Goal: Task Accomplishment & Management: Use online tool/utility

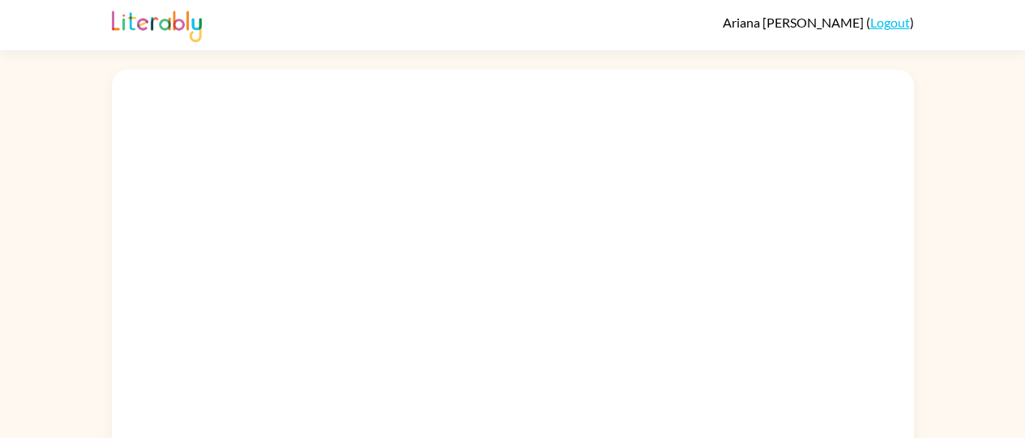
scroll to position [23, 0]
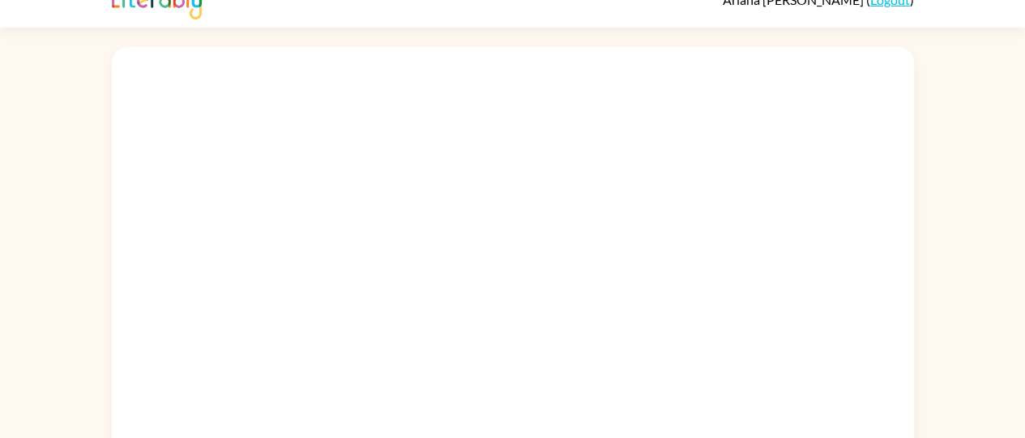
drag, startPoint x: 1016, startPoint y: 199, endPoint x: 1017, endPoint y: 190, distance: 9.1
click at [1017, 190] on div at bounding box center [512, 275] width 1025 height 470
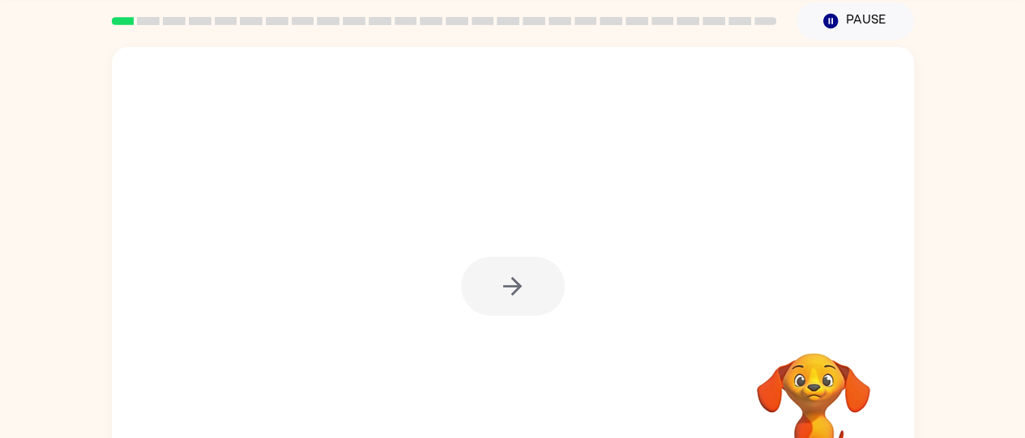
scroll to position [59, 0]
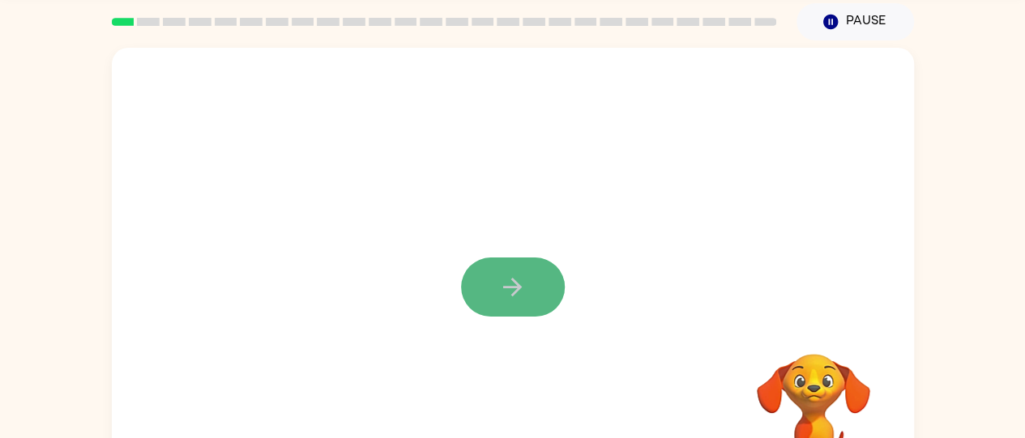
click at [530, 301] on button "button" at bounding box center [513, 287] width 104 height 59
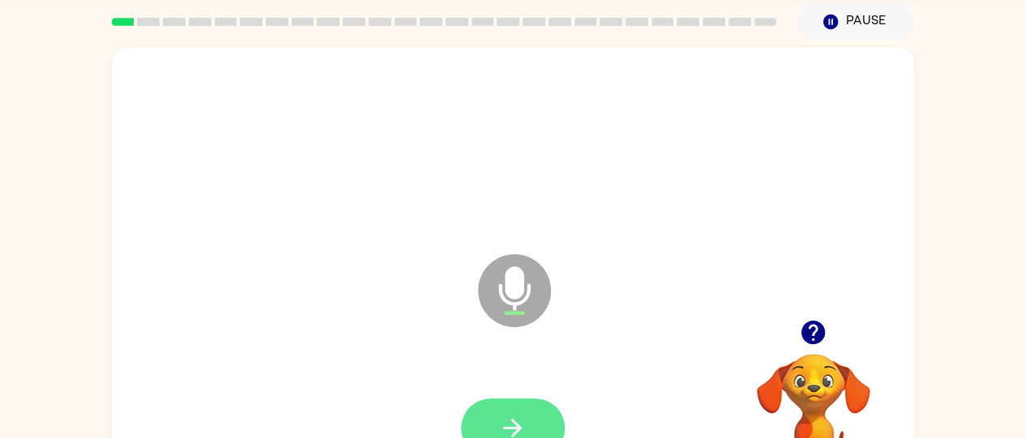
click at [548, 408] on button "button" at bounding box center [513, 428] width 104 height 59
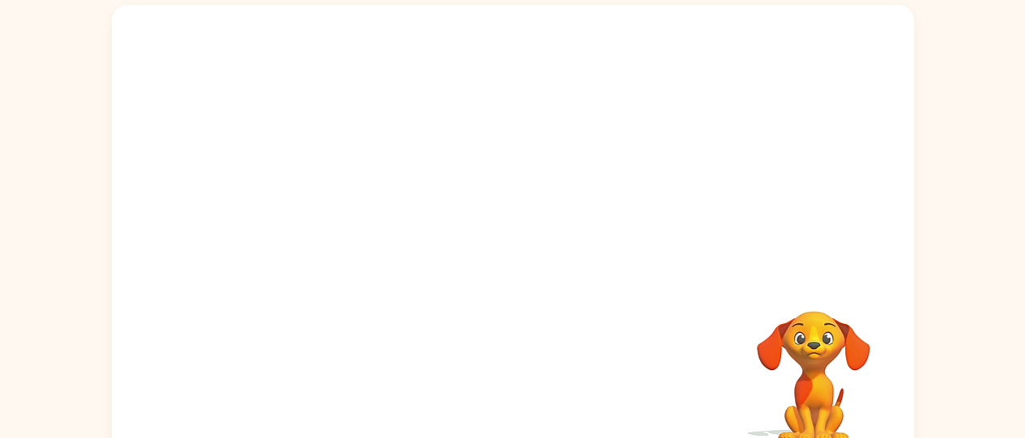
scroll to position [102, 0]
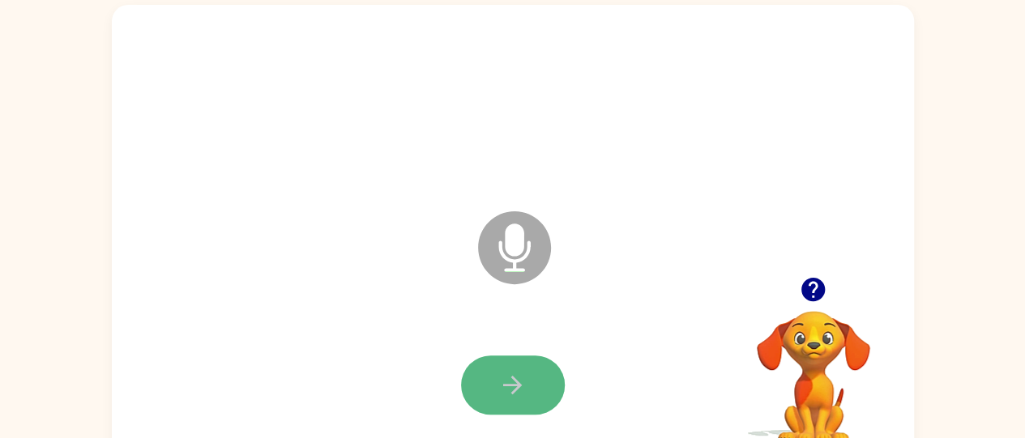
click at [509, 400] on button "button" at bounding box center [513, 385] width 104 height 59
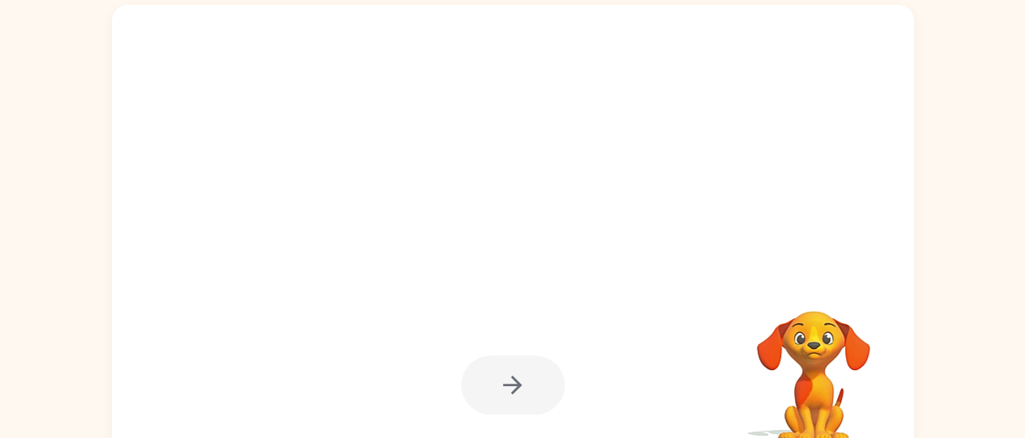
drag, startPoint x: 507, startPoint y: 400, endPoint x: 637, endPoint y: 365, distance: 134.2
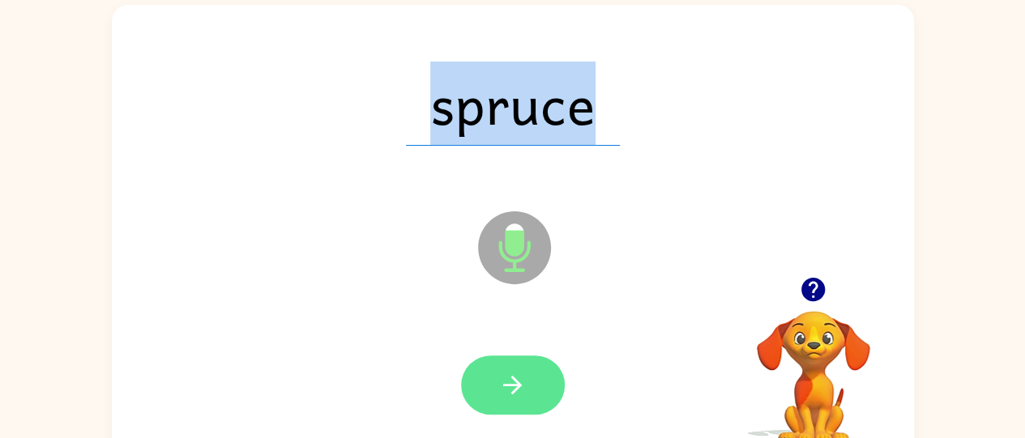
click at [527, 378] on button "button" at bounding box center [513, 385] width 104 height 59
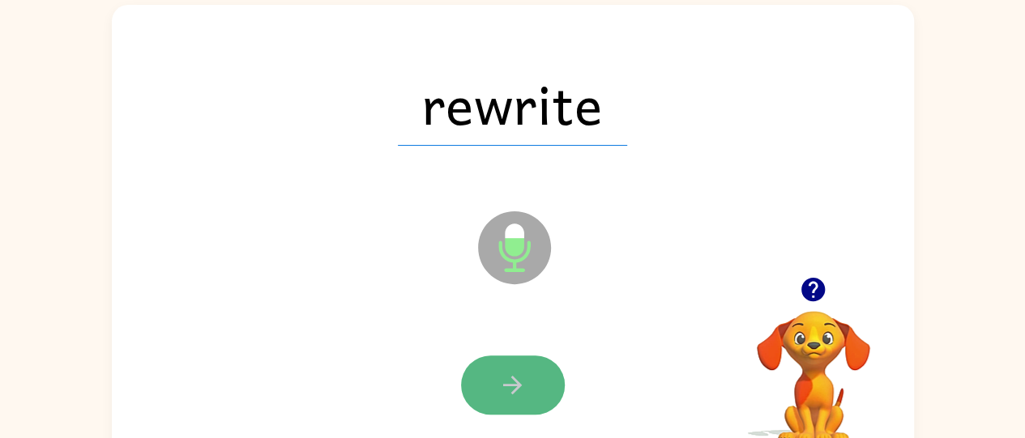
click at [527, 376] on button "button" at bounding box center [513, 385] width 104 height 59
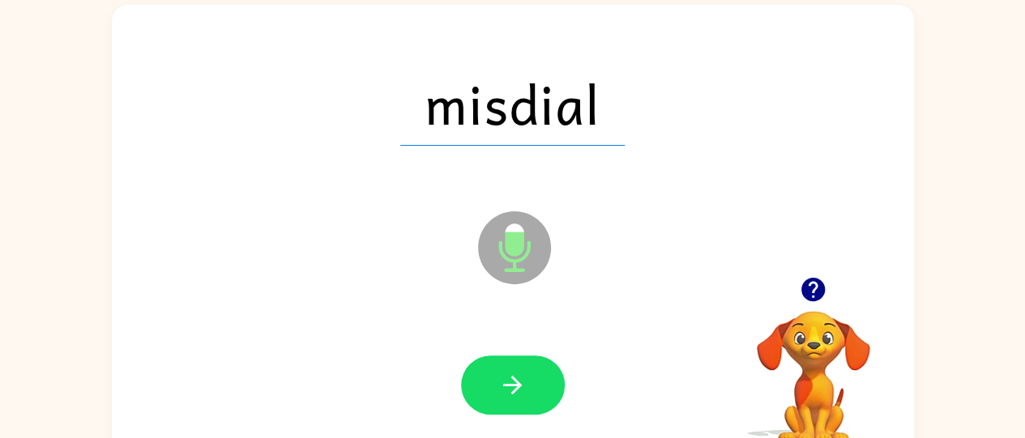
click at [525, 375] on icon "button" at bounding box center [512, 385] width 28 height 28
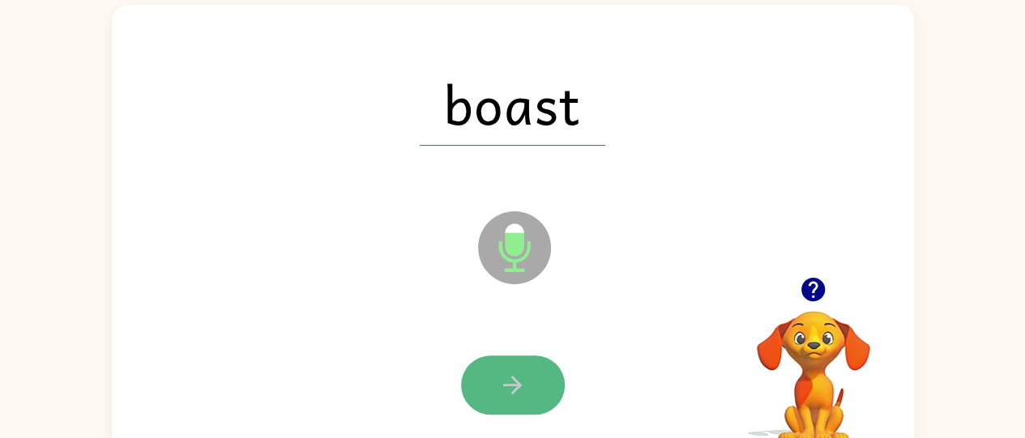
click at [531, 372] on button "button" at bounding box center [513, 385] width 104 height 59
click at [549, 386] on button "button" at bounding box center [513, 385] width 104 height 59
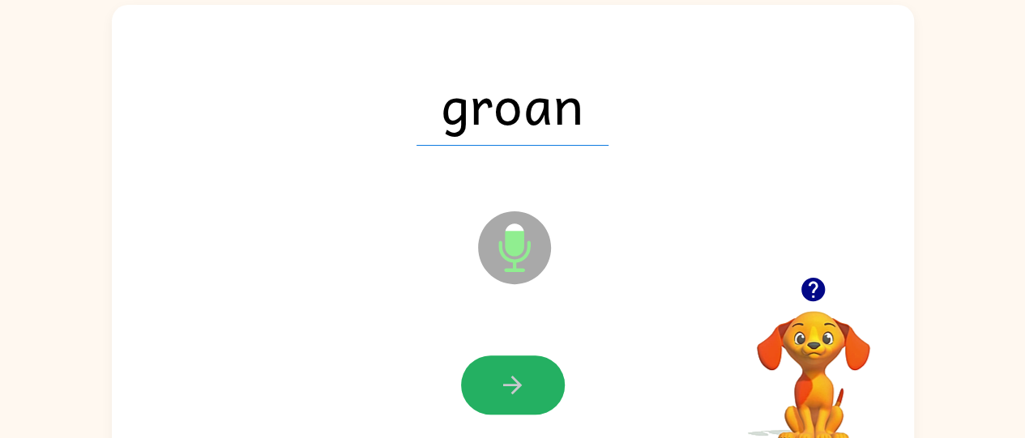
click at [500, 382] on icon "button" at bounding box center [512, 385] width 28 height 28
click at [503, 396] on icon "button" at bounding box center [512, 385] width 28 height 28
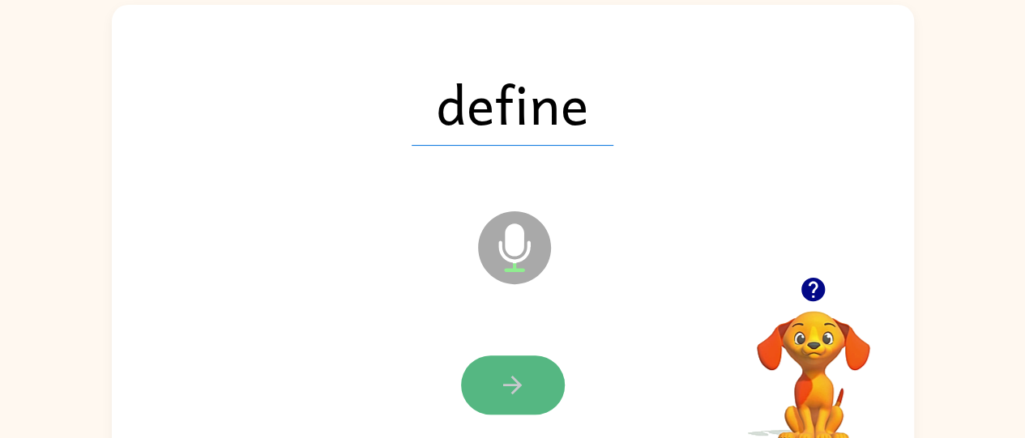
click at [497, 396] on button "button" at bounding box center [513, 385] width 104 height 59
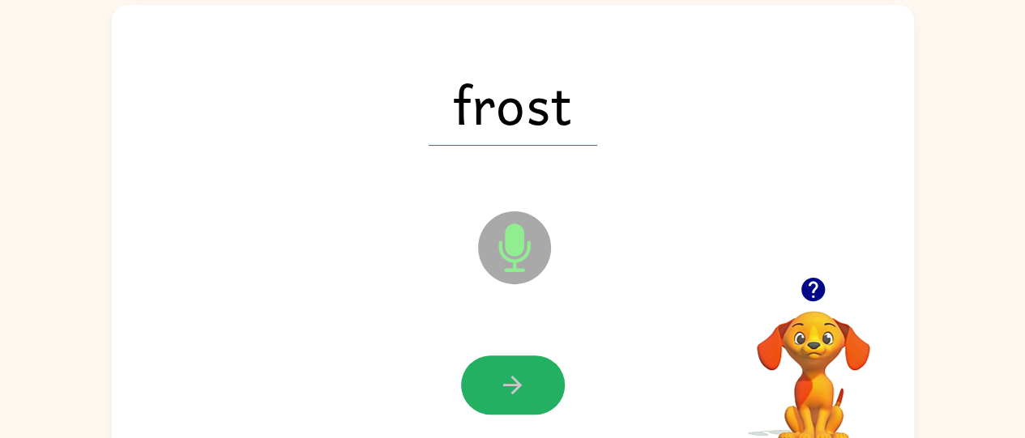
click at [497, 396] on button "button" at bounding box center [513, 385] width 104 height 59
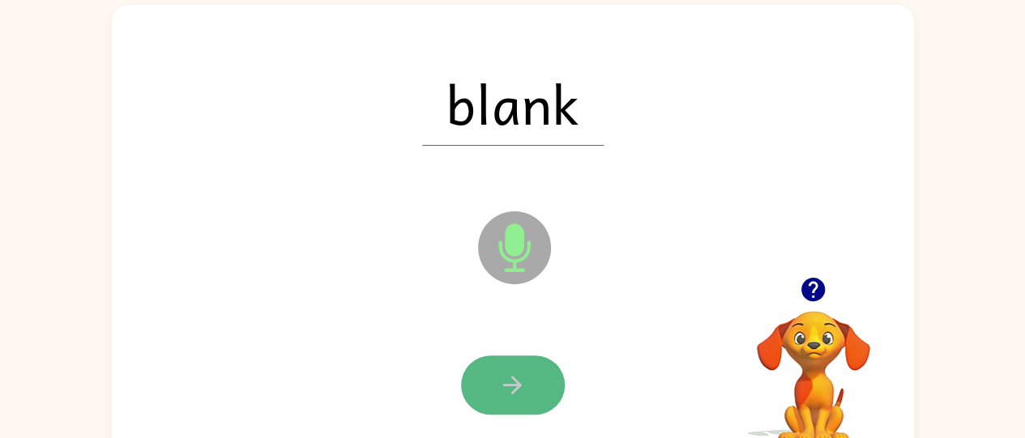
click at [491, 388] on button "button" at bounding box center [513, 385] width 104 height 59
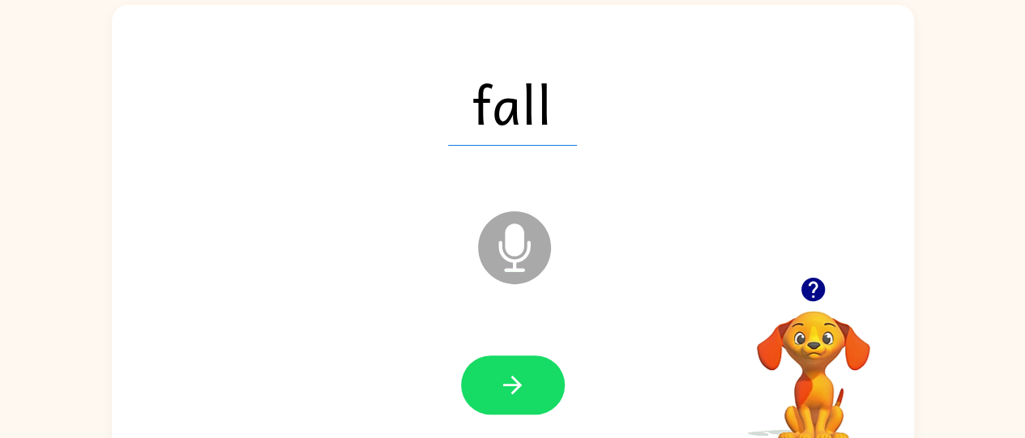
click at [491, 388] on button "button" at bounding box center [513, 385] width 104 height 59
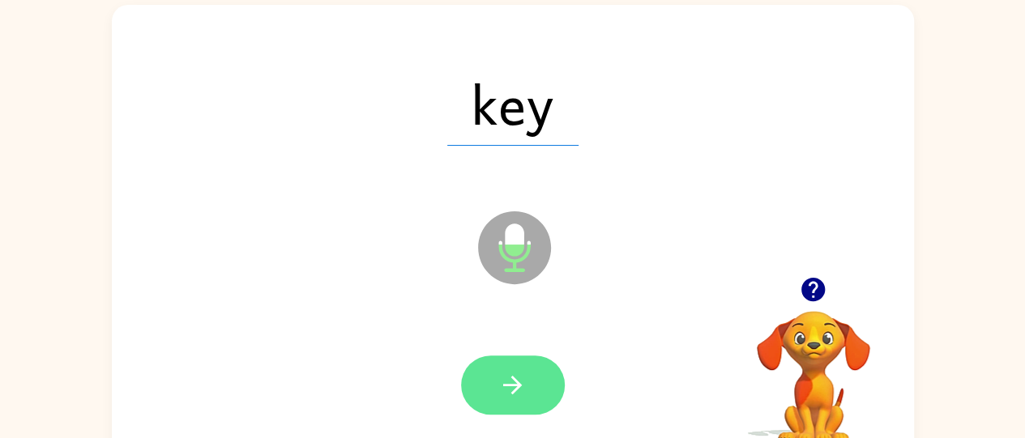
click at [531, 374] on button "button" at bounding box center [513, 385] width 104 height 59
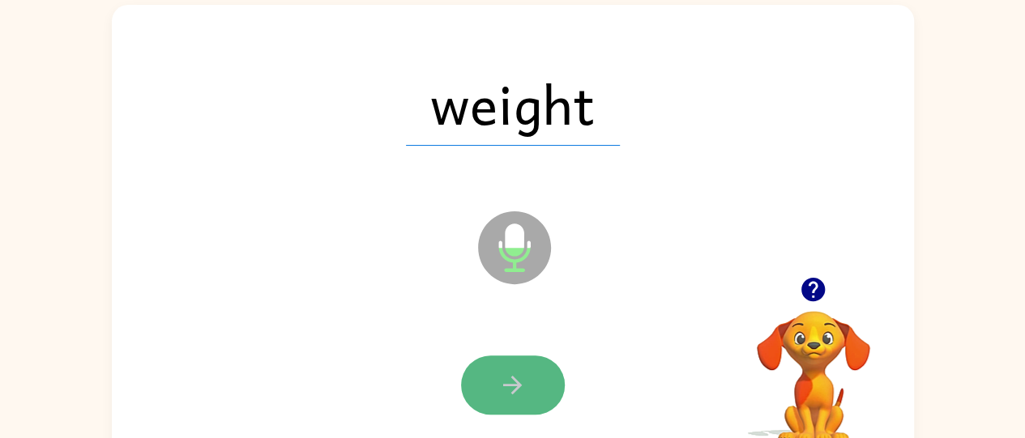
click at [530, 371] on button "button" at bounding box center [513, 385] width 104 height 59
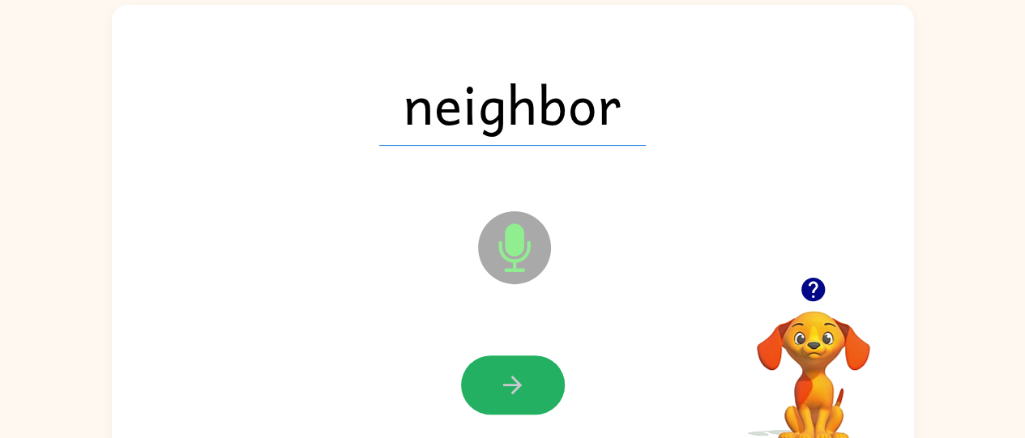
click at [506, 375] on icon "button" at bounding box center [512, 385] width 28 height 28
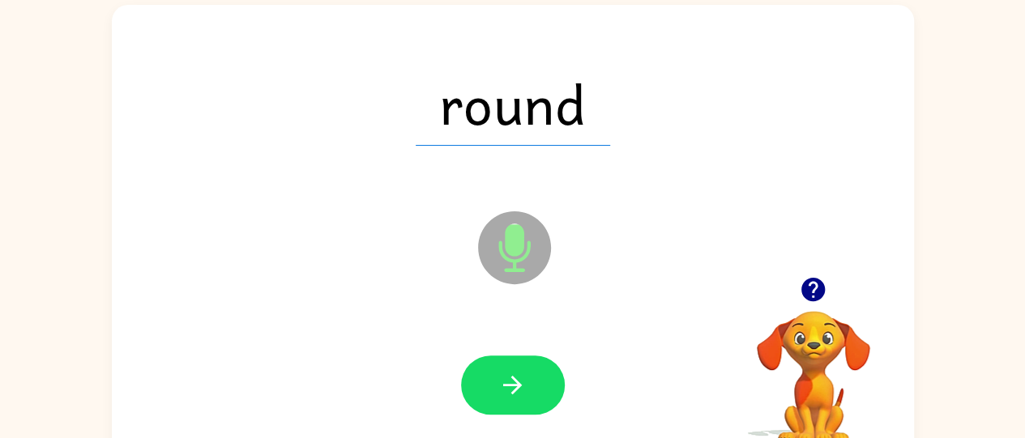
click at [506, 375] on icon "button" at bounding box center [512, 385] width 28 height 28
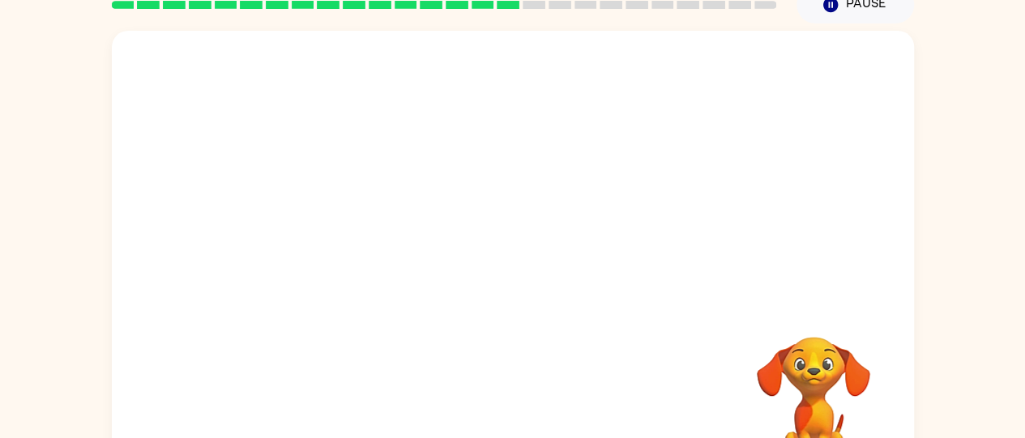
scroll to position [131, 0]
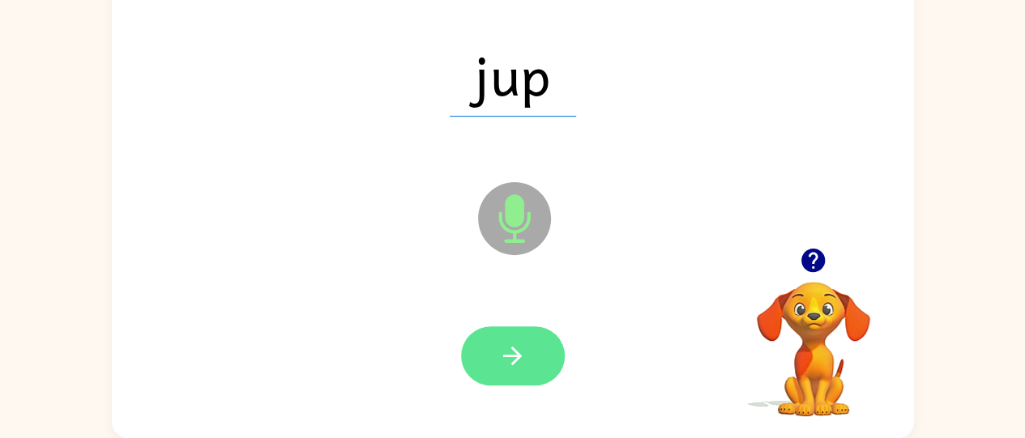
click at [528, 360] on button "button" at bounding box center [513, 355] width 104 height 59
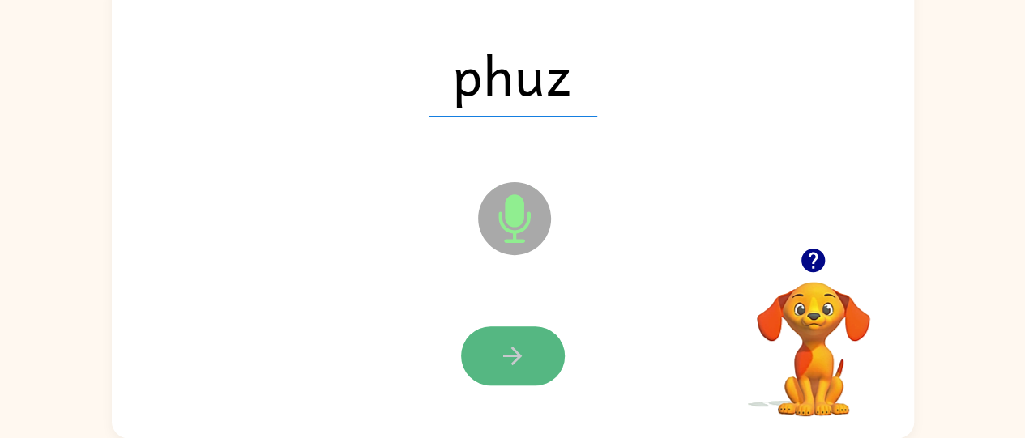
click at [528, 359] on button "button" at bounding box center [513, 355] width 104 height 59
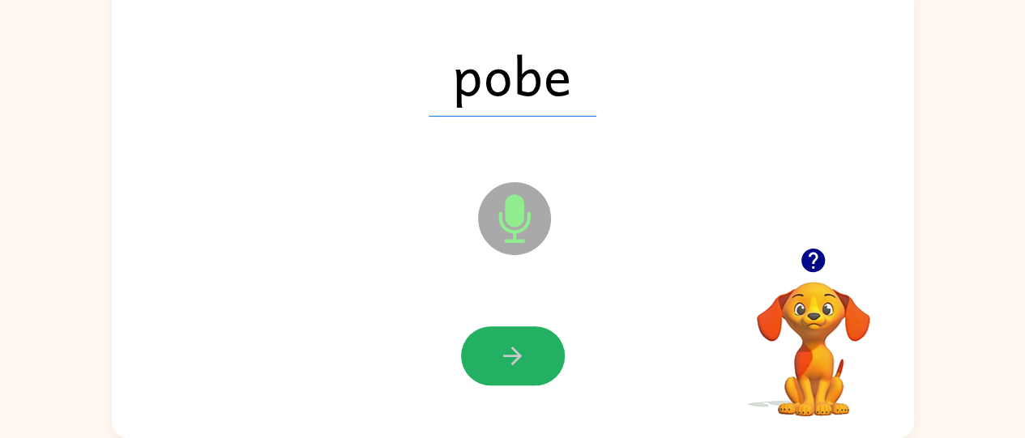
click at [528, 359] on button "button" at bounding box center [513, 355] width 104 height 59
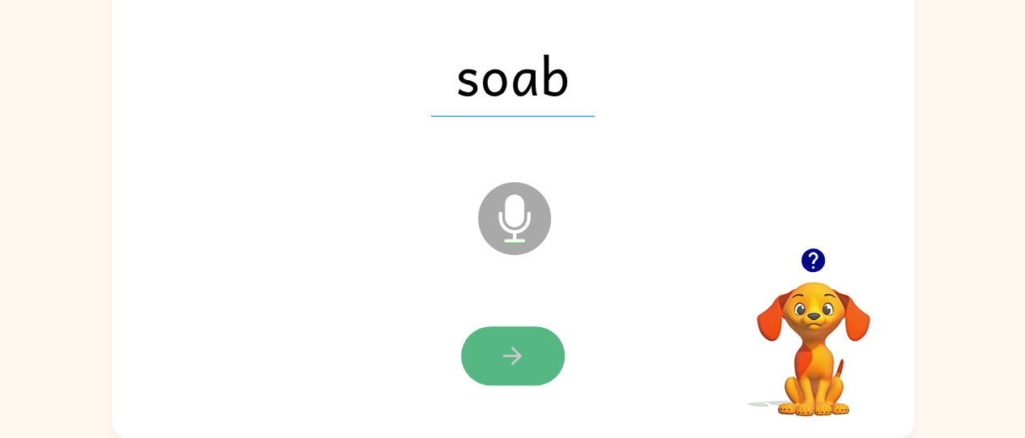
click at [527, 356] on button "button" at bounding box center [513, 355] width 104 height 59
click at [529, 356] on button "button" at bounding box center [513, 355] width 104 height 59
click at [501, 374] on button "button" at bounding box center [513, 355] width 104 height 59
click at [509, 356] on icon "button" at bounding box center [512, 356] width 19 height 19
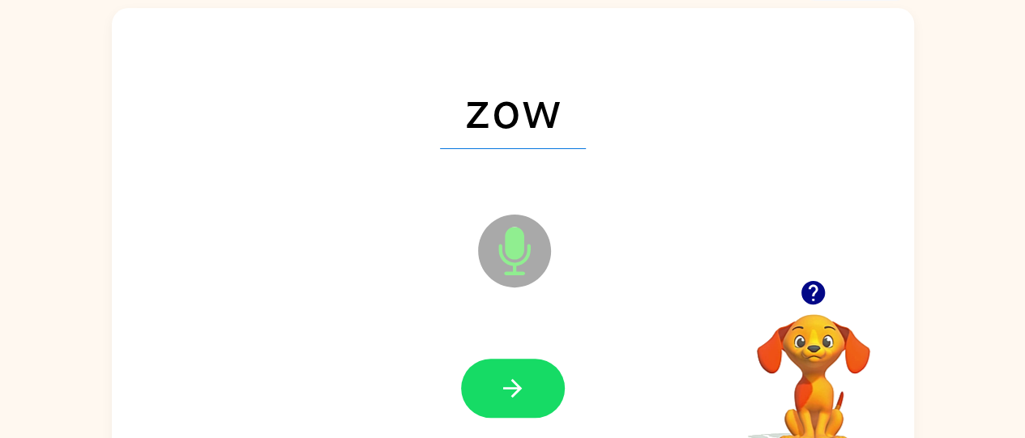
scroll to position [98, 0]
click at [504, 343] on div at bounding box center [513, 389] width 770 height 133
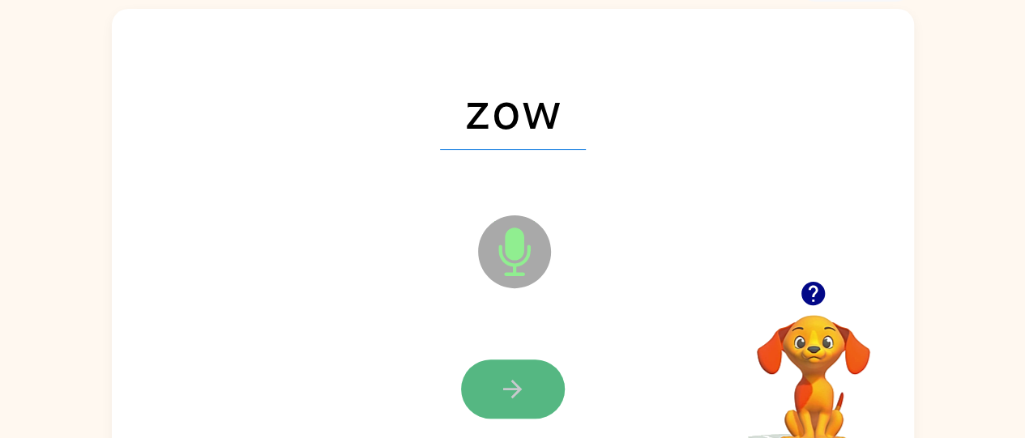
click at [523, 378] on icon "button" at bounding box center [512, 389] width 28 height 28
click at [524, 379] on icon "button" at bounding box center [512, 389] width 28 height 28
click at [524, 382] on icon "button" at bounding box center [512, 389] width 28 height 28
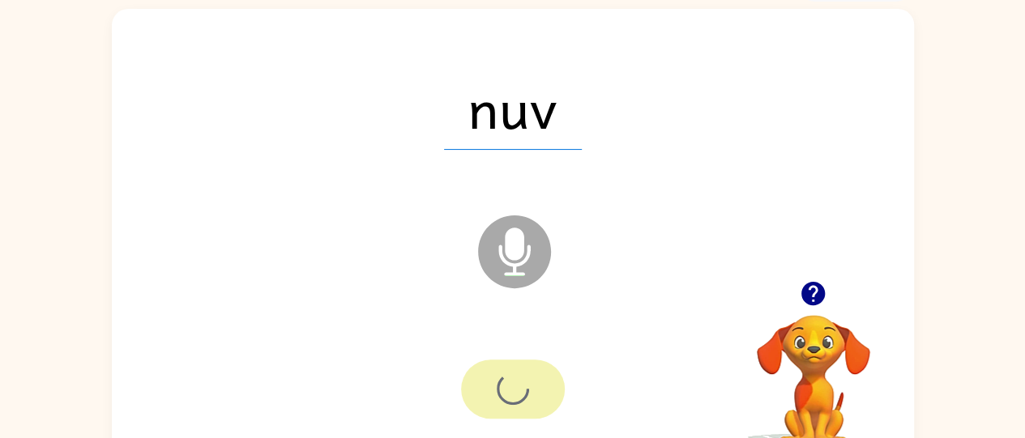
click at [522, 382] on div at bounding box center [513, 389] width 104 height 59
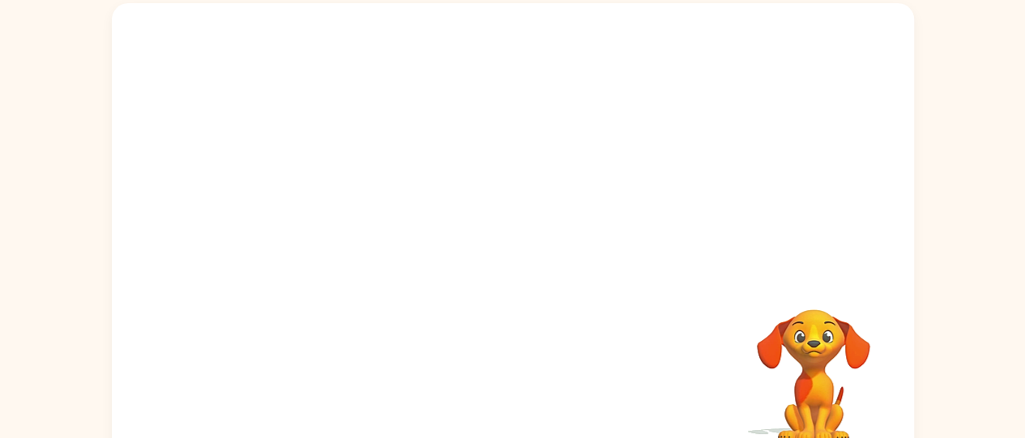
scroll to position [131, 0]
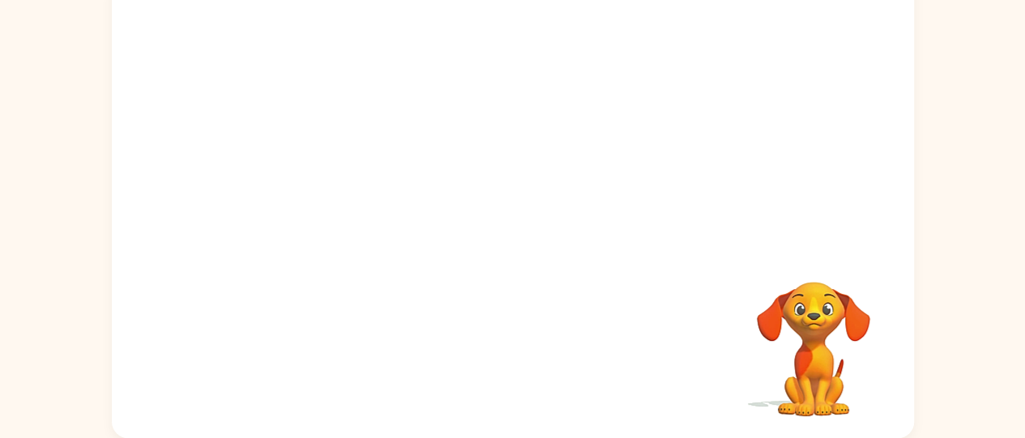
click at [37, 295] on div "Your browser must support playing .mp4 files to use Literably. Please try using…" at bounding box center [512, 203] width 1025 height 470
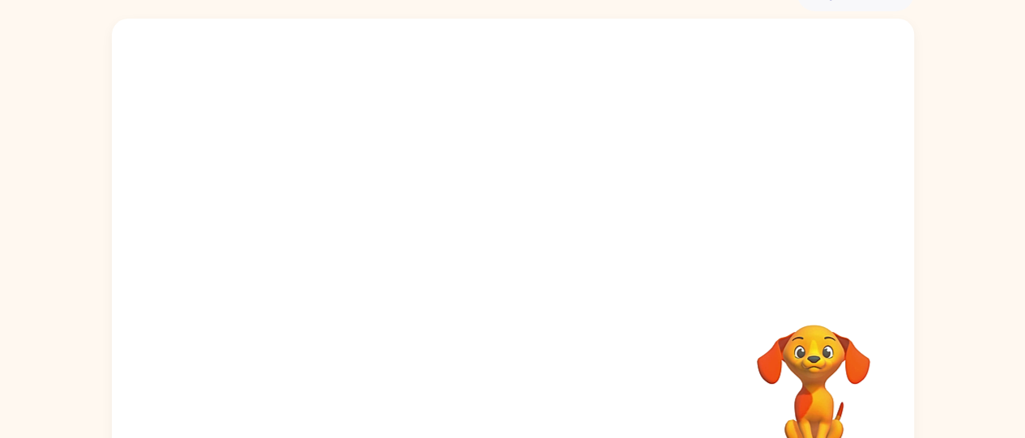
scroll to position [87, 0]
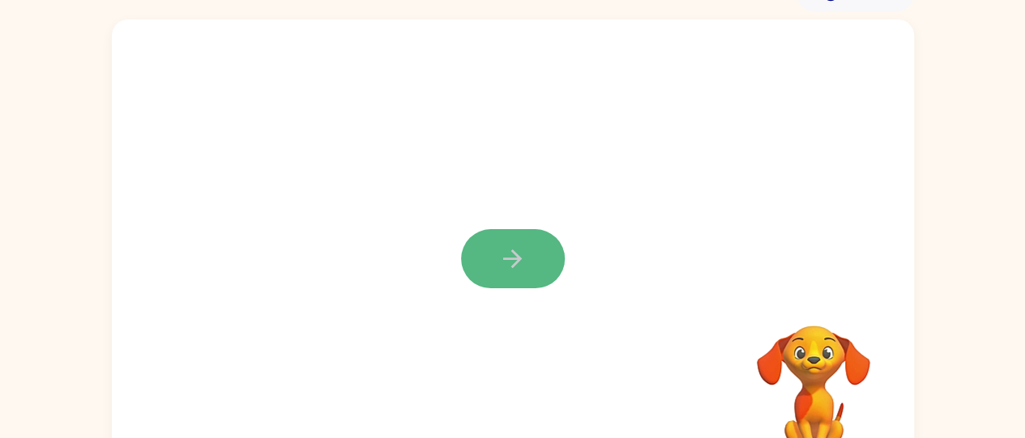
click at [502, 250] on icon "button" at bounding box center [512, 259] width 28 height 28
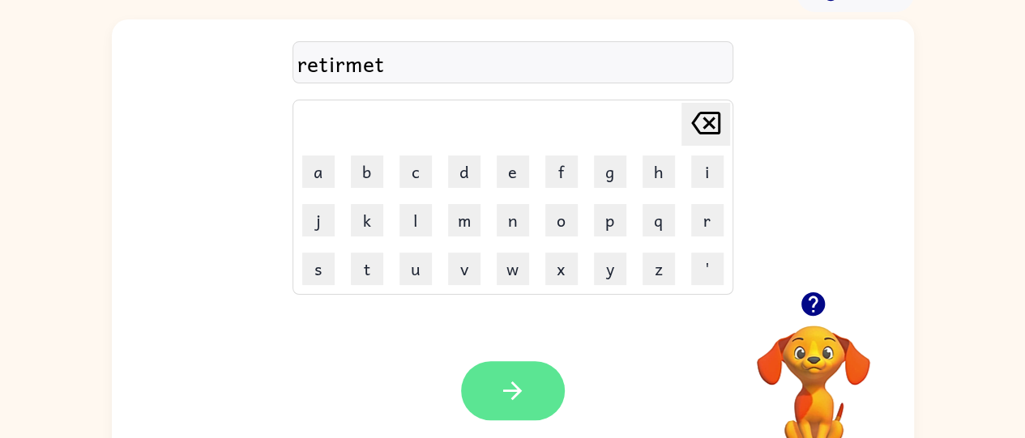
click at [531, 399] on button "button" at bounding box center [513, 390] width 104 height 59
click at [518, 399] on icon "button" at bounding box center [512, 391] width 28 height 28
click at [513, 395] on icon "button" at bounding box center [512, 391] width 28 height 28
click at [514, 382] on icon "button" at bounding box center [512, 391] width 28 height 28
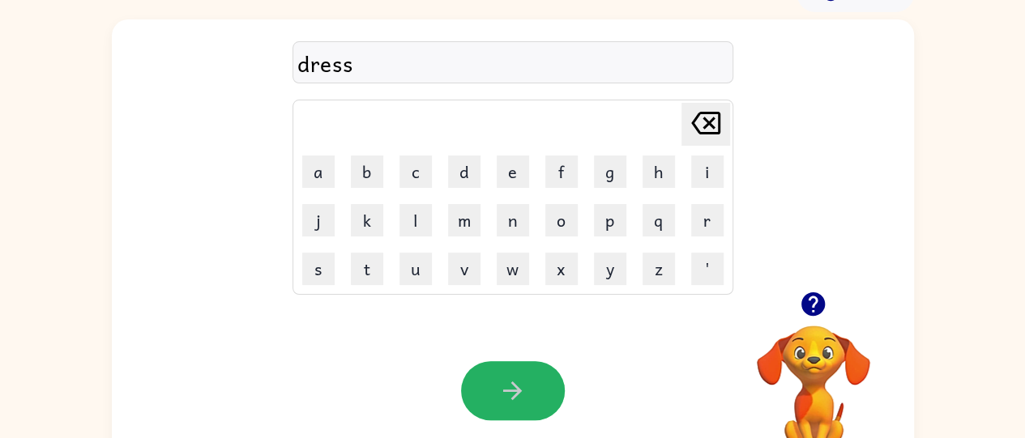
click at [514, 382] on icon "button" at bounding box center [512, 391] width 28 height 28
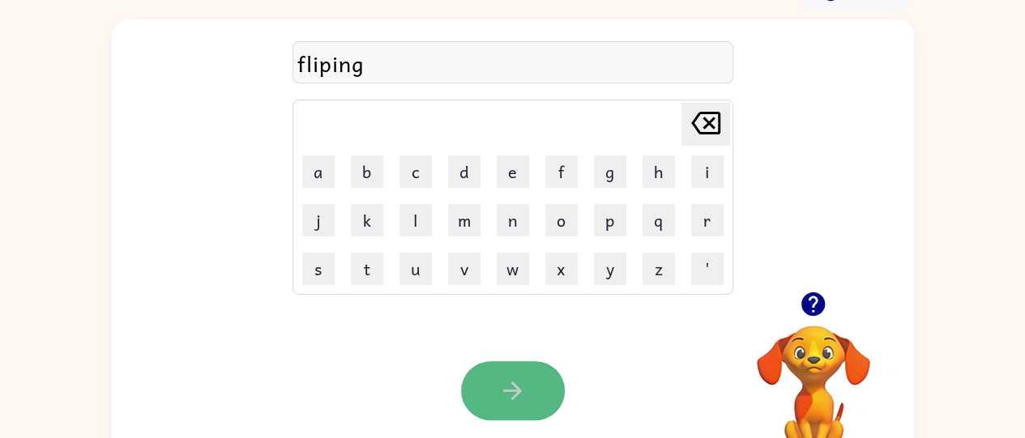
click at [507, 392] on icon "button" at bounding box center [512, 391] width 28 height 28
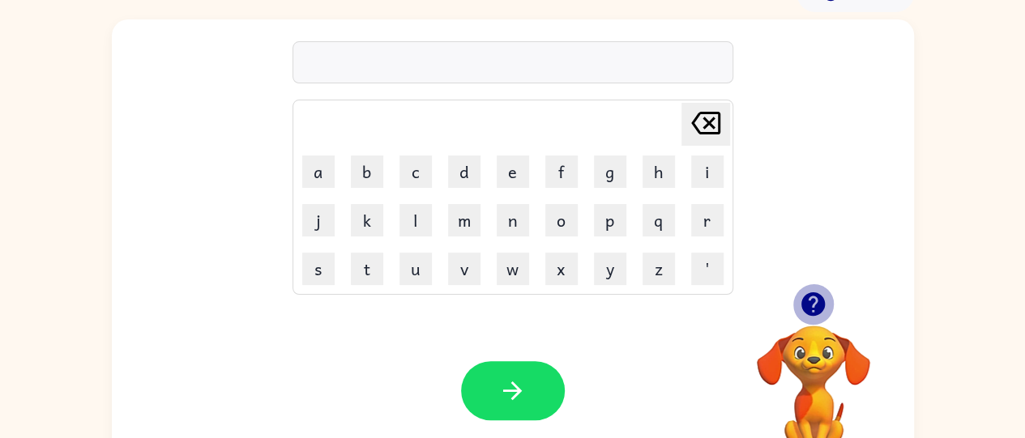
click at [808, 296] on icon "button" at bounding box center [812, 303] width 23 height 23
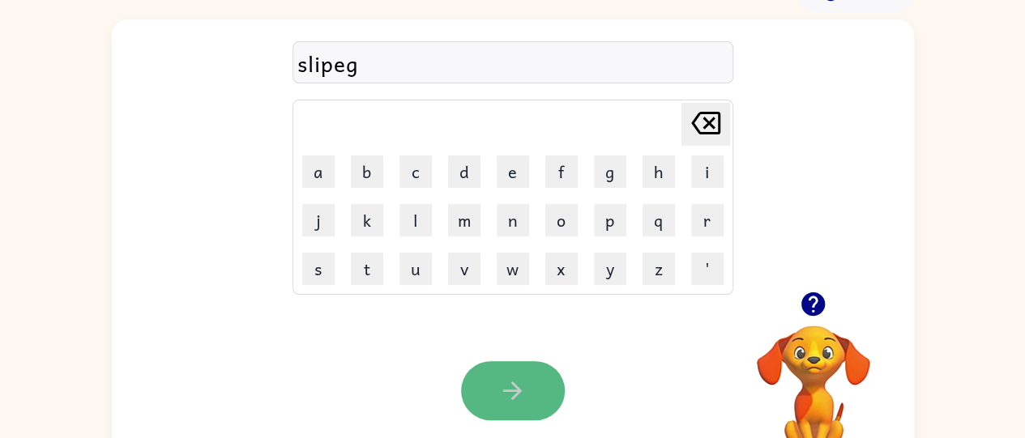
click at [523, 395] on icon "button" at bounding box center [512, 391] width 28 height 28
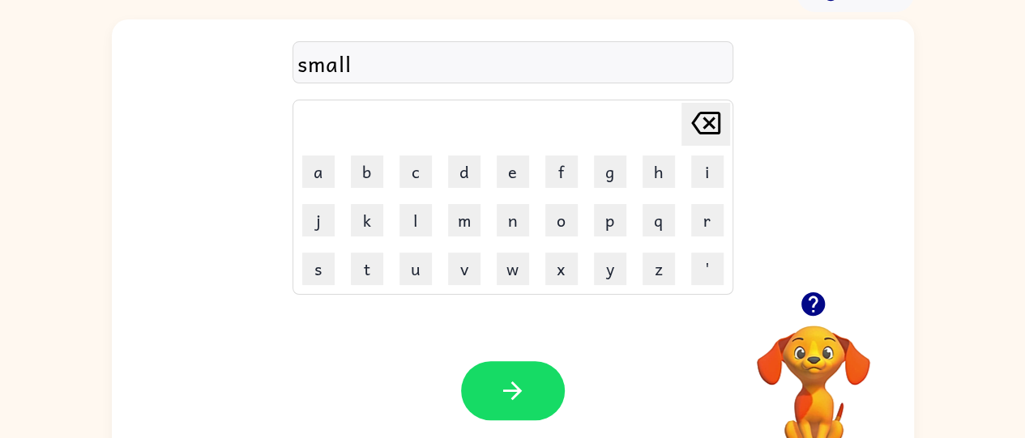
click at [523, 395] on icon "button" at bounding box center [512, 391] width 28 height 28
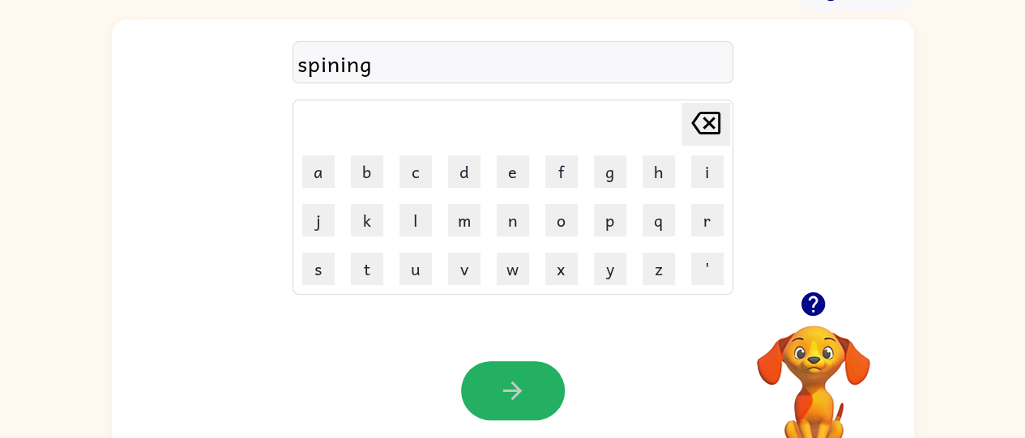
click at [523, 395] on icon "button" at bounding box center [512, 391] width 28 height 28
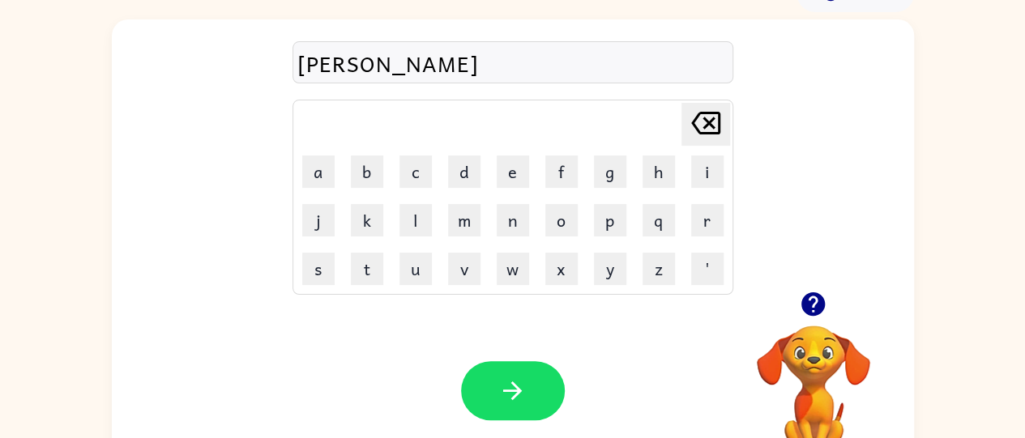
click at [523, 395] on icon "button" at bounding box center [512, 391] width 28 height 28
click at [804, 305] on icon "button" at bounding box center [812, 303] width 23 height 23
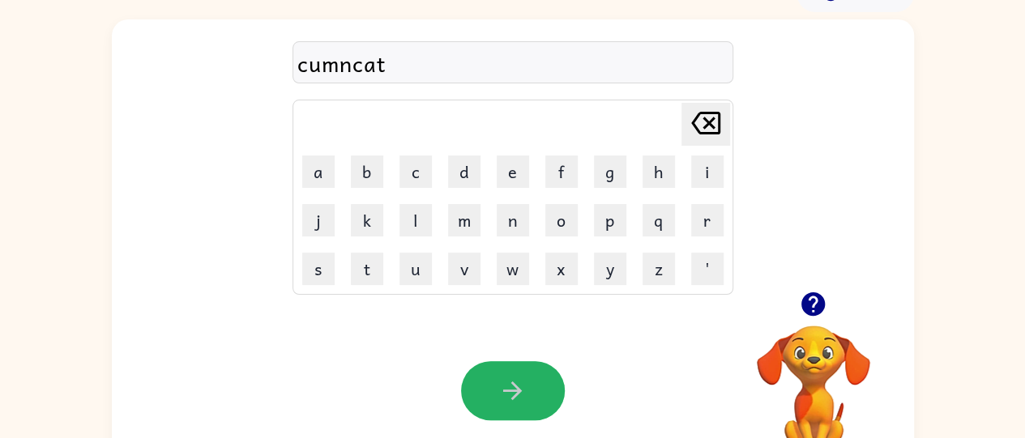
click at [523, 395] on icon "button" at bounding box center [512, 391] width 28 height 28
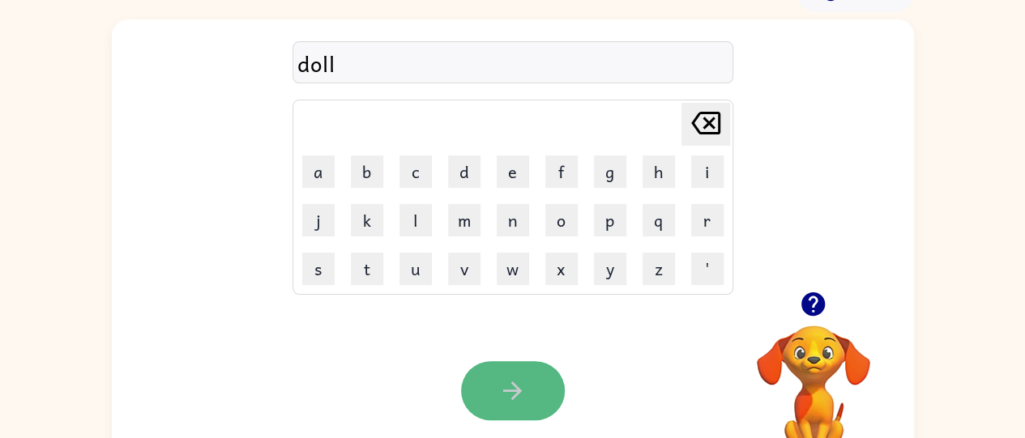
click at [465, 390] on button "button" at bounding box center [513, 390] width 104 height 59
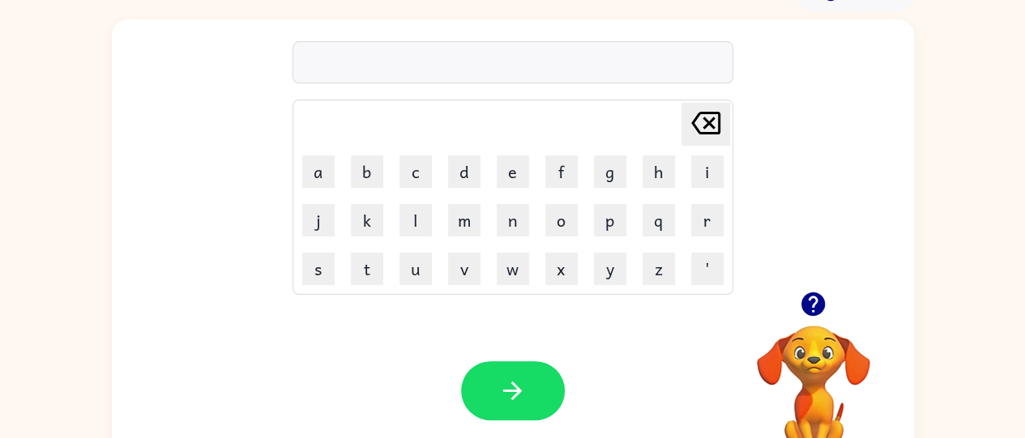
click at [818, 296] on icon "button" at bounding box center [812, 303] width 23 height 23
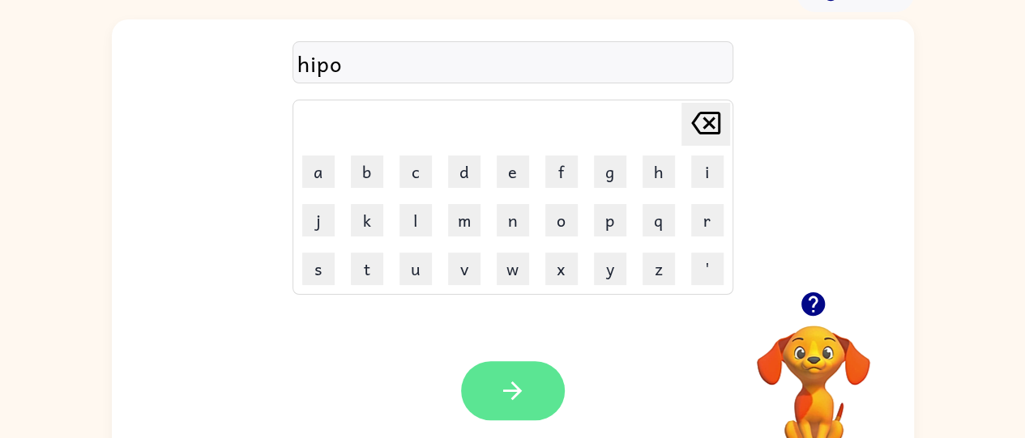
click at [497, 373] on button "button" at bounding box center [513, 390] width 104 height 59
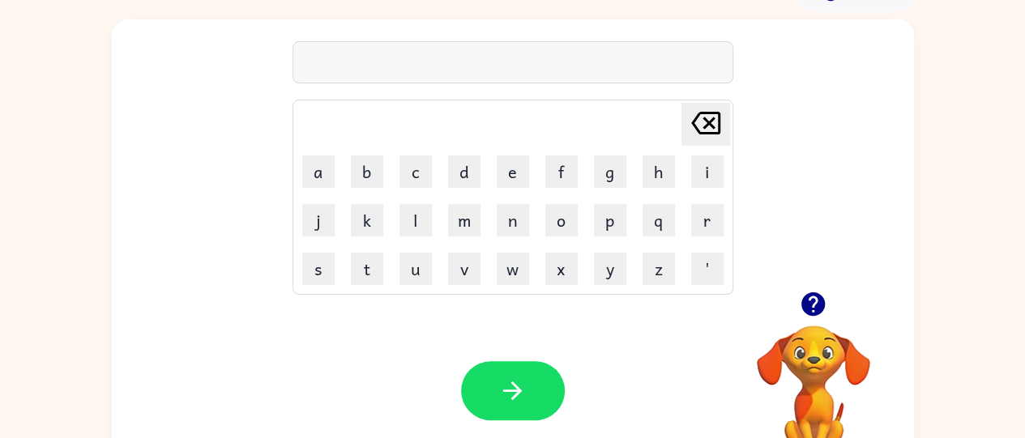
click at [810, 317] on icon "button" at bounding box center [813, 304] width 28 height 28
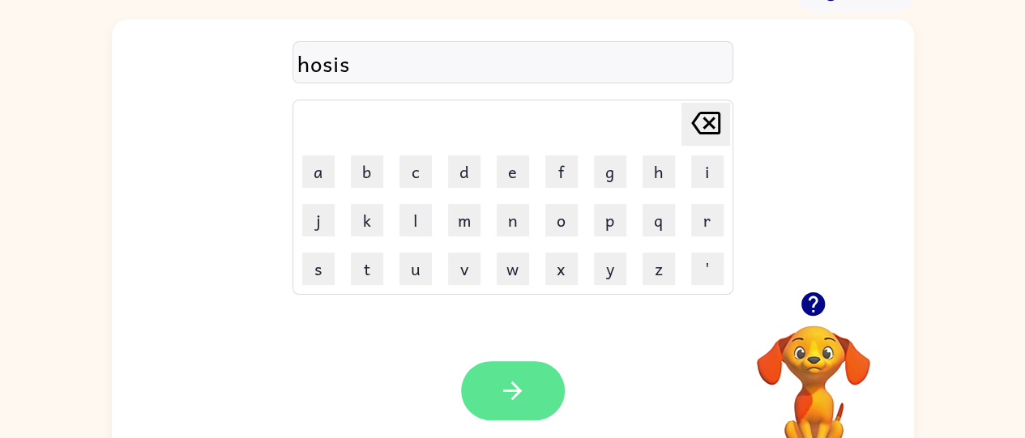
click at [541, 401] on button "button" at bounding box center [513, 390] width 104 height 59
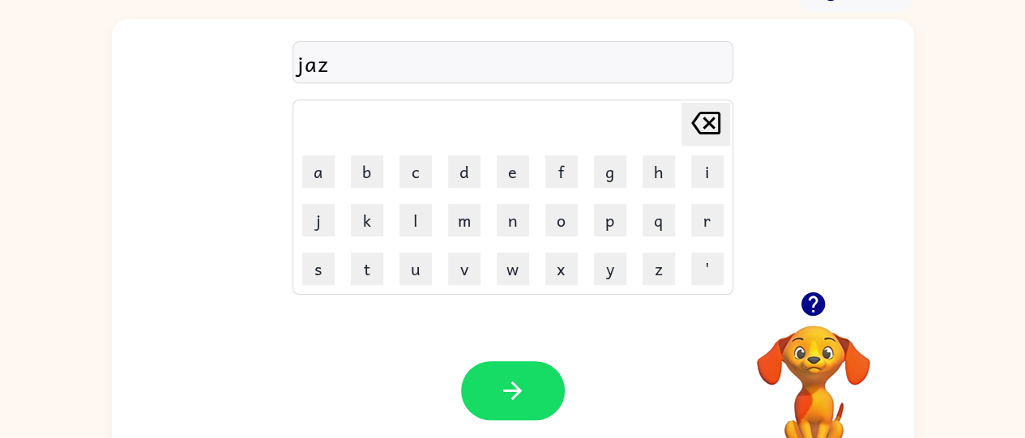
click at [541, 401] on button "button" at bounding box center [513, 390] width 104 height 59
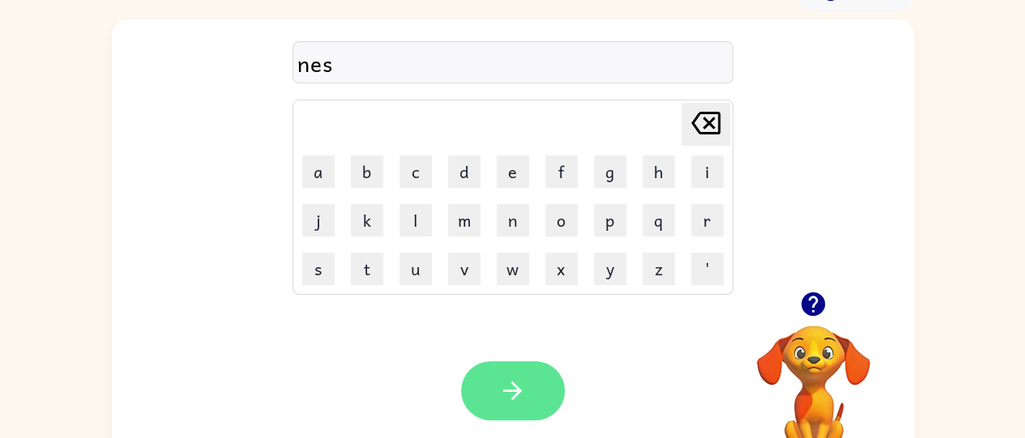
click at [467, 375] on button "button" at bounding box center [513, 390] width 104 height 59
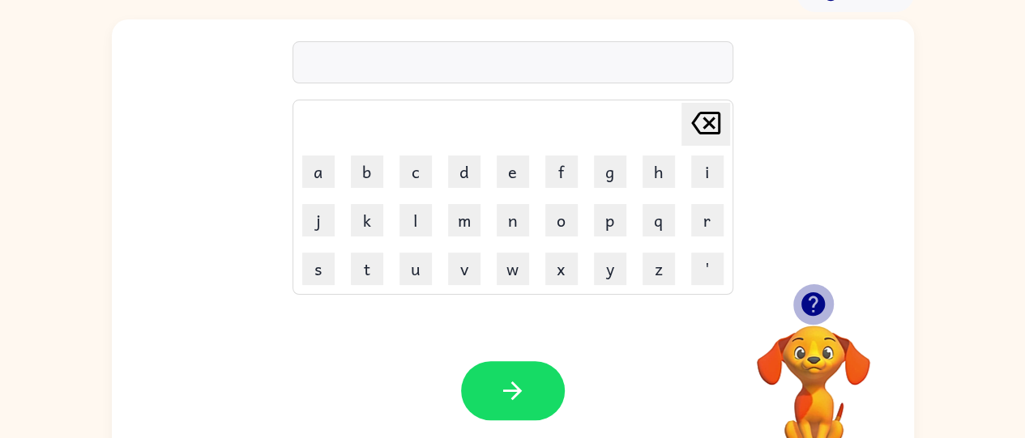
click at [812, 301] on icon "button" at bounding box center [812, 303] width 23 height 23
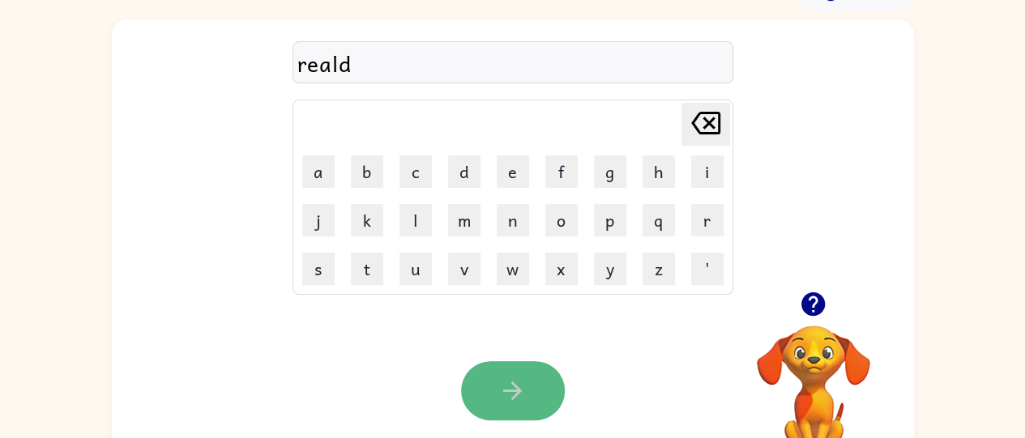
click at [518, 401] on icon "button" at bounding box center [512, 391] width 28 height 28
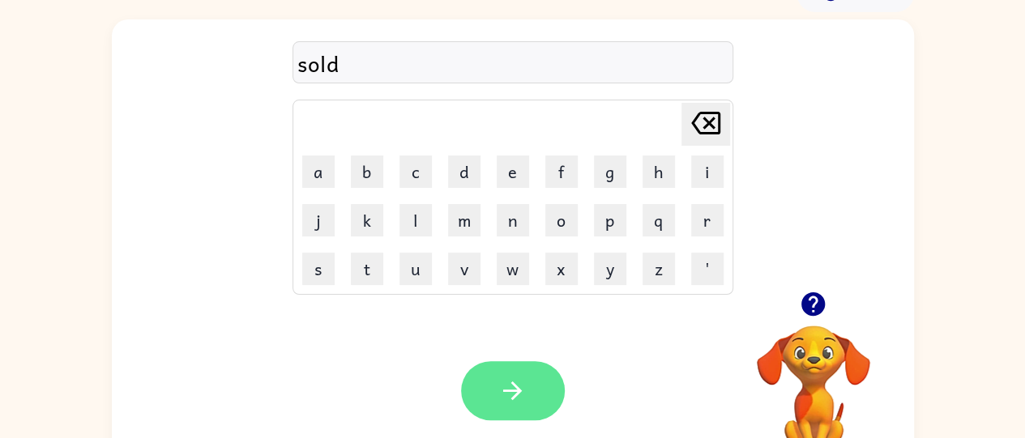
click at [514, 381] on icon "button" at bounding box center [512, 391] width 28 height 28
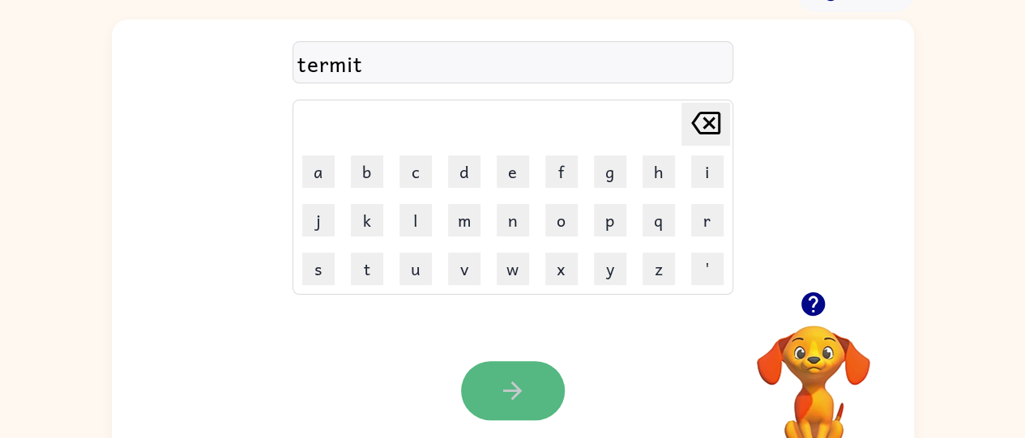
click at [506, 394] on icon "button" at bounding box center [512, 391] width 28 height 28
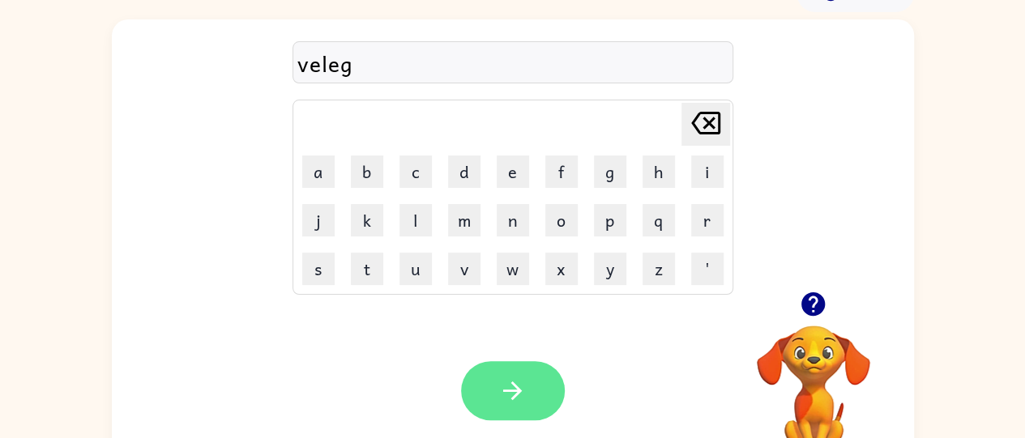
click at [493, 381] on button "button" at bounding box center [513, 390] width 104 height 59
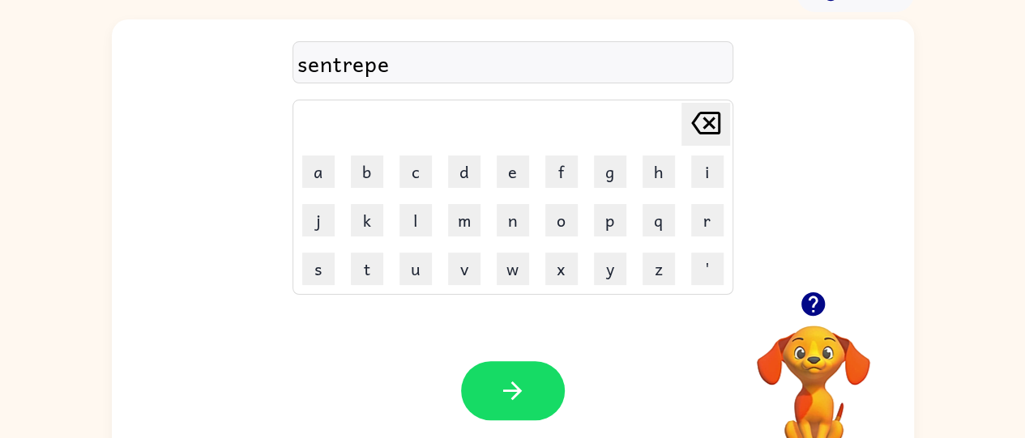
click at [491, 356] on div "Your browser must support playing .mp4 files to use Literably. Please try using…" at bounding box center [513, 391] width 802 height 182
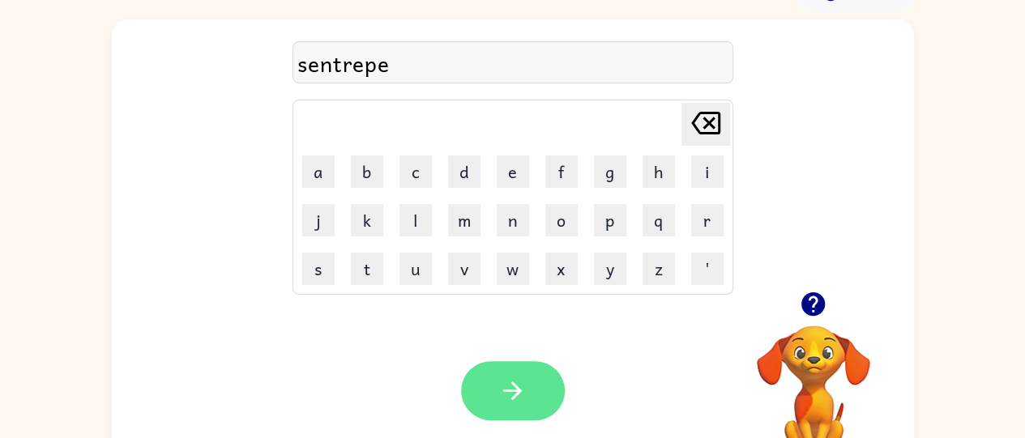
click at [509, 406] on button "button" at bounding box center [513, 390] width 104 height 59
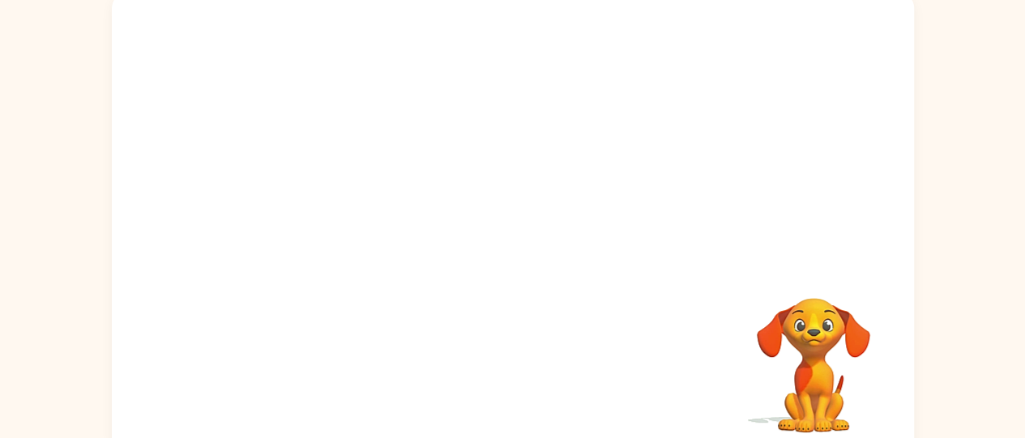
scroll to position [131, 0]
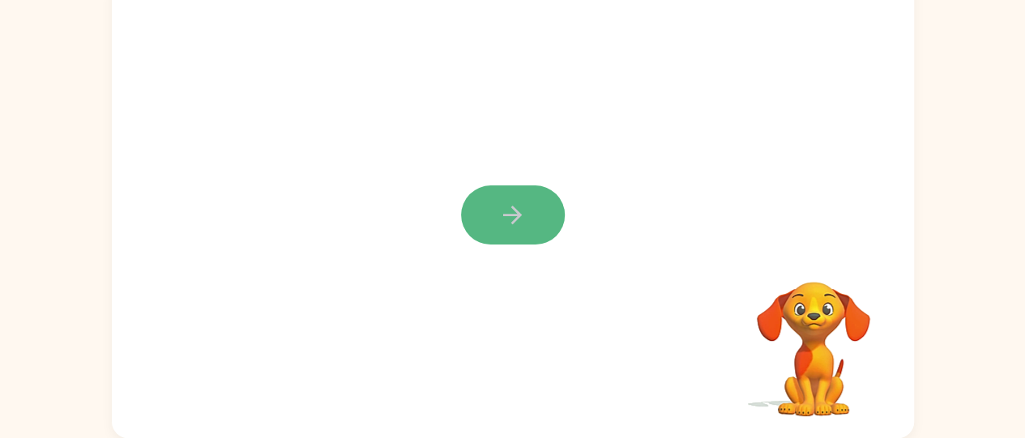
click at [500, 237] on button "button" at bounding box center [513, 215] width 104 height 59
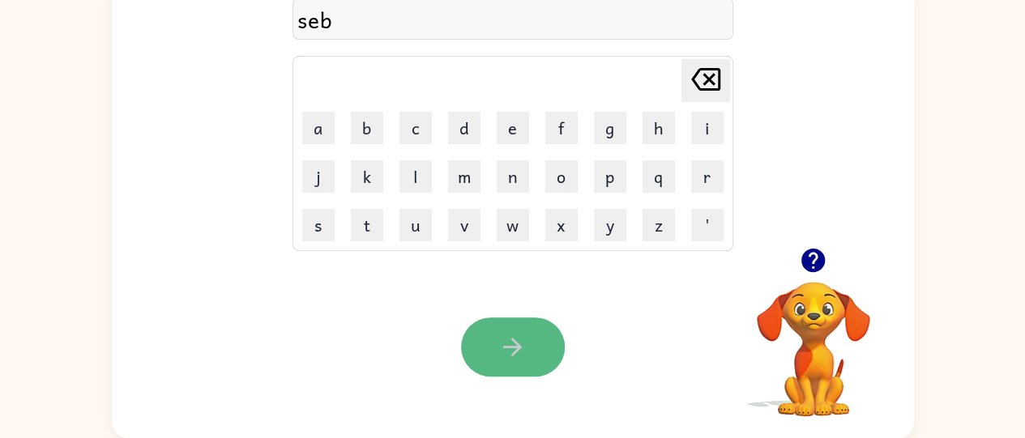
click at [517, 360] on icon "button" at bounding box center [512, 347] width 28 height 28
click at [496, 335] on button "button" at bounding box center [513, 347] width 104 height 59
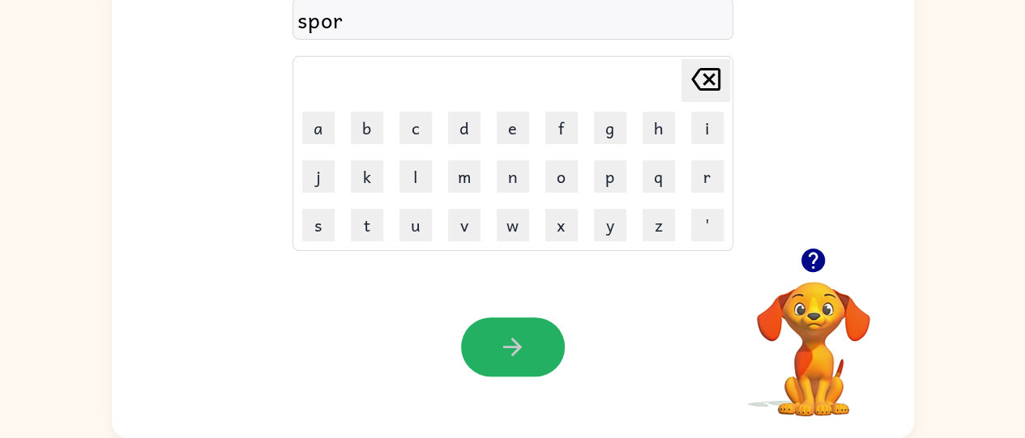
click at [496, 335] on button "button" at bounding box center [513, 347] width 104 height 59
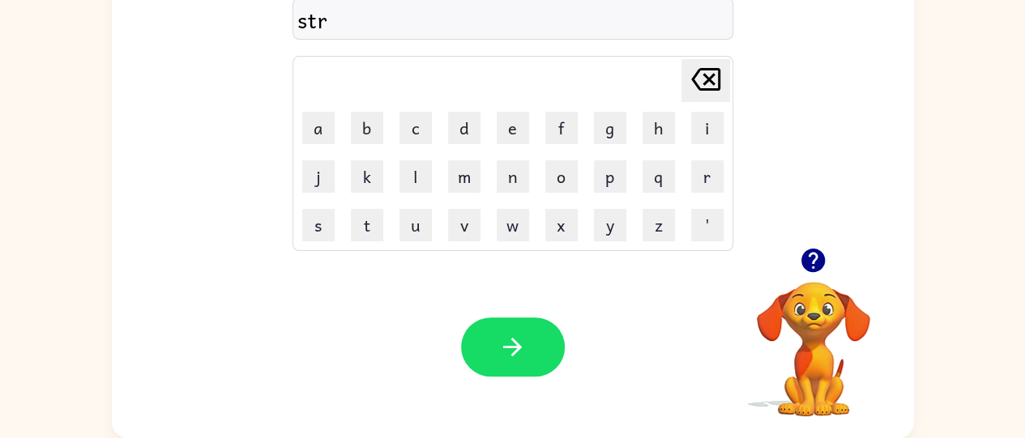
click at [807, 275] on button "button" at bounding box center [812, 260] width 41 height 41
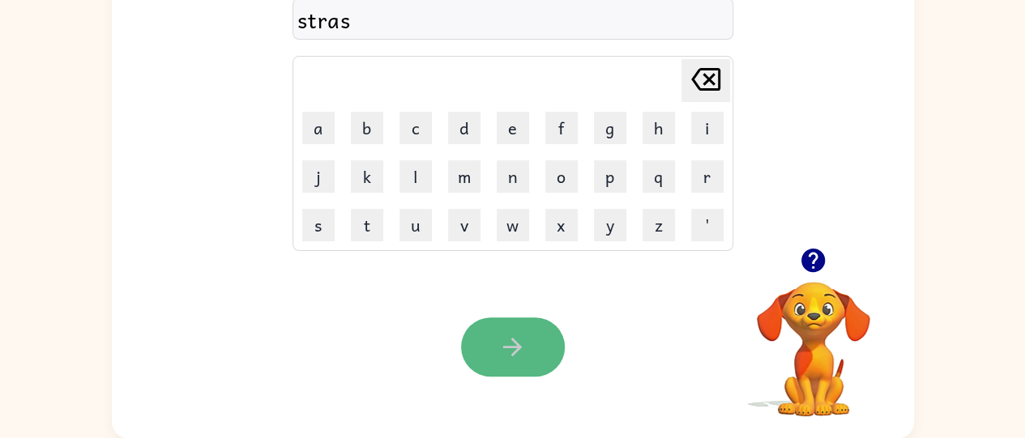
click at [504, 331] on button "button" at bounding box center [513, 347] width 104 height 59
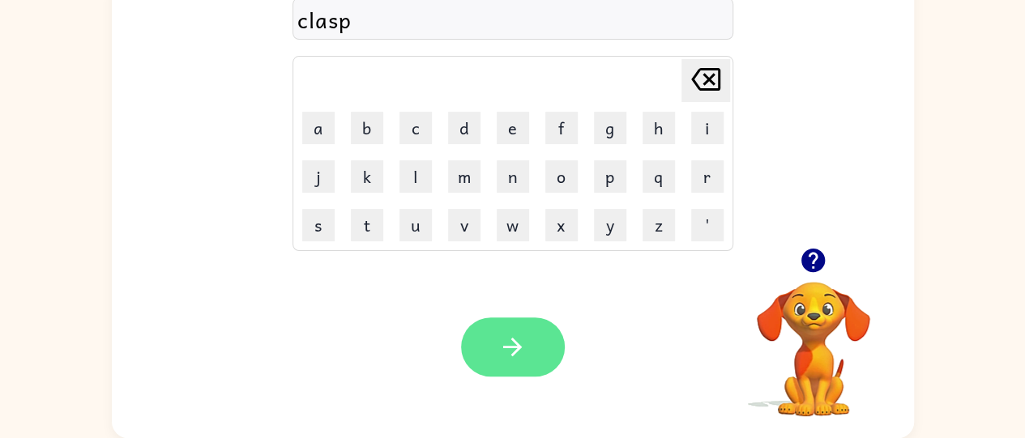
click at [506, 323] on button "button" at bounding box center [513, 347] width 104 height 59
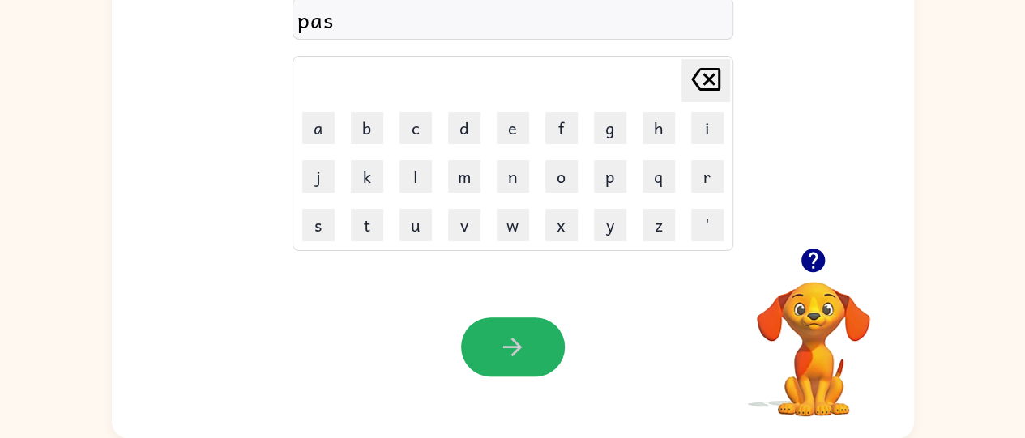
click at [506, 323] on button "button" at bounding box center [513, 347] width 104 height 59
click at [518, 318] on button "button" at bounding box center [513, 347] width 104 height 59
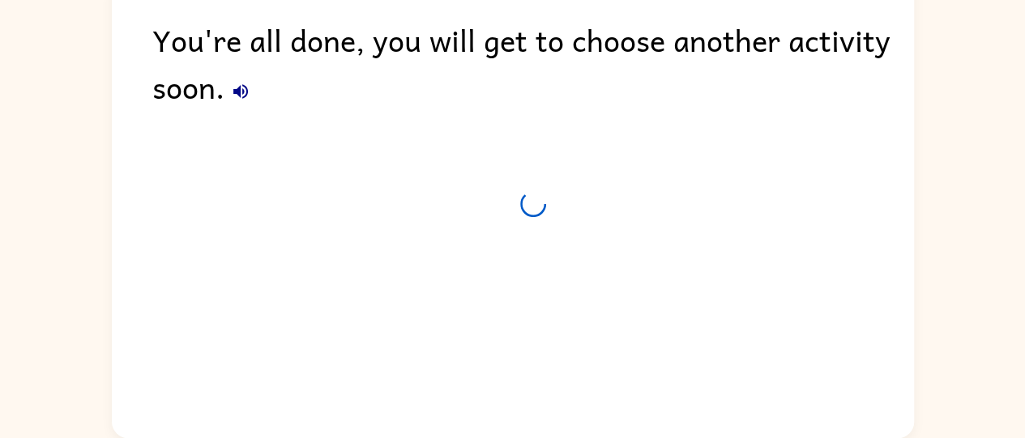
scroll to position [102, 0]
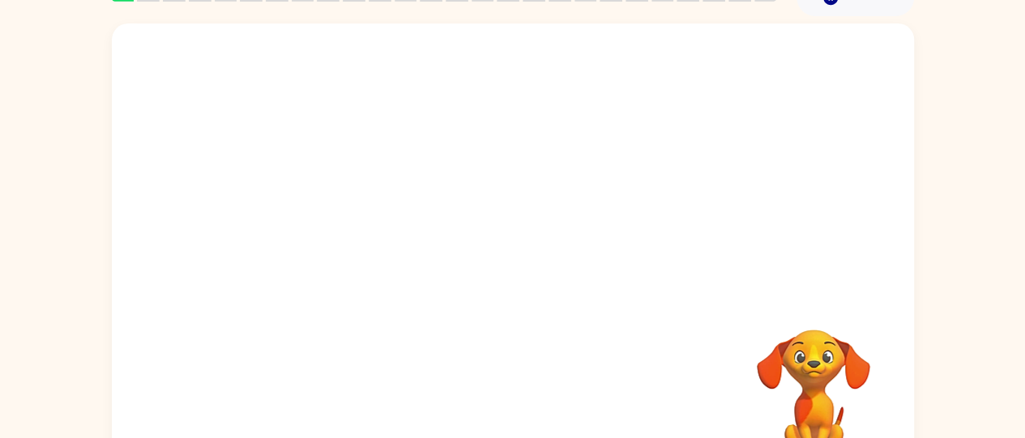
scroll to position [99, 0]
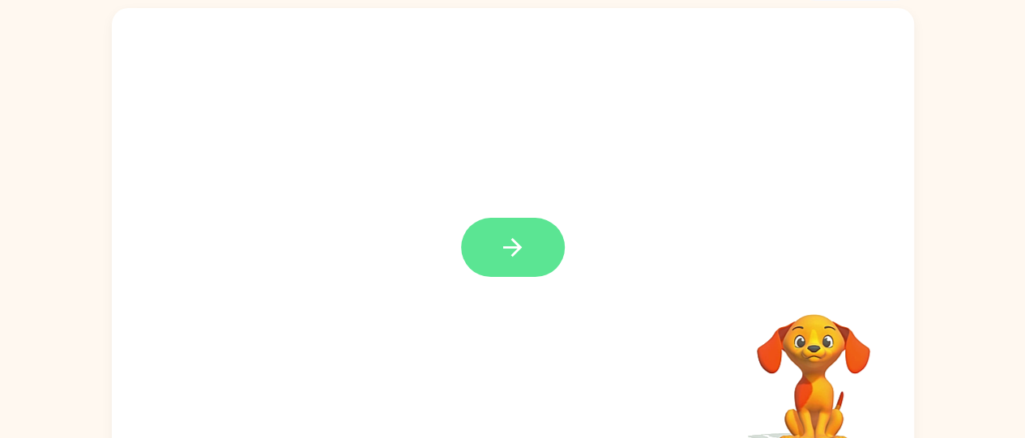
click at [494, 250] on button "button" at bounding box center [513, 247] width 104 height 59
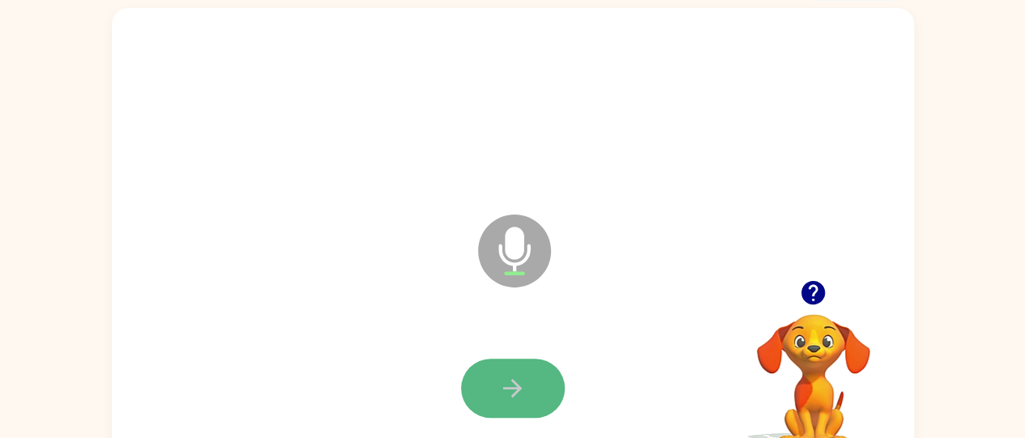
click at [501, 370] on button "button" at bounding box center [513, 388] width 104 height 59
click at [480, 367] on button "button" at bounding box center [513, 388] width 104 height 59
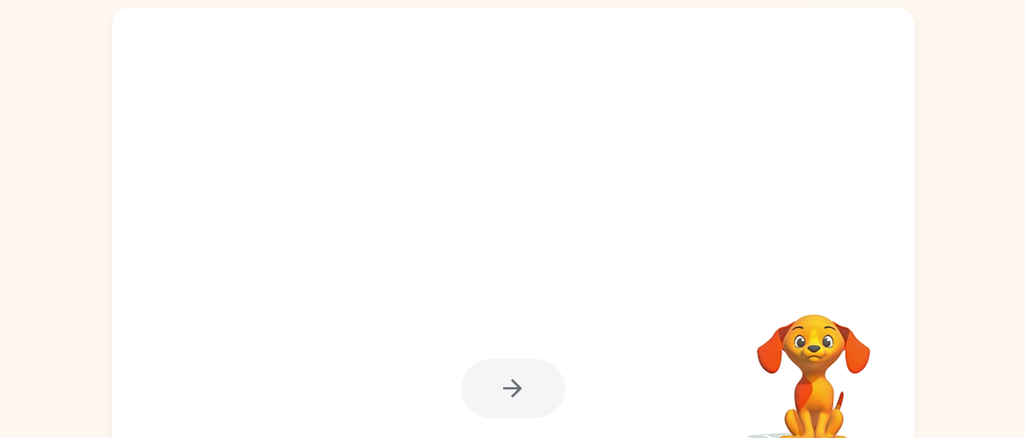
click at [505, 376] on div at bounding box center [513, 388] width 104 height 59
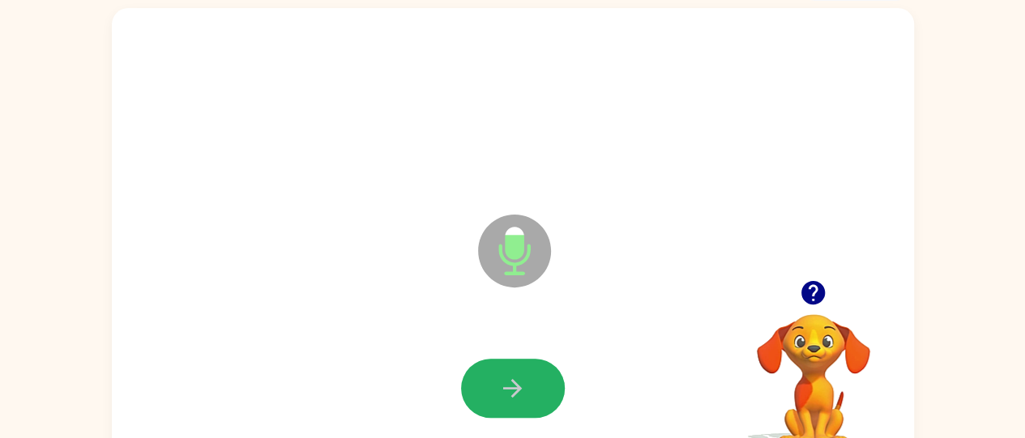
click at [487, 377] on button "button" at bounding box center [513, 388] width 104 height 59
click at [808, 300] on icon "button" at bounding box center [812, 292] width 23 height 23
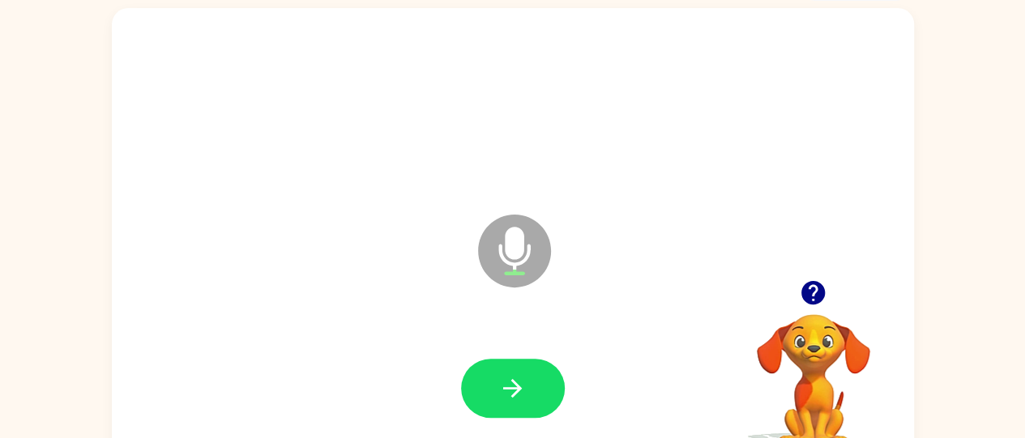
drag, startPoint x: 531, startPoint y: 379, endPoint x: 476, endPoint y: 414, distance: 65.9
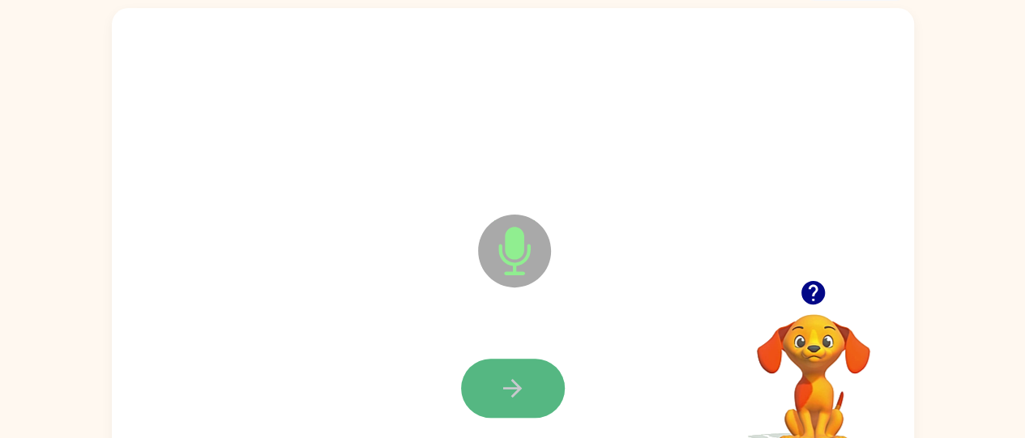
drag, startPoint x: 493, startPoint y: 398, endPoint x: 471, endPoint y: 373, distance: 32.2
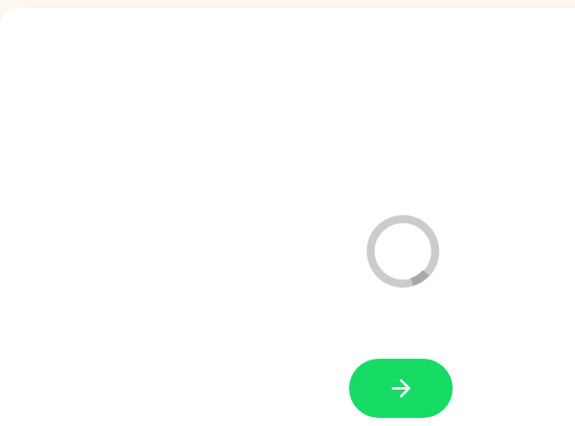
click at [395, 389] on icon "button" at bounding box center [401, 388] width 28 height 28
click at [395, 389] on div at bounding box center [401, 388] width 104 height 59
click at [478, 334] on div at bounding box center [401, 388] width 770 height 133
click at [494, 334] on div at bounding box center [401, 388] width 770 height 133
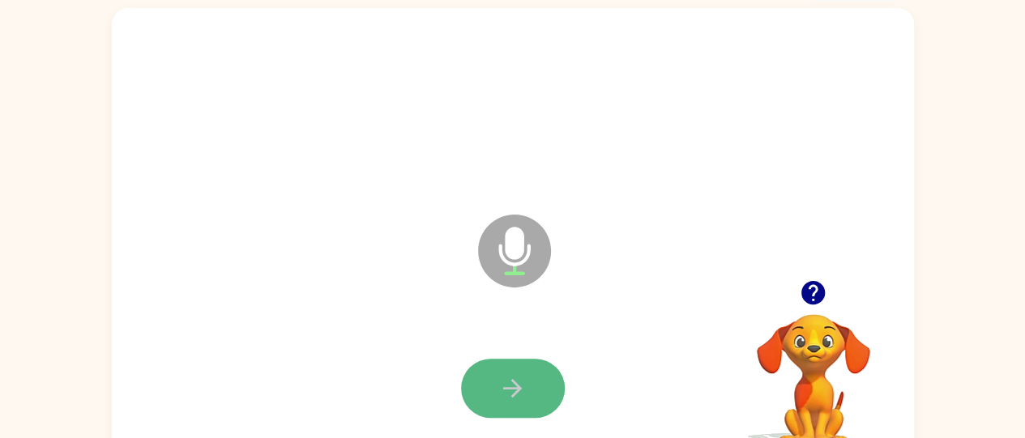
click at [502, 397] on icon "button" at bounding box center [512, 388] width 28 height 28
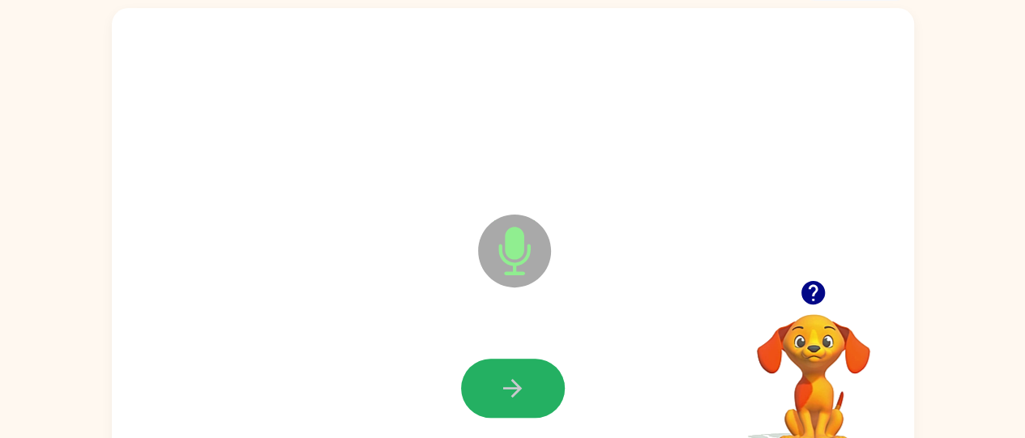
click at [499, 381] on icon "button" at bounding box center [512, 388] width 28 height 28
click at [480, 399] on button "button" at bounding box center [513, 388] width 104 height 59
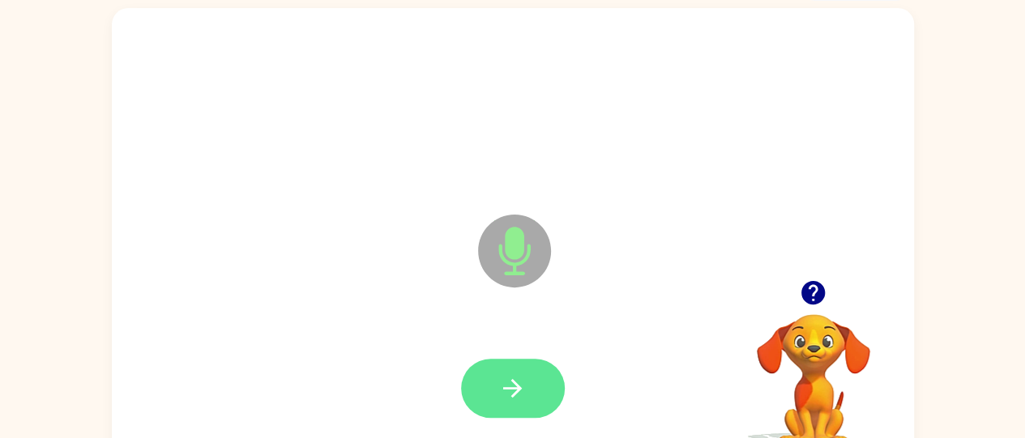
click at [484, 391] on button "button" at bounding box center [513, 388] width 104 height 59
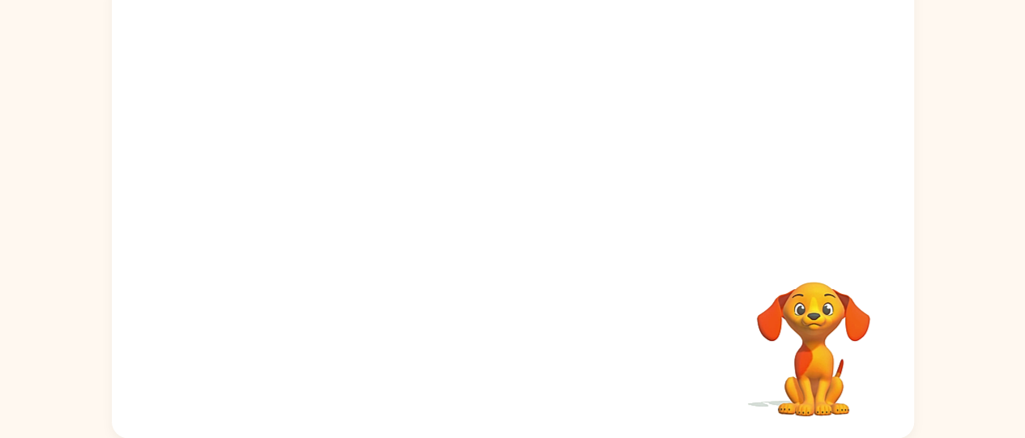
scroll to position [127, 0]
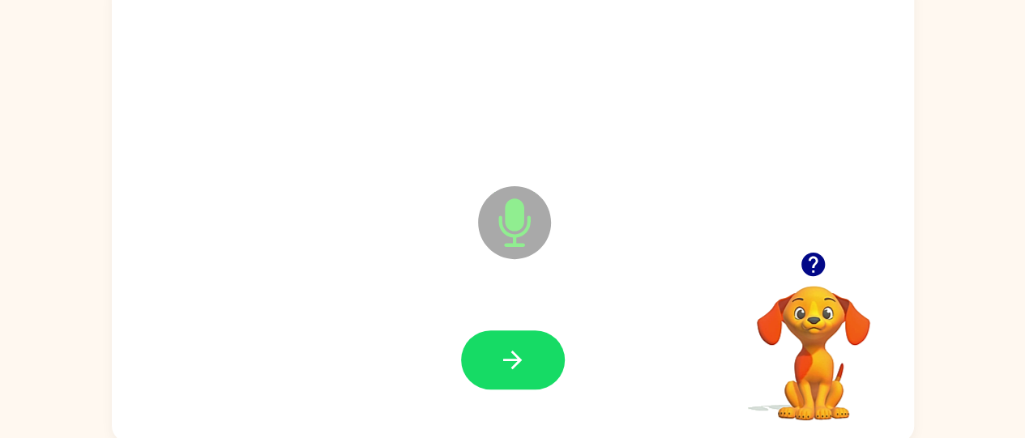
click at [400, 437] on div "Microphone The Microphone is here when it is your turn to talk" at bounding box center [513, 211] width 802 height 463
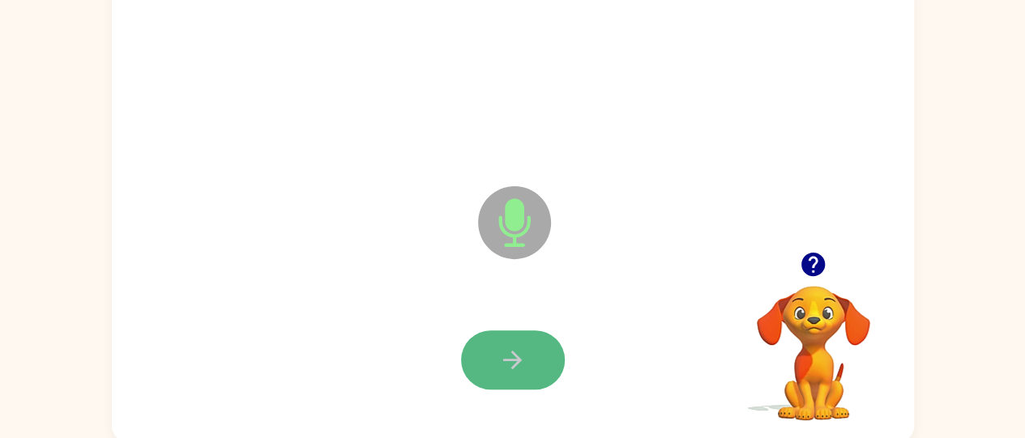
click at [480, 378] on button "button" at bounding box center [513, 360] width 104 height 59
click at [518, 341] on button "button" at bounding box center [513, 360] width 104 height 59
click at [509, 344] on button "button" at bounding box center [513, 360] width 104 height 59
drag, startPoint x: 509, startPoint y: 344, endPoint x: 503, endPoint y: 365, distance: 21.0
click at [503, 365] on icon "button" at bounding box center [512, 360] width 28 height 28
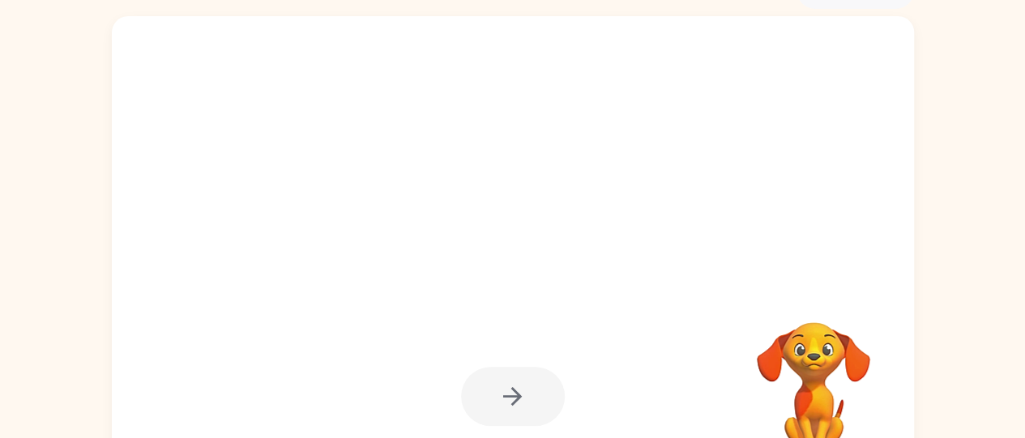
scroll to position [94, 0]
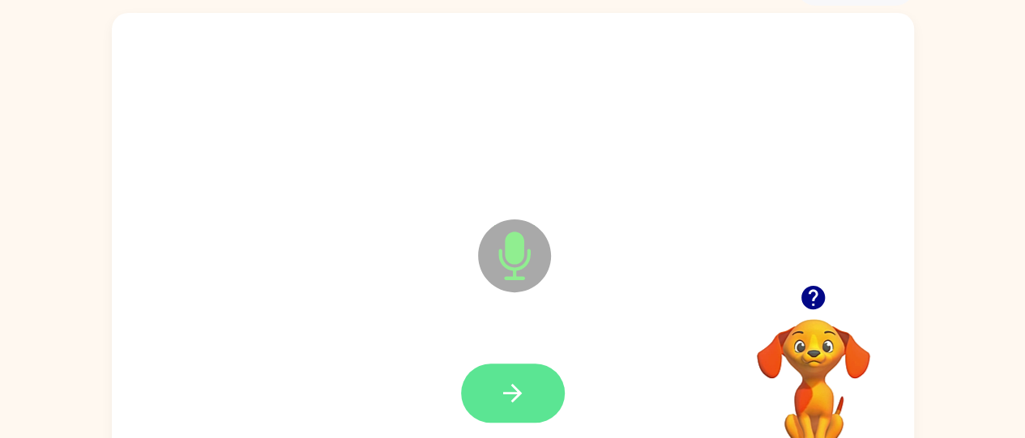
click at [523, 386] on icon "button" at bounding box center [512, 393] width 28 height 28
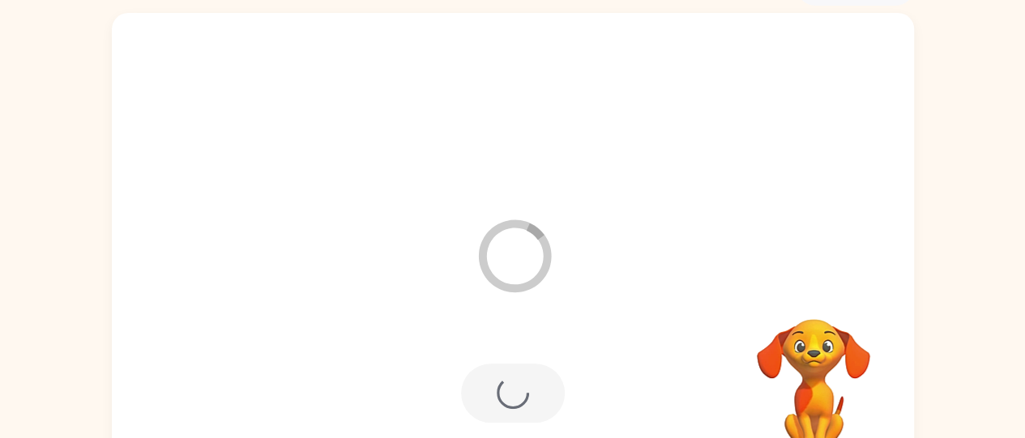
click at [582, 248] on div "Loader Your response is being sent to our graders" at bounding box center [513, 244] width 802 height 463
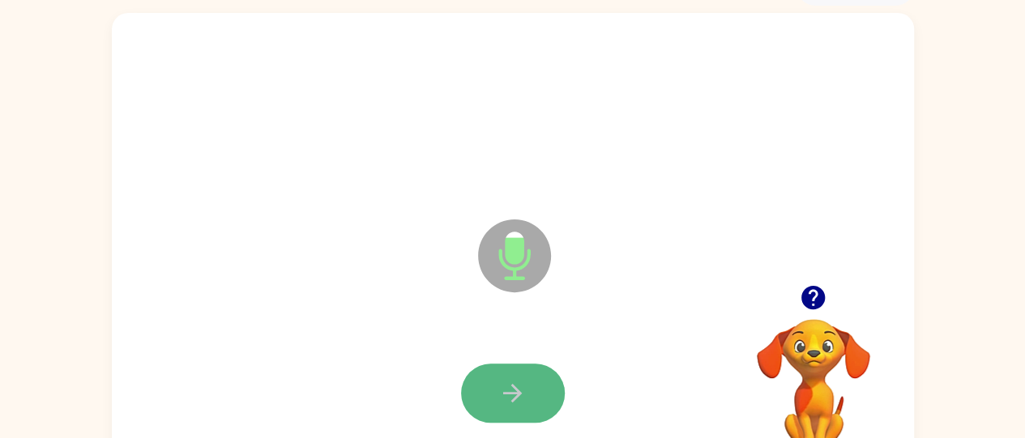
click at [518, 407] on button "button" at bounding box center [513, 393] width 104 height 59
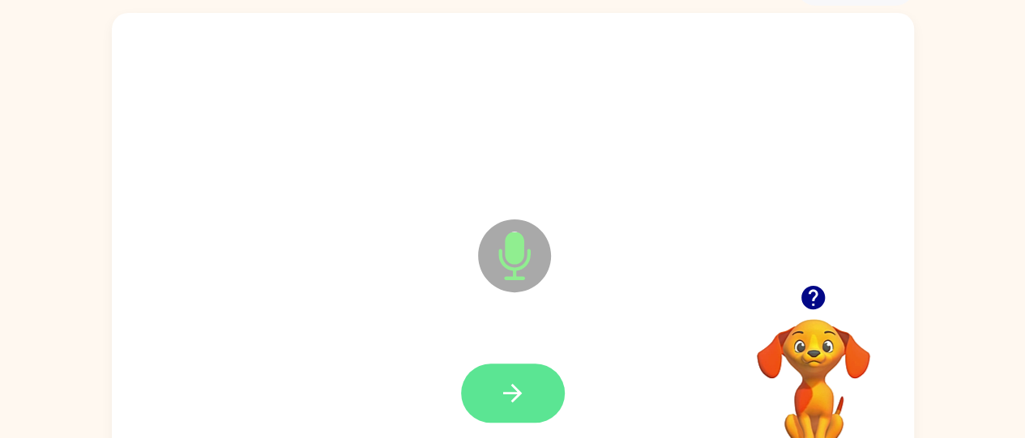
click at [517, 382] on icon "button" at bounding box center [512, 393] width 28 height 28
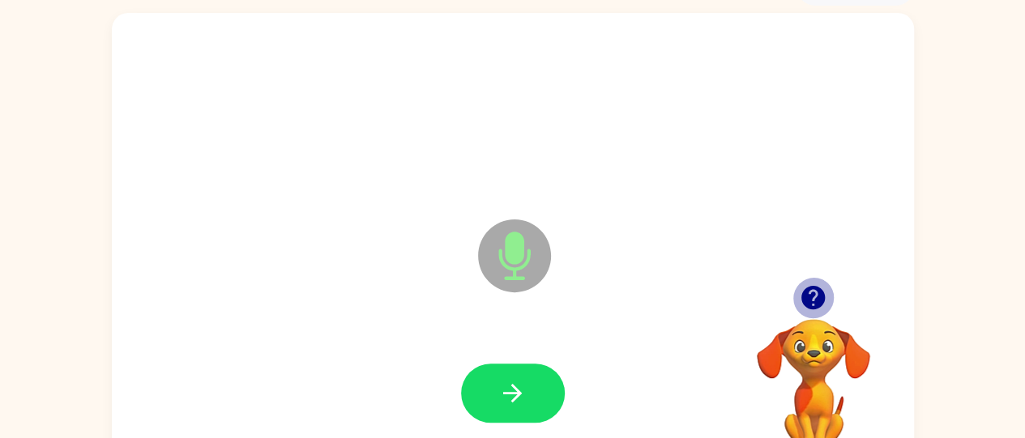
click at [806, 284] on icon "button" at bounding box center [813, 298] width 28 height 28
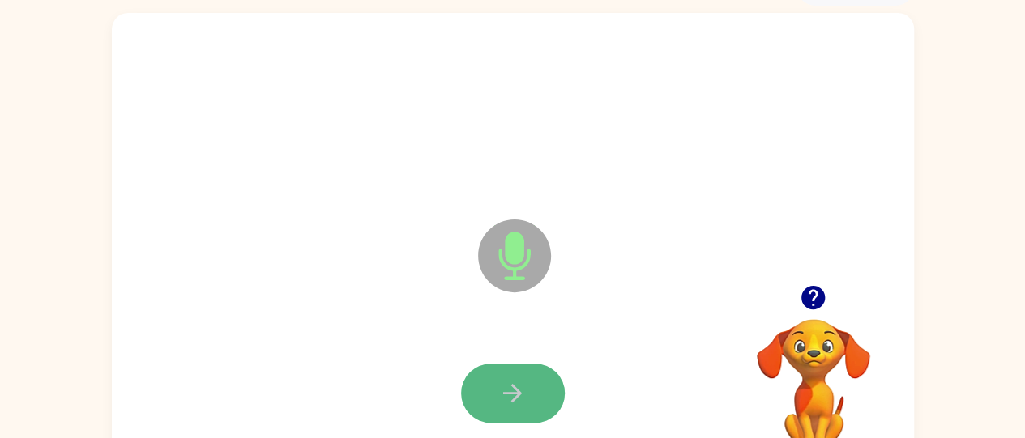
click at [528, 380] on button "button" at bounding box center [513, 393] width 104 height 59
click at [523, 382] on button "button" at bounding box center [513, 393] width 104 height 59
click at [523, 375] on button "button" at bounding box center [513, 393] width 104 height 59
drag, startPoint x: 524, startPoint y: 365, endPoint x: 518, endPoint y: 380, distance: 16.4
click at [518, 380] on icon "button" at bounding box center [512, 393] width 28 height 28
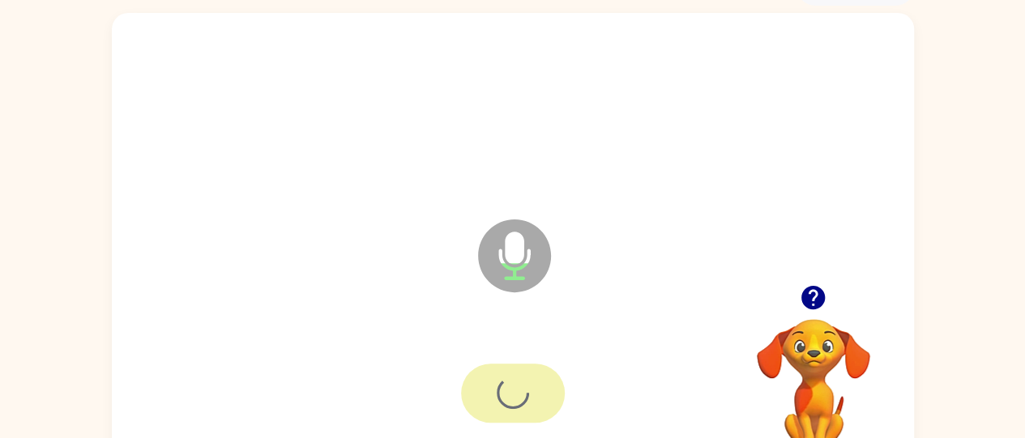
click at [518, 380] on div at bounding box center [513, 393] width 104 height 59
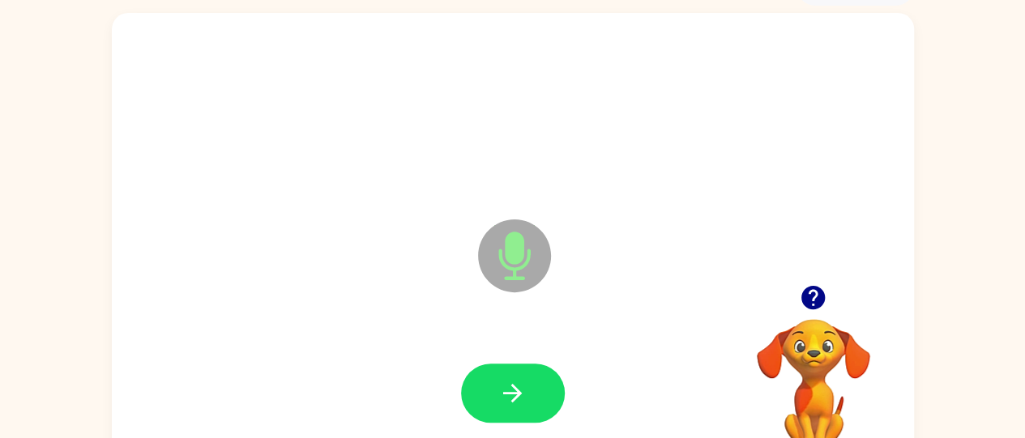
click at [518, 380] on icon "button" at bounding box center [512, 393] width 28 height 28
click at [509, 388] on icon "button" at bounding box center [512, 393] width 28 height 28
click at [509, 390] on icon "button" at bounding box center [512, 393] width 28 height 28
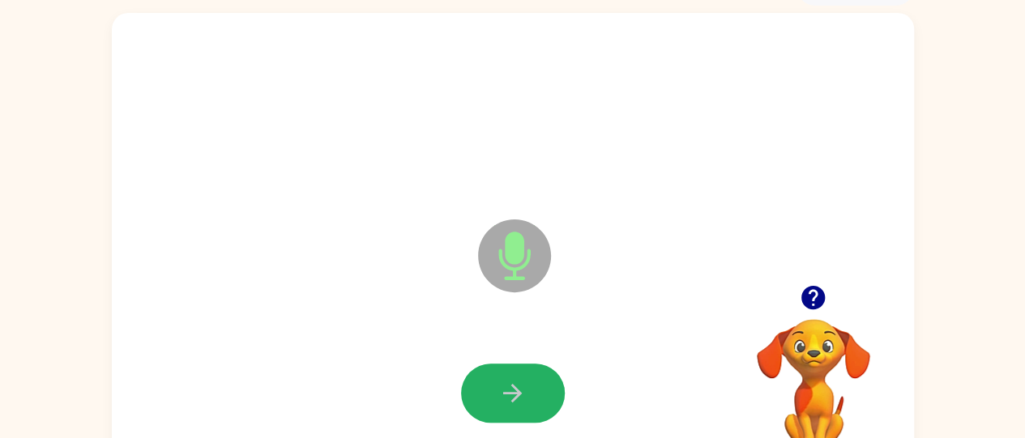
click at [509, 390] on icon "button" at bounding box center [512, 393] width 28 height 28
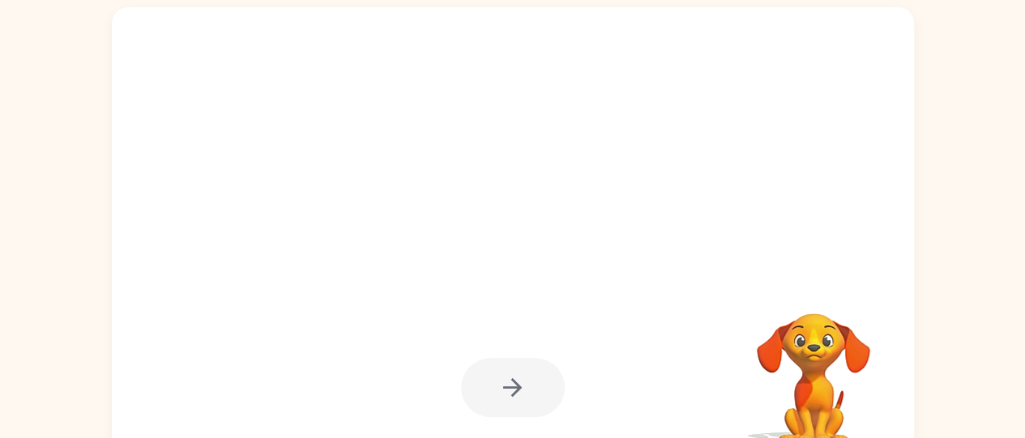
scroll to position [131, 0]
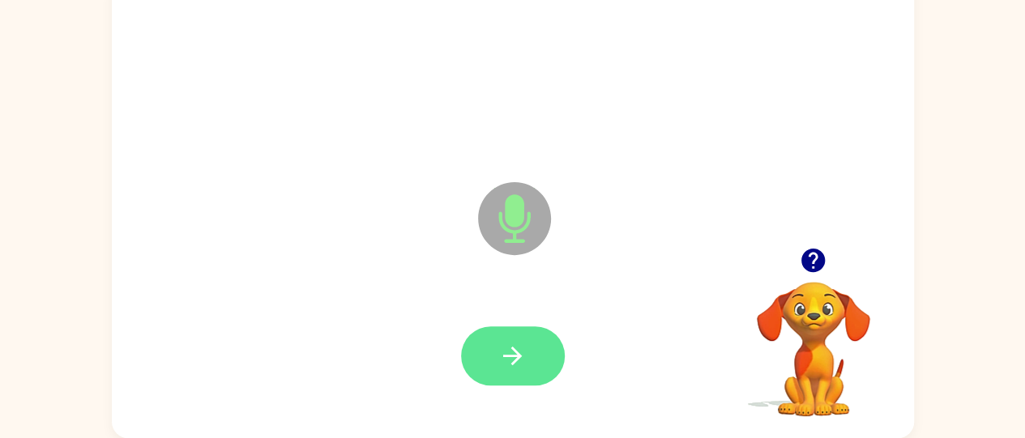
click at [501, 344] on icon "button" at bounding box center [512, 356] width 28 height 28
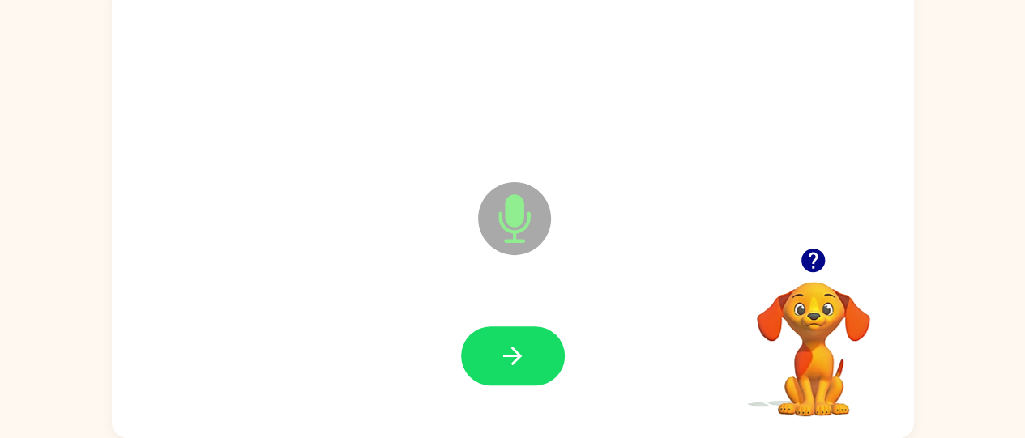
click at [501, 343] on icon "button" at bounding box center [512, 356] width 28 height 28
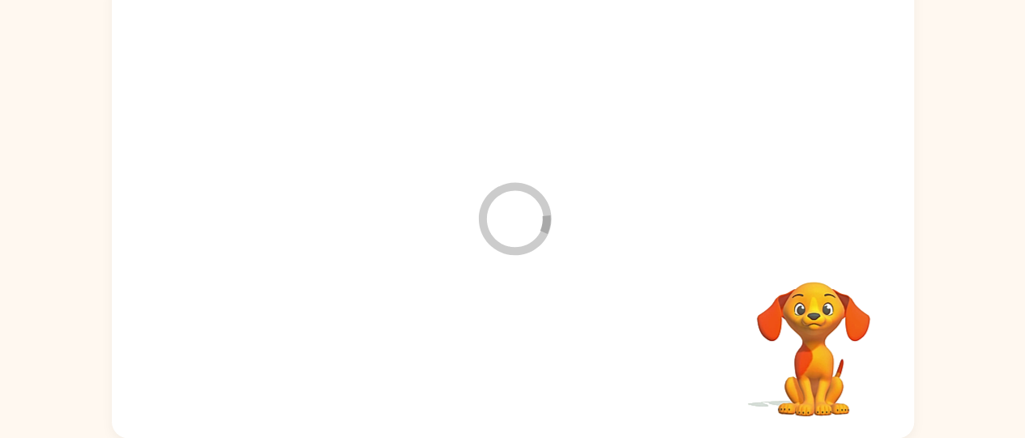
click at [501, 343] on div at bounding box center [513, 356] width 770 height 133
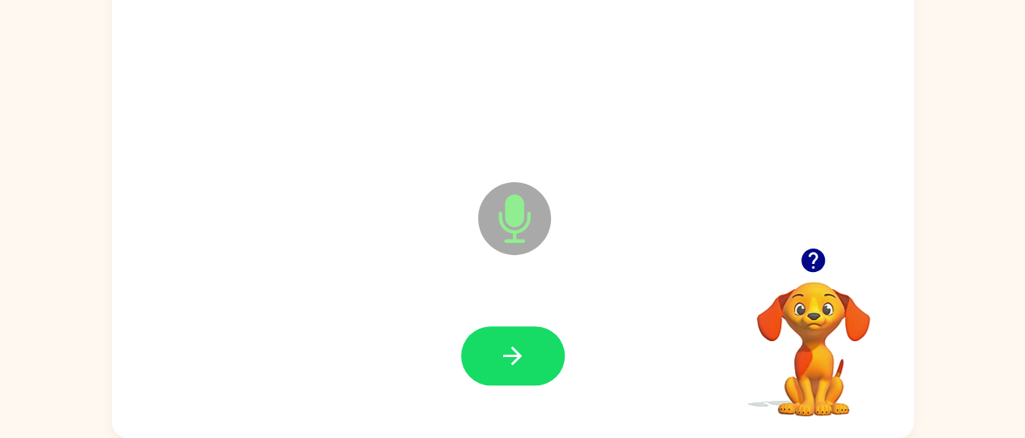
click at [501, 343] on icon "button" at bounding box center [512, 356] width 28 height 28
click at [506, 344] on icon "button" at bounding box center [512, 356] width 28 height 28
click at [510, 346] on icon "button" at bounding box center [512, 356] width 28 height 28
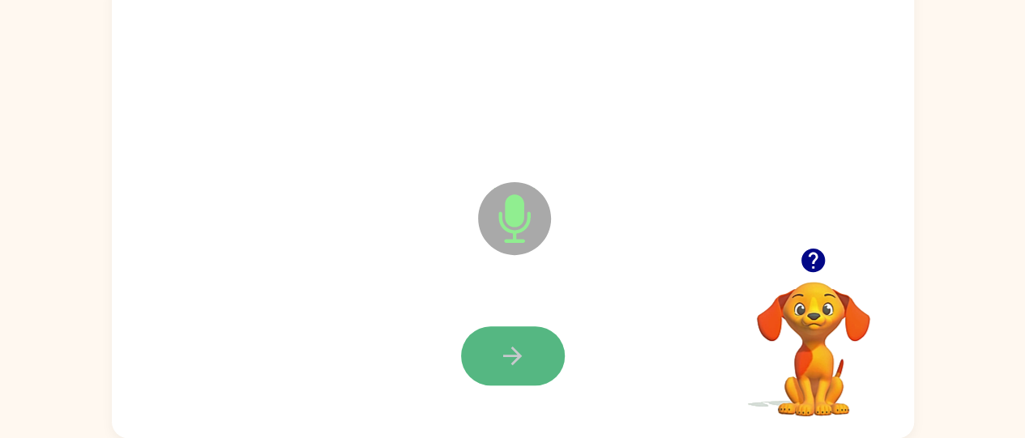
click at [504, 348] on icon "button" at bounding box center [512, 356] width 28 height 28
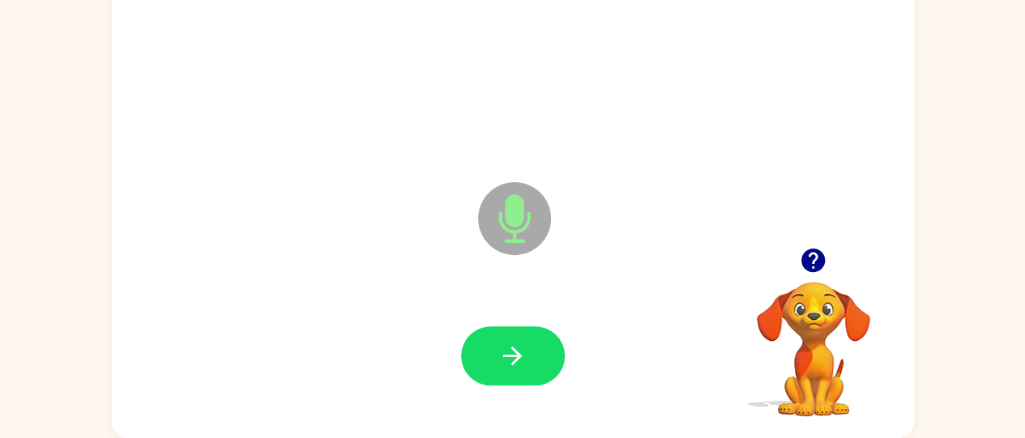
click at [504, 348] on icon "button" at bounding box center [512, 356] width 28 height 28
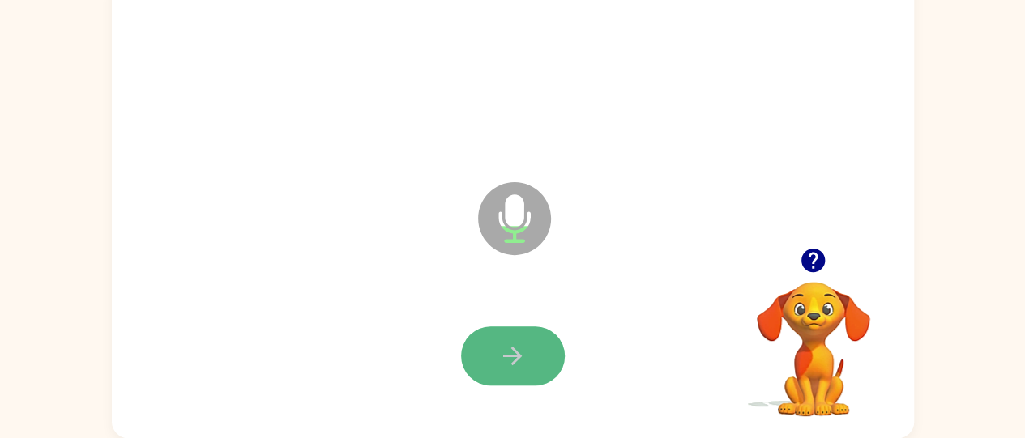
click at [504, 348] on icon "button" at bounding box center [512, 356] width 28 height 28
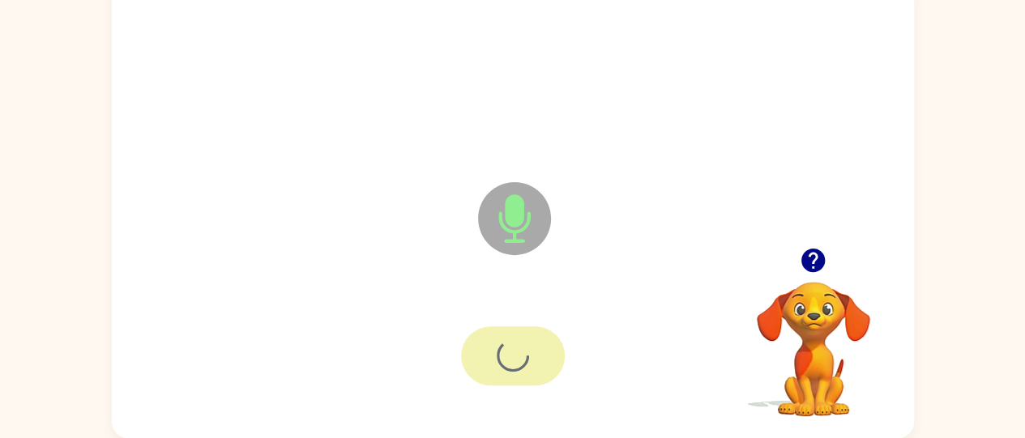
click at [504, 348] on div at bounding box center [513, 355] width 104 height 59
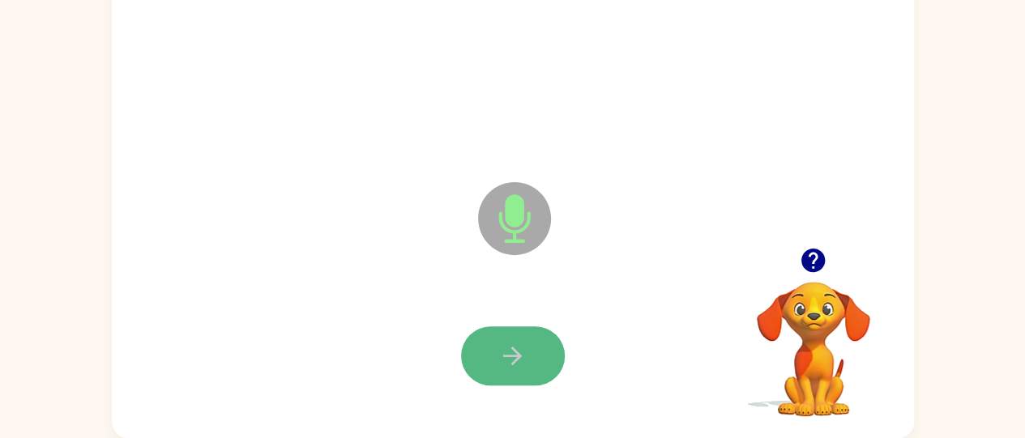
click at [504, 348] on icon "button" at bounding box center [512, 356] width 28 height 28
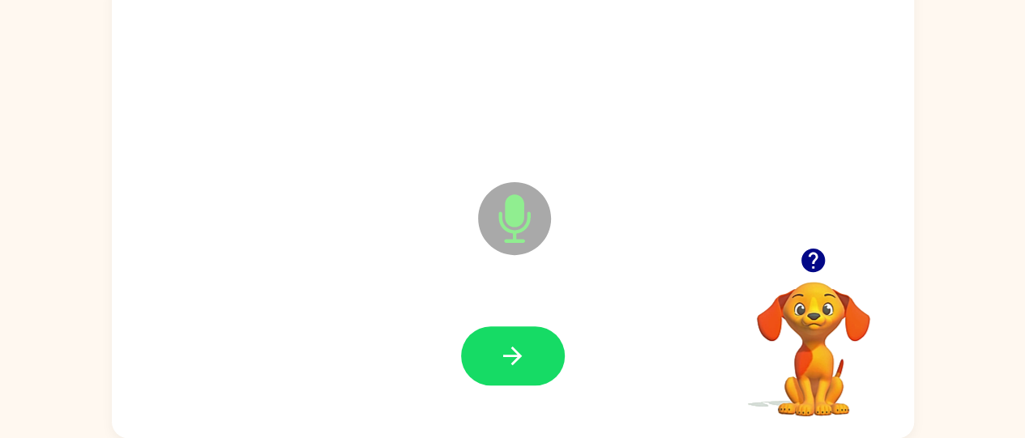
click at [816, 262] on icon "button" at bounding box center [812, 260] width 23 height 23
click at [504, 348] on icon "button" at bounding box center [512, 356] width 28 height 28
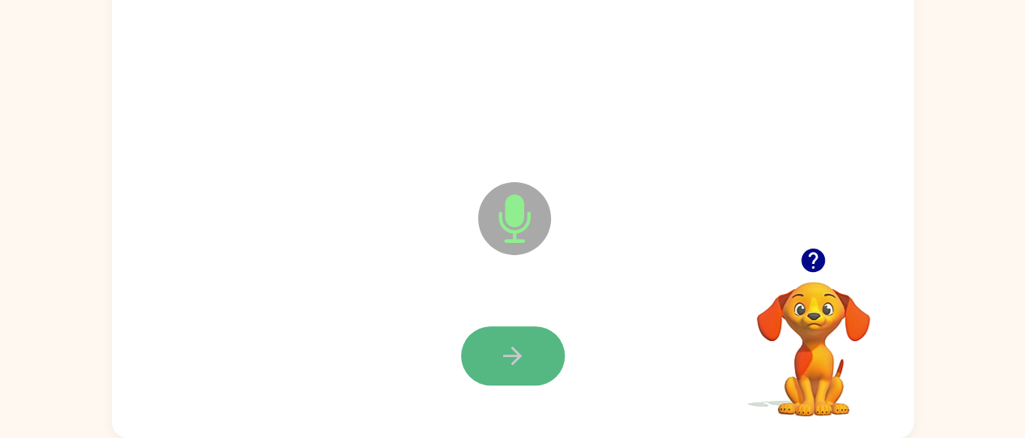
click at [492, 339] on button "button" at bounding box center [513, 355] width 104 height 59
click at [489, 362] on button "button" at bounding box center [513, 355] width 104 height 59
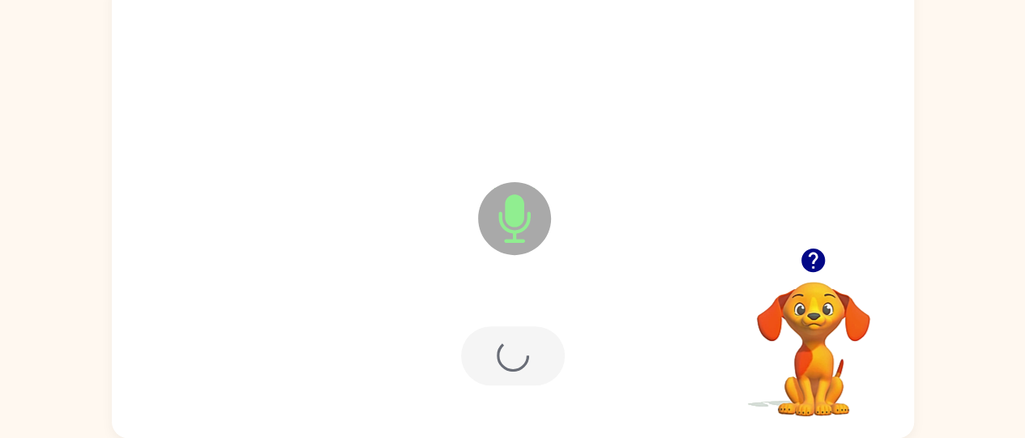
click at [490, 362] on div at bounding box center [513, 355] width 104 height 59
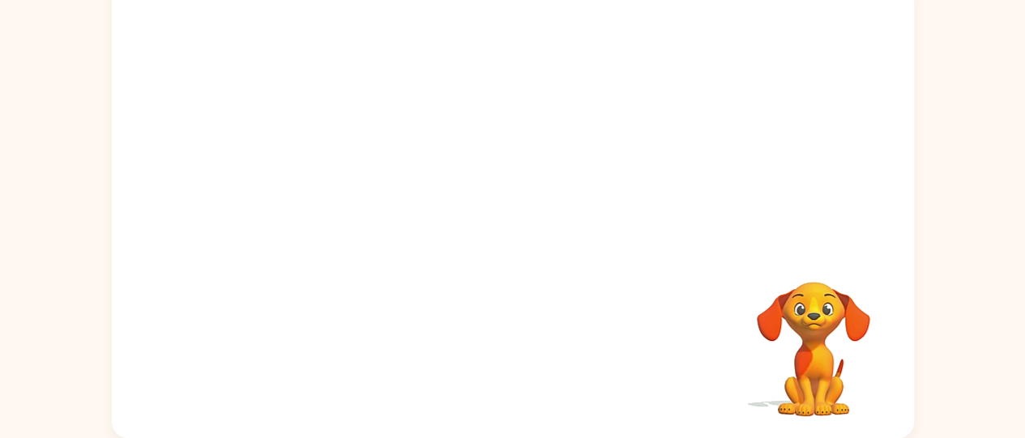
click at [490, 362] on div at bounding box center [513, 356] width 770 height 133
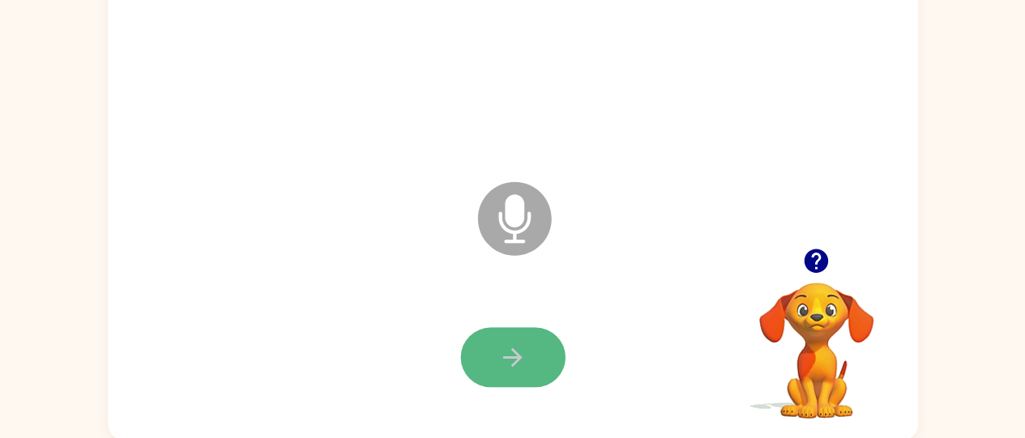
click at [483, 363] on button "button" at bounding box center [513, 357] width 104 height 59
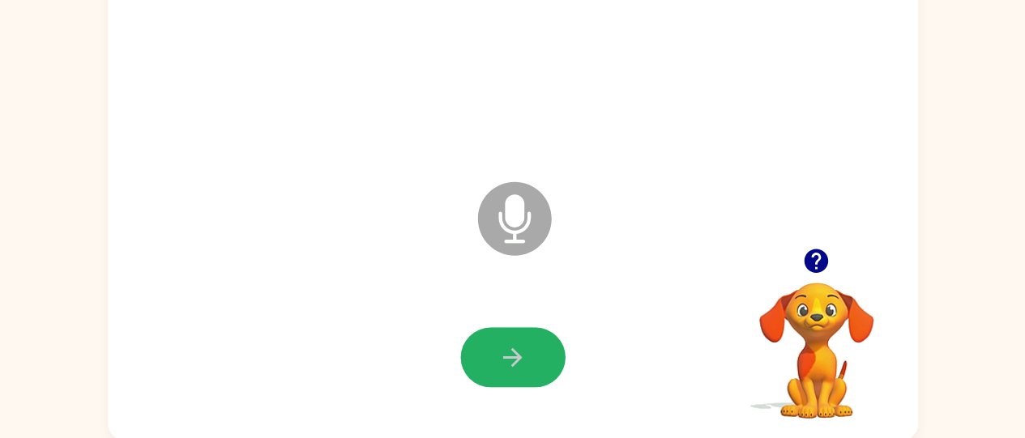
scroll to position [130, 0]
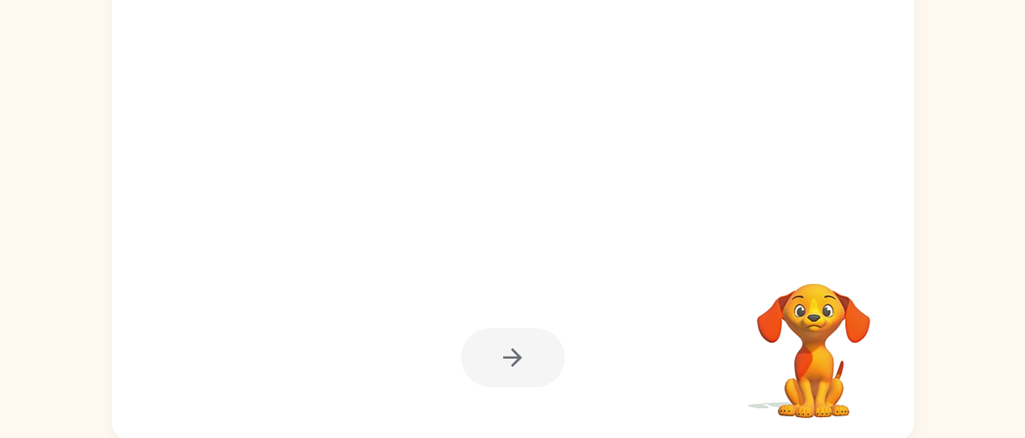
click at [454, 271] on div at bounding box center [513, 208] width 802 height 463
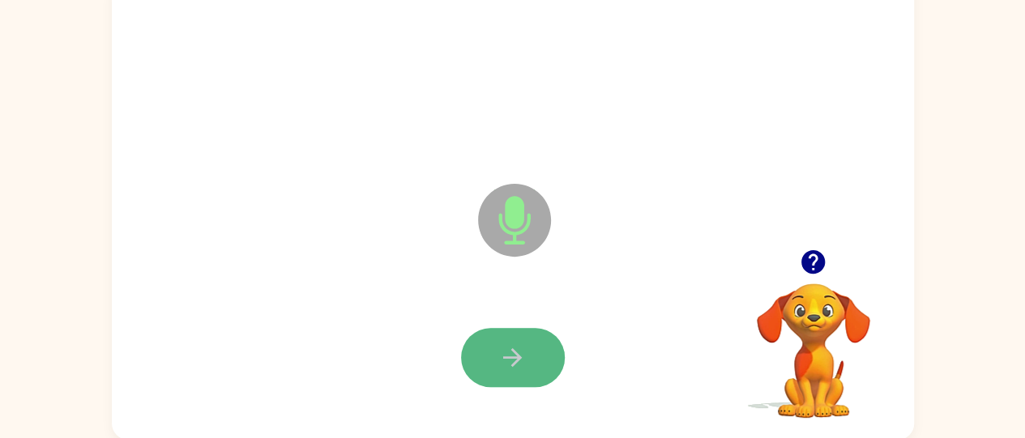
click at [498, 361] on icon "button" at bounding box center [512, 357] width 28 height 28
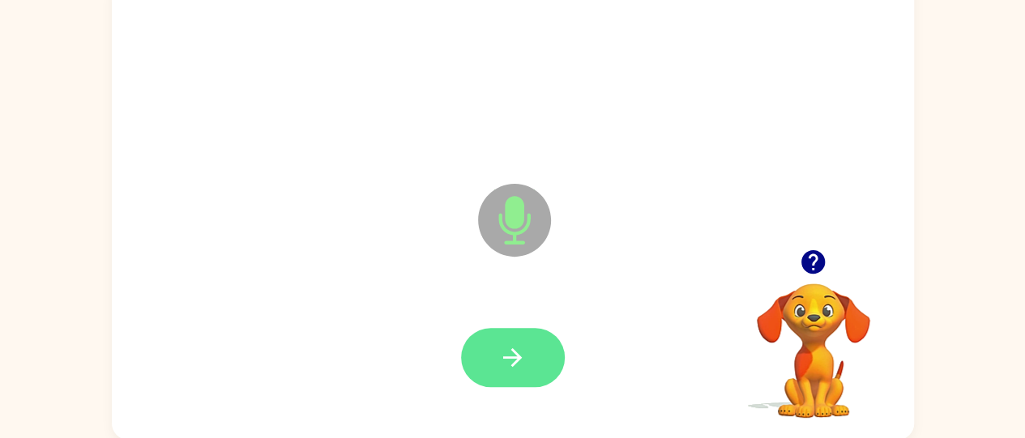
click at [498, 351] on icon "button" at bounding box center [512, 357] width 28 height 28
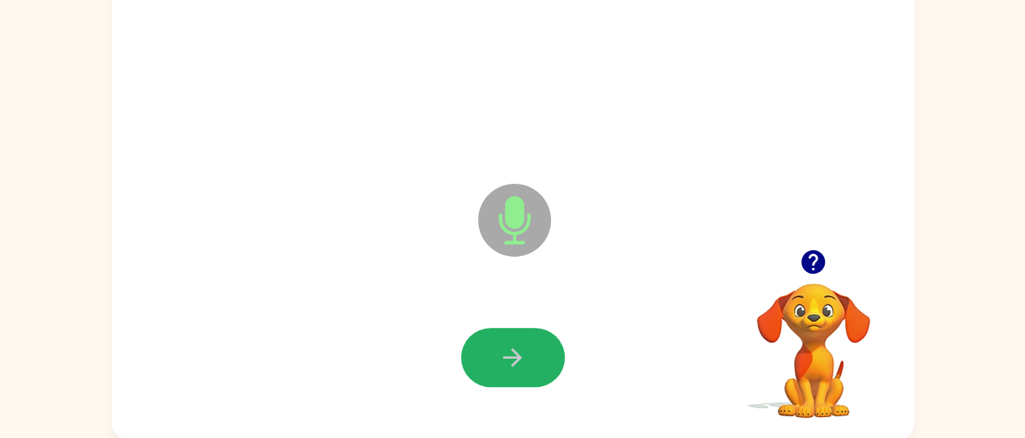
click at [535, 333] on button "button" at bounding box center [513, 357] width 104 height 59
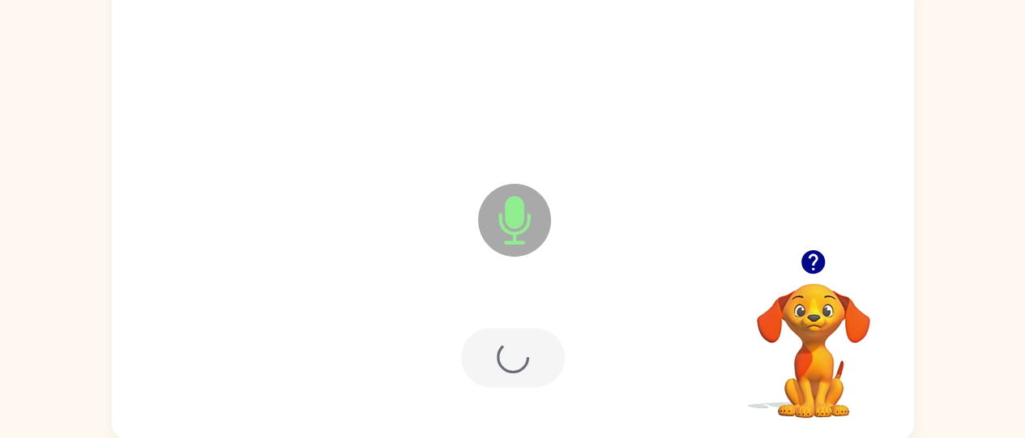
click at [535, 333] on div at bounding box center [513, 357] width 104 height 59
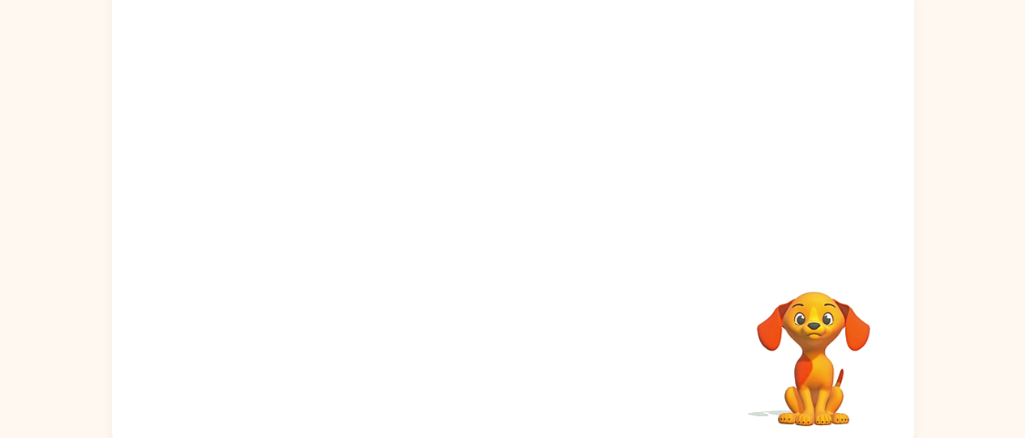
scroll to position [131, 0]
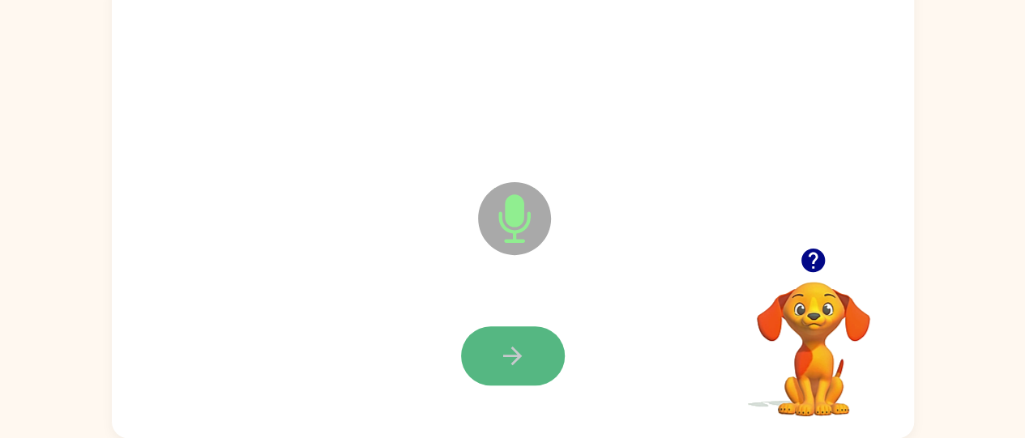
click at [507, 352] on icon "button" at bounding box center [512, 356] width 28 height 28
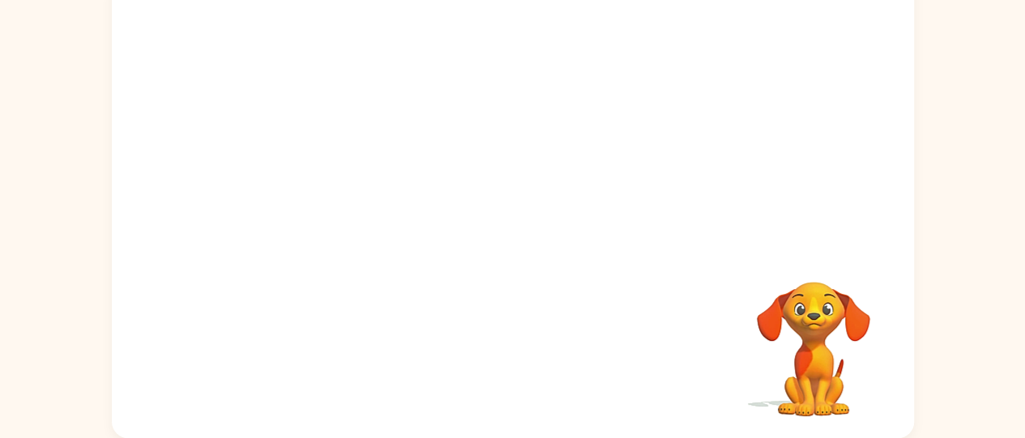
click at [230, 187] on div at bounding box center [474, 178] width 692 height 58
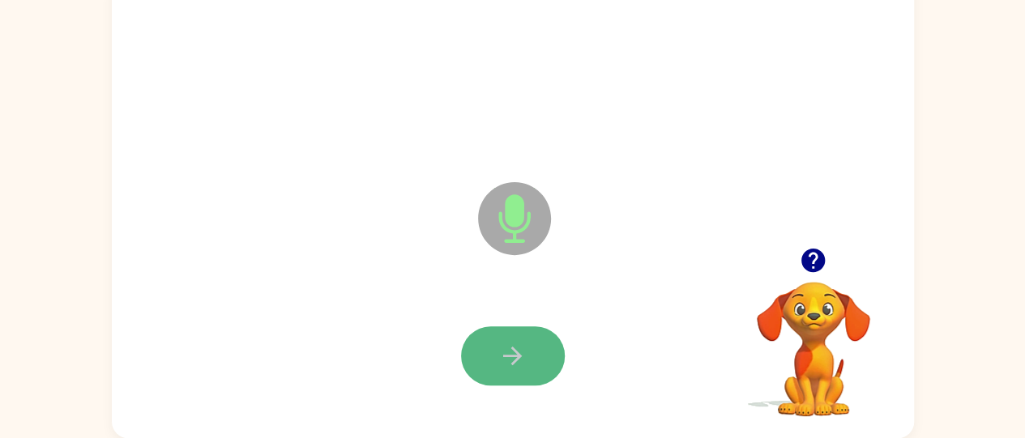
click at [506, 329] on button "button" at bounding box center [513, 355] width 104 height 59
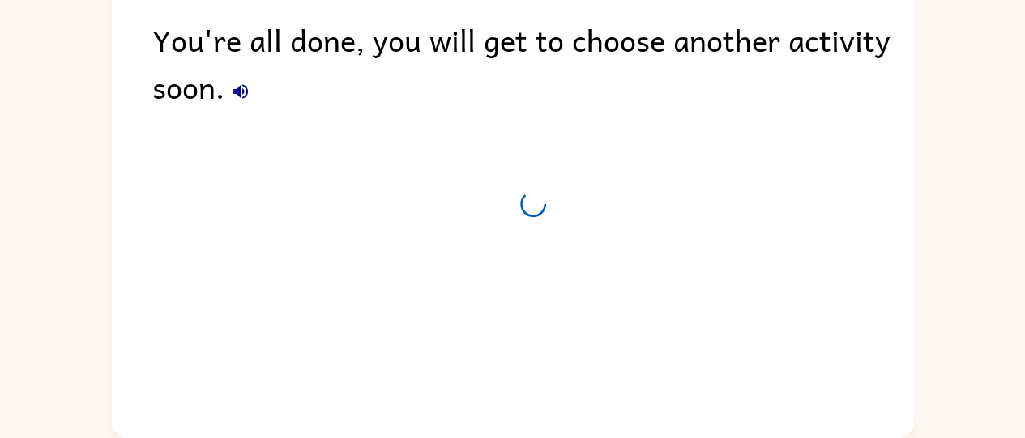
scroll to position [102, 0]
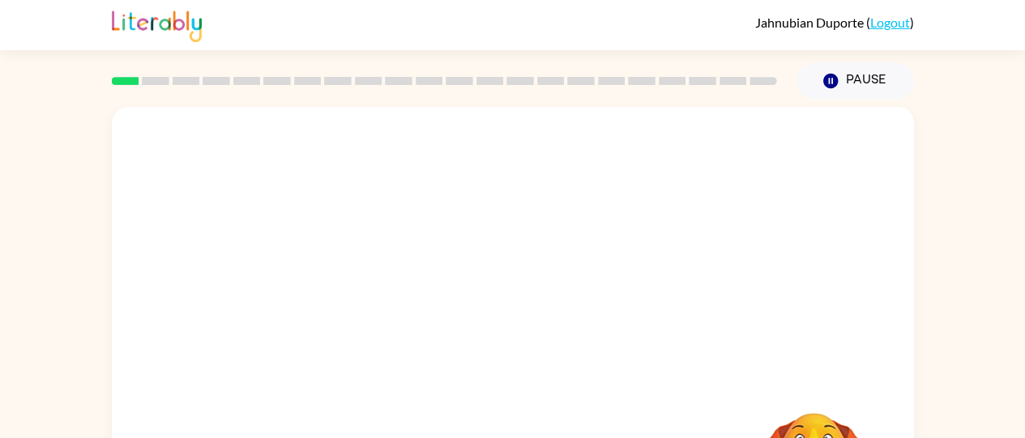
scroll to position [123, 0]
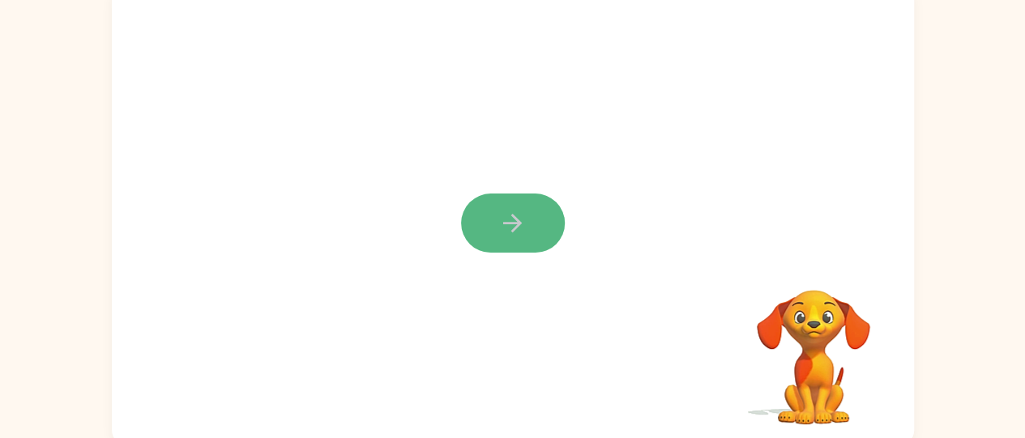
click at [500, 223] on icon "button" at bounding box center [512, 223] width 28 height 28
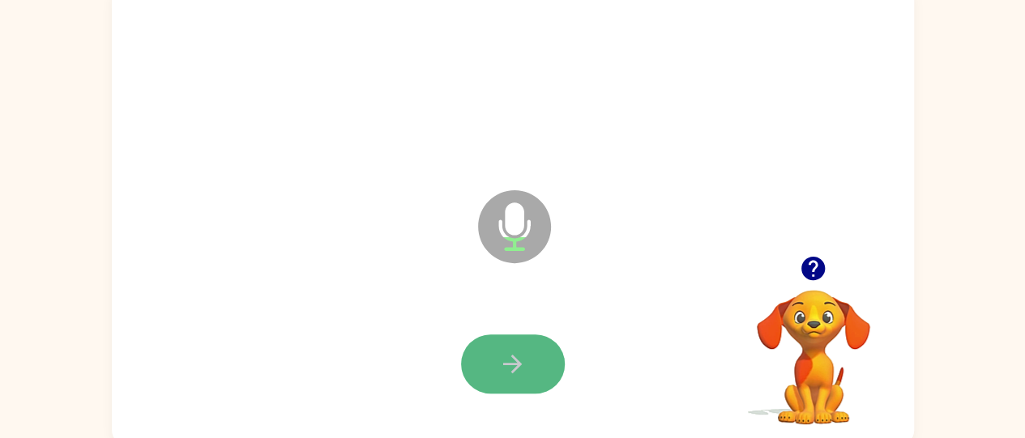
click at [512, 366] on icon "button" at bounding box center [512, 364] width 28 height 28
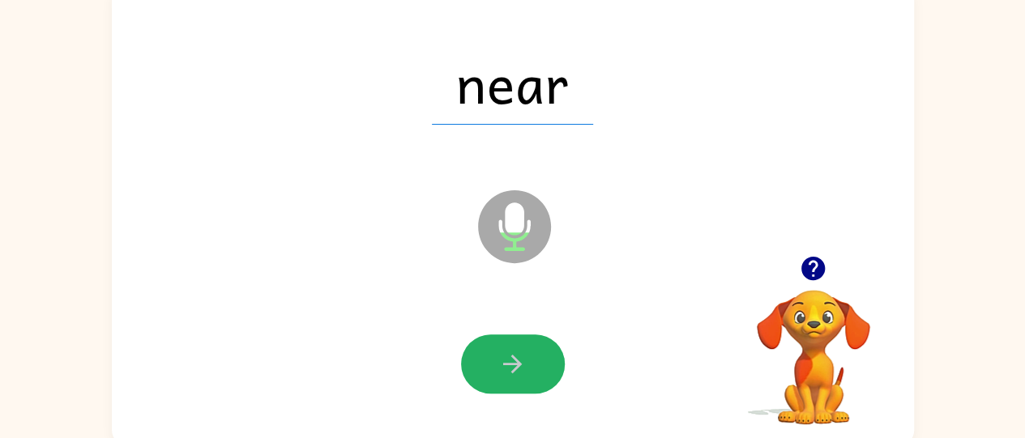
click at [512, 366] on icon "button" at bounding box center [512, 364] width 28 height 28
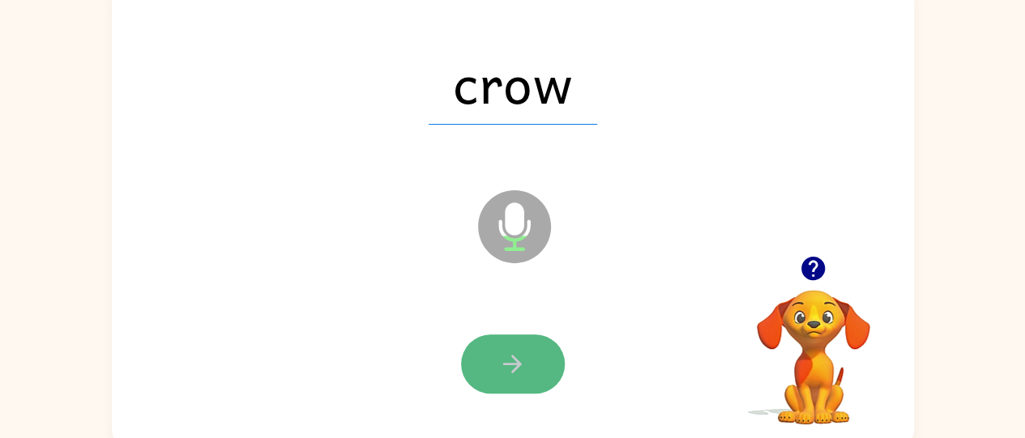
click at [486, 360] on button "button" at bounding box center [513, 364] width 104 height 59
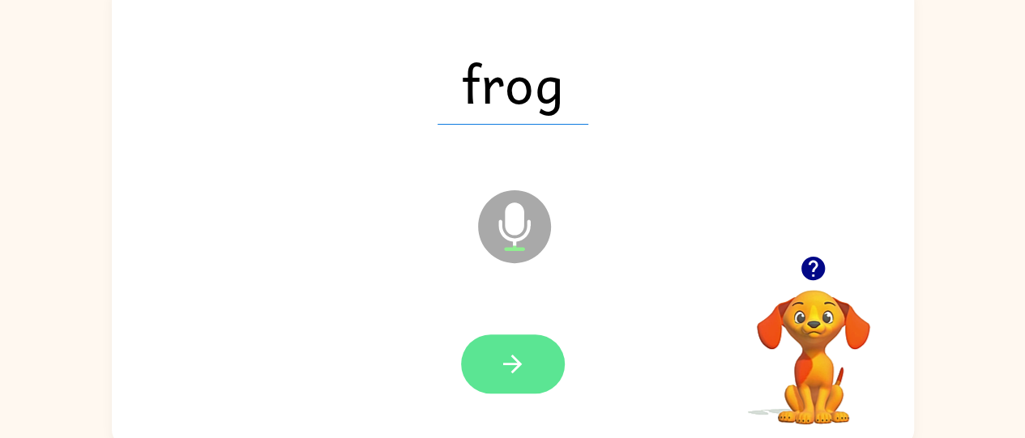
click at [527, 341] on button "button" at bounding box center [513, 364] width 104 height 59
click at [510, 351] on icon "button" at bounding box center [512, 364] width 28 height 28
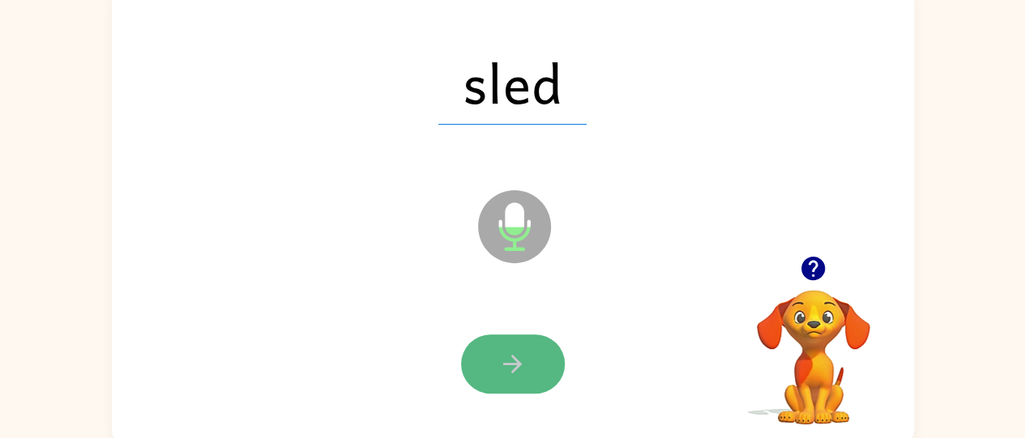
click at [516, 373] on icon "button" at bounding box center [512, 364] width 28 height 28
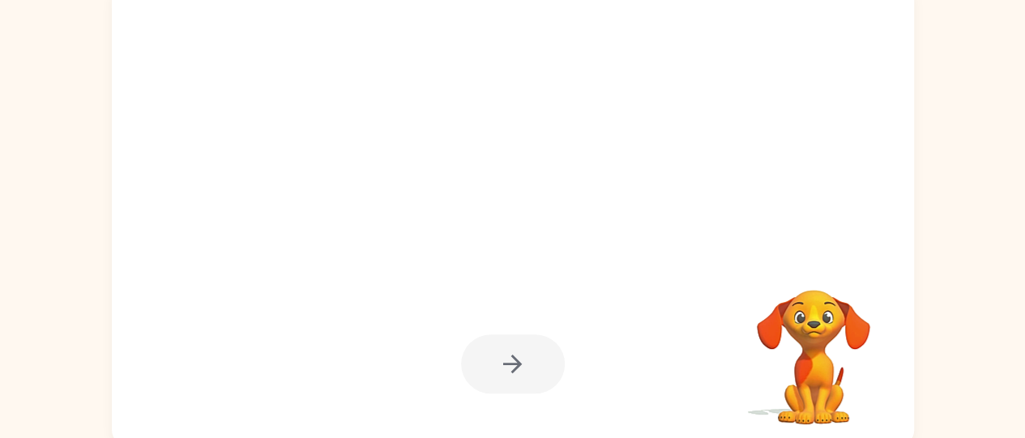
drag, startPoint x: 516, startPoint y: 373, endPoint x: 608, endPoint y: 130, distance: 260.0
click at [608, 130] on div at bounding box center [513, 215] width 802 height 463
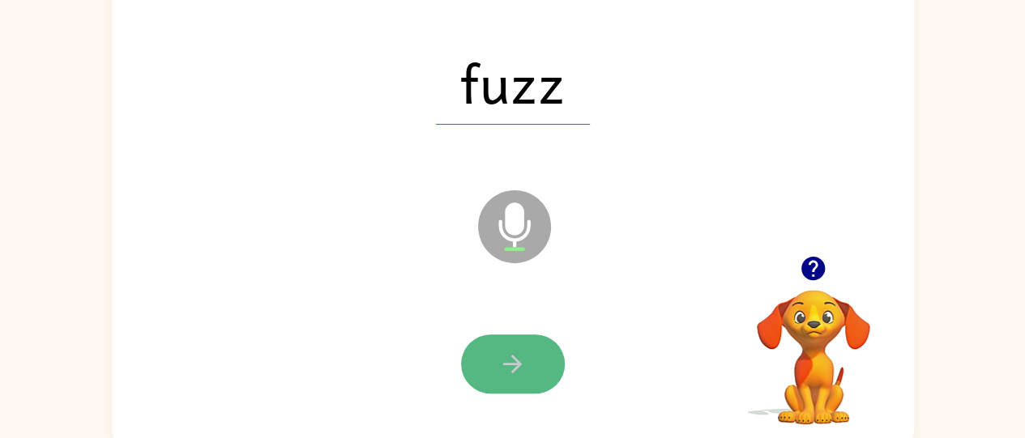
click at [518, 348] on button "button" at bounding box center [513, 364] width 104 height 59
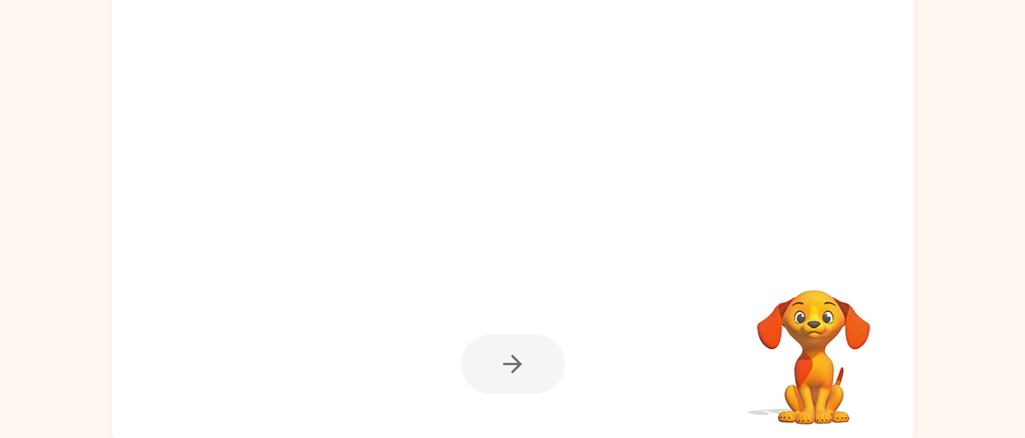
click at [518, 348] on div at bounding box center [513, 364] width 104 height 59
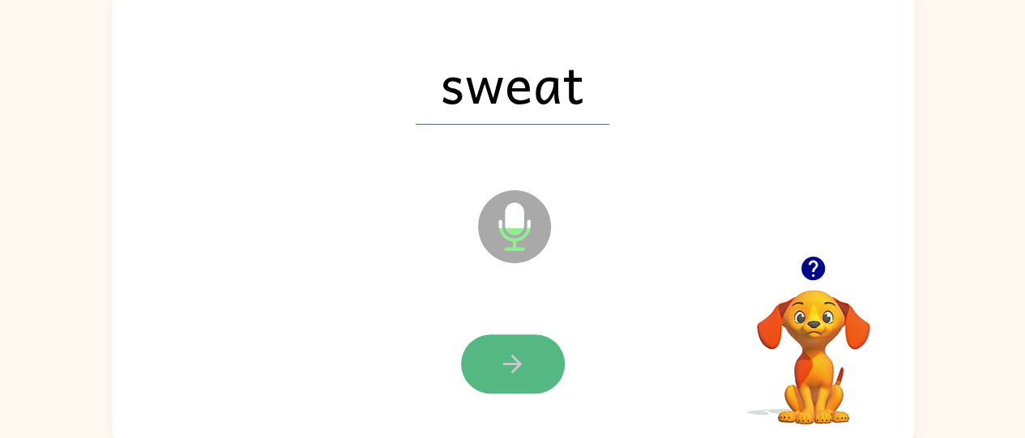
click at [537, 368] on button "button" at bounding box center [513, 364] width 104 height 59
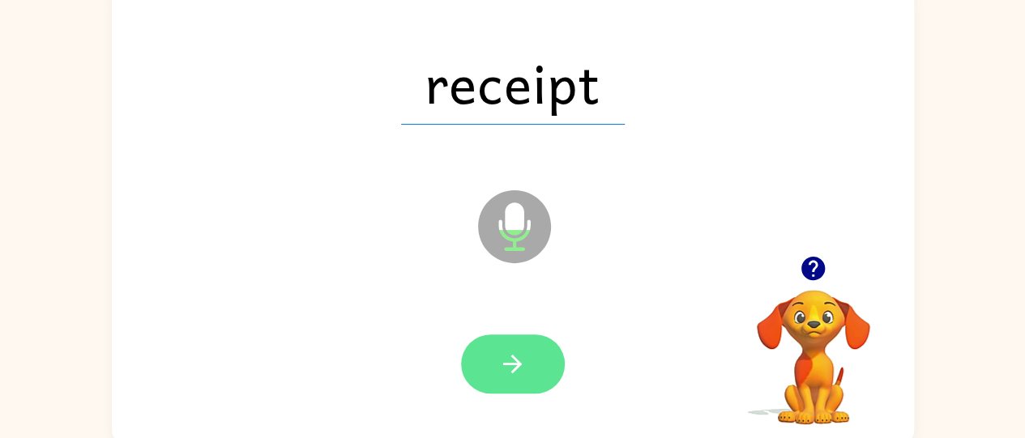
click at [540, 348] on button "button" at bounding box center [513, 364] width 104 height 59
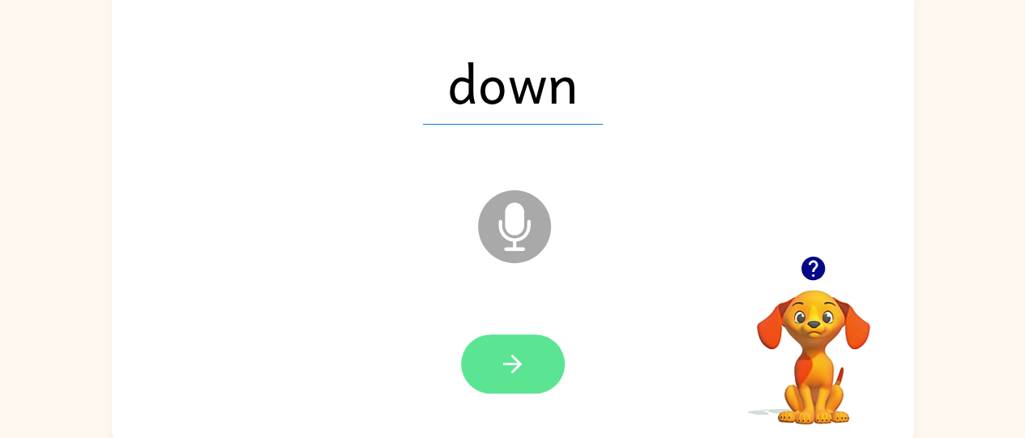
click at [537, 359] on button "button" at bounding box center [513, 364] width 104 height 59
click at [522, 343] on button "button" at bounding box center [513, 364] width 104 height 59
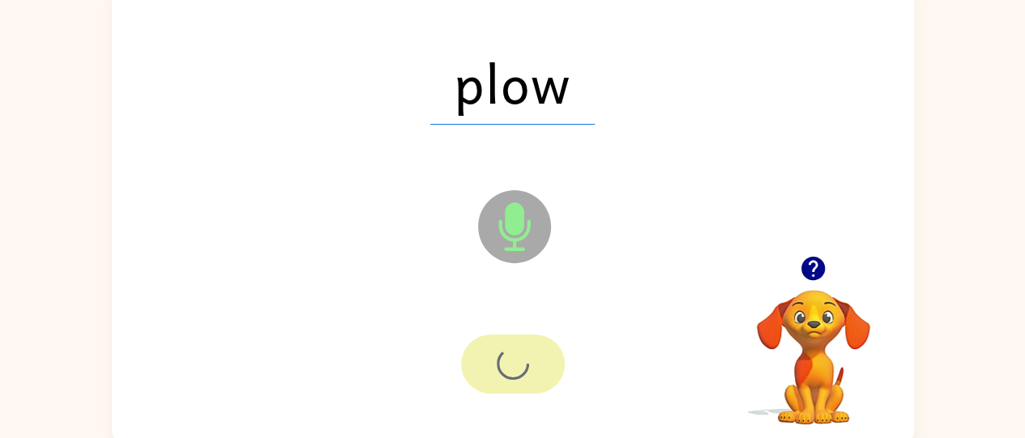
click at [522, 343] on div at bounding box center [513, 364] width 104 height 59
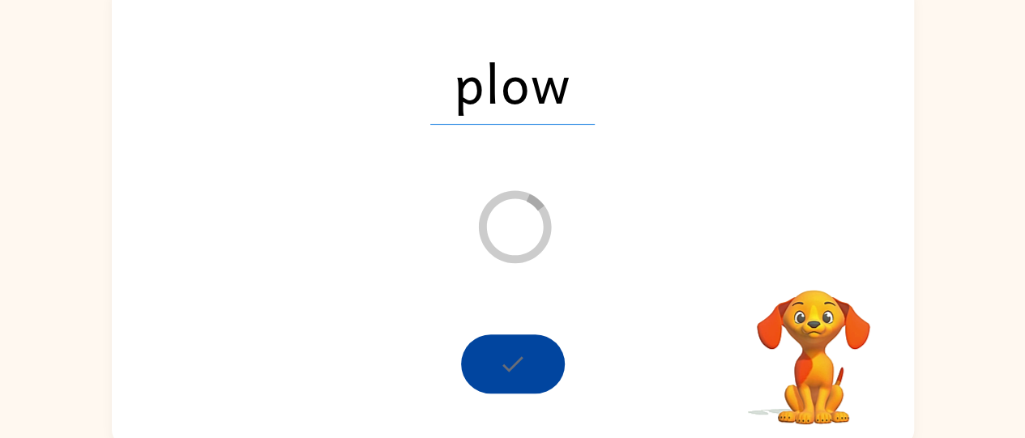
scroll to position [131, 0]
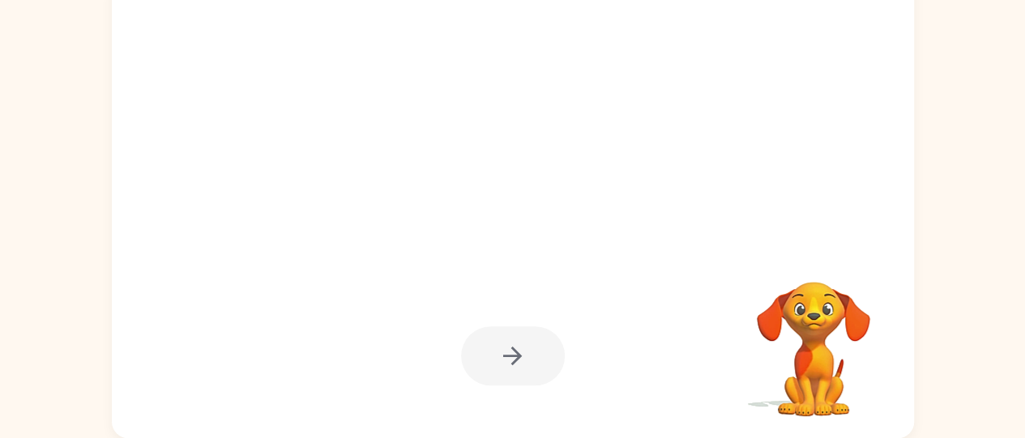
click at [818, 311] on video "Your browser must support playing .mp4 files to use Literably. Please try using…" at bounding box center [813, 338] width 162 height 162
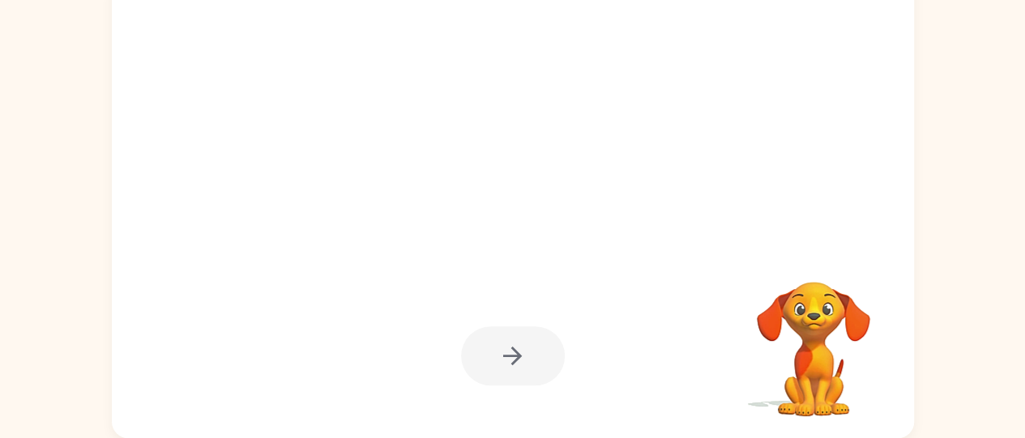
click at [818, 311] on video "Your browser must support playing .mp4 files to use Literably. Please try using…" at bounding box center [813, 338] width 162 height 162
drag, startPoint x: 519, startPoint y: 196, endPoint x: 422, endPoint y: 233, distance: 104.1
click at [399, 245] on div "Your browser must support playing .mp4 files to use Literably. Please try using…" at bounding box center [513, 207] width 802 height 463
click at [134, 282] on div at bounding box center [513, 207] width 802 height 463
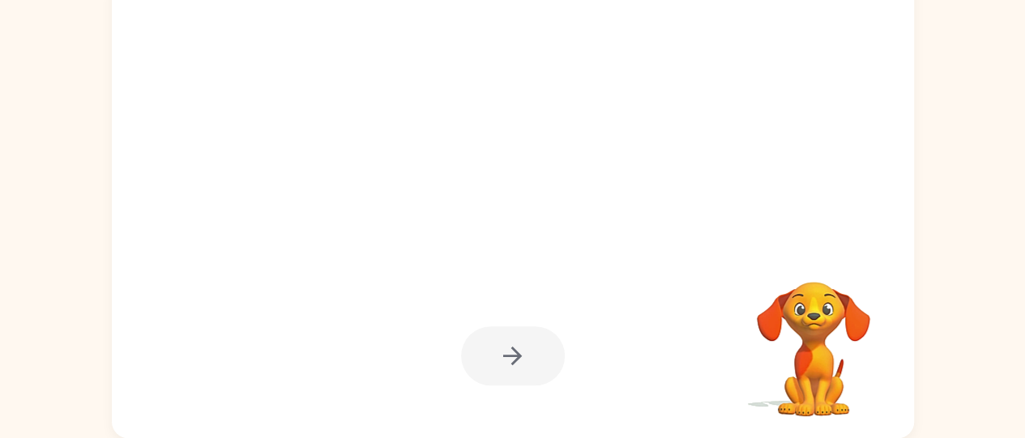
click at [470, 288] on div at bounding box center [513, 207] width 802 height 463
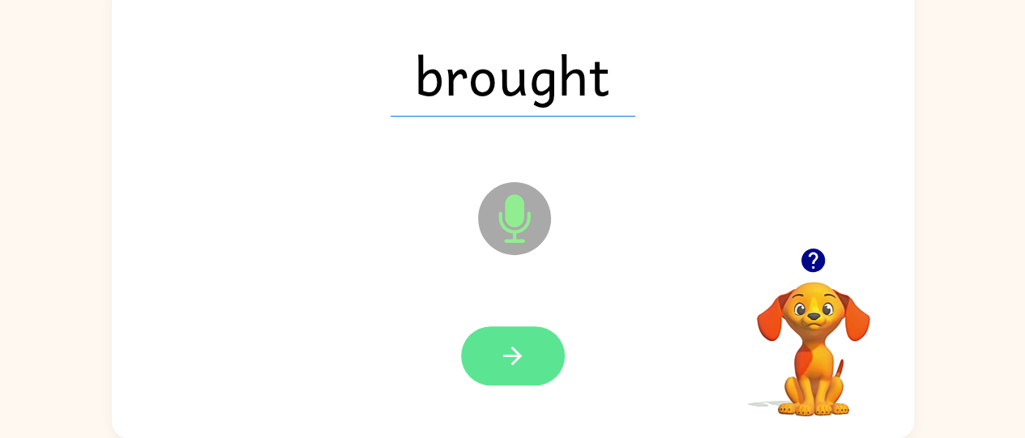
click at [523, 330] on button "button" at bounding box center [513, 355] width 104 height 59
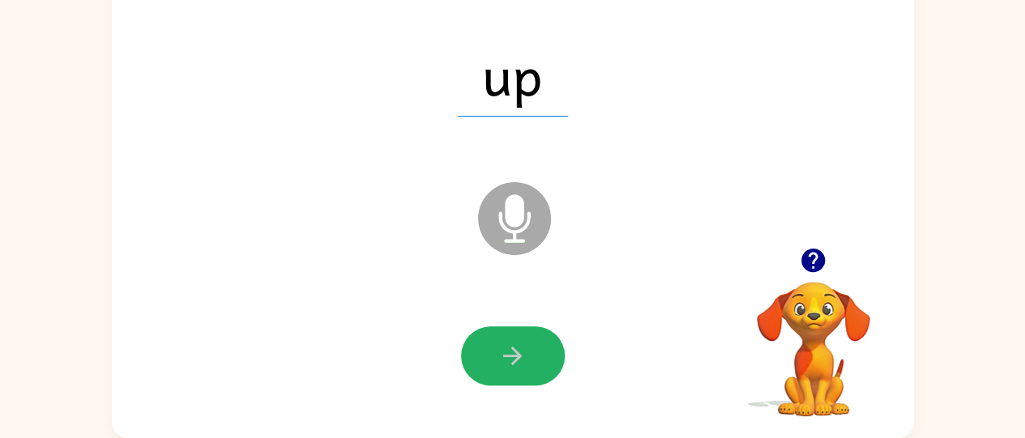
click at [523, 330] on button "button" at bounding box center [513, 355] width 104 height 59
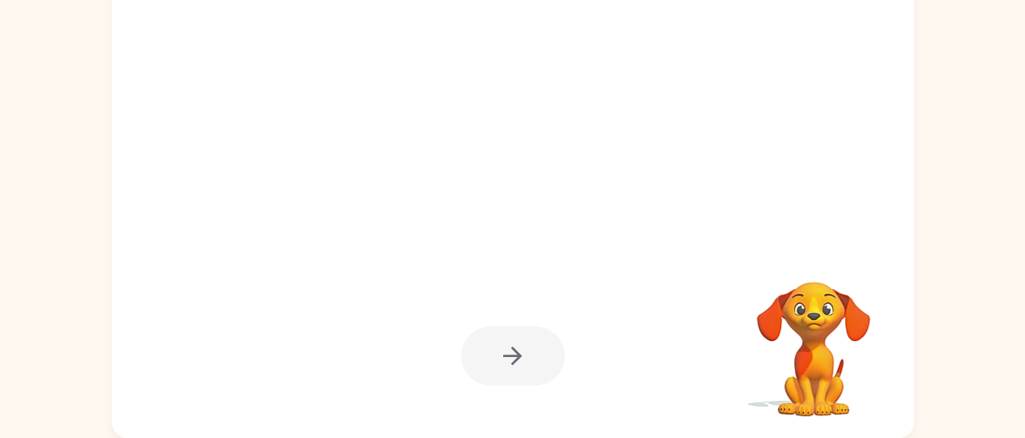
click at [523, 330] on div at bounding box center [513, 355] width 104 height 59
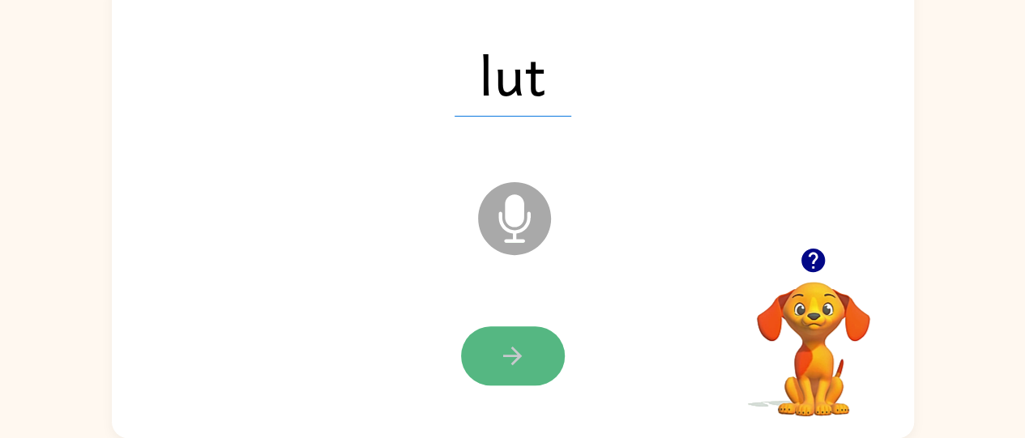
click at [514, 340] on button "button" at bounding box center [513, 355] width 104 height 59
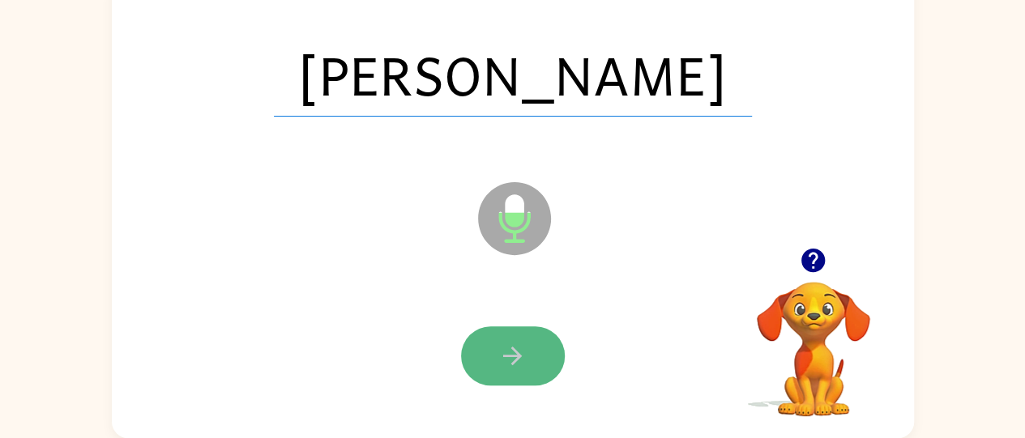
click at [517, 359] on icon "button" at bounding box center [512, 356] width 19 height 19
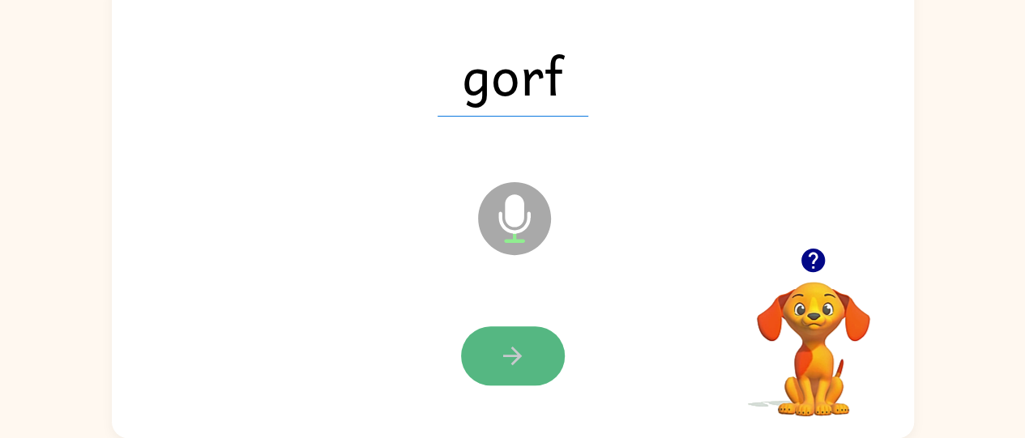
click at [515, 359] on icon "button" at bounding box center [512, 356] width 19 height 19
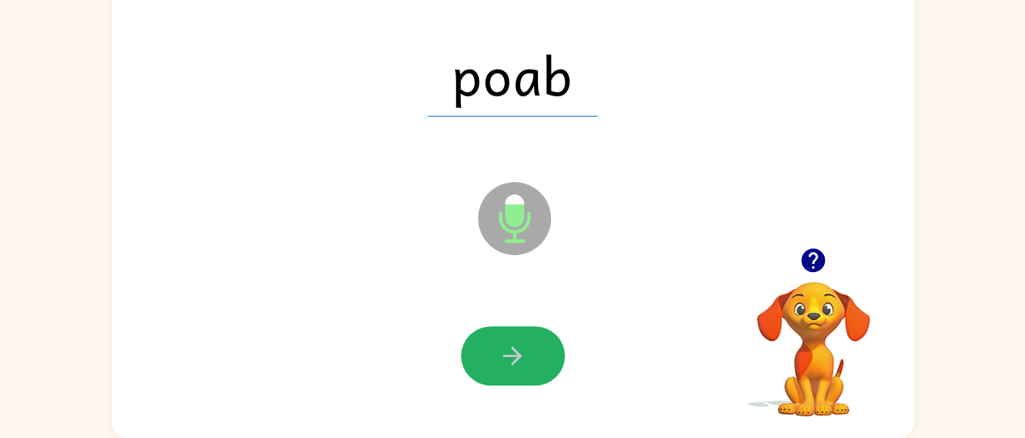
click at [515, 359] on icon "button" at bounding box center [512, 356] width 19 height 19
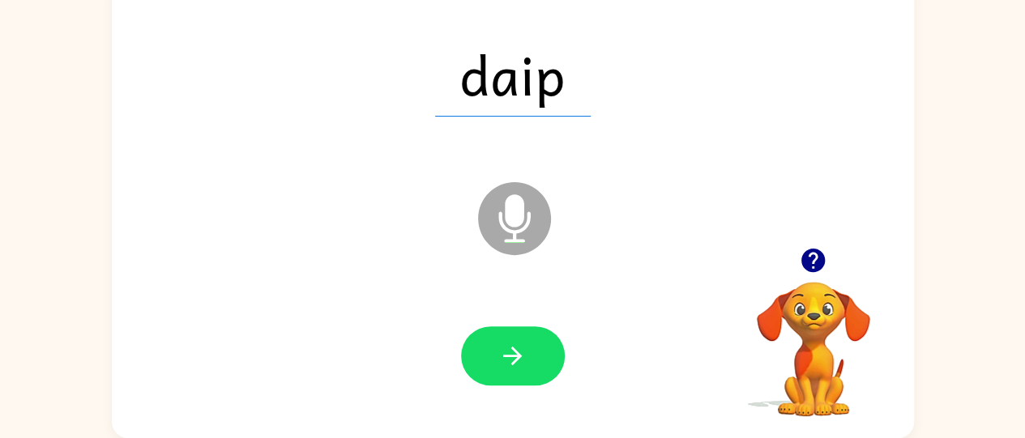
click at [515, 359] on icon "button" at bounding box center [512, 356] width 19 height 19
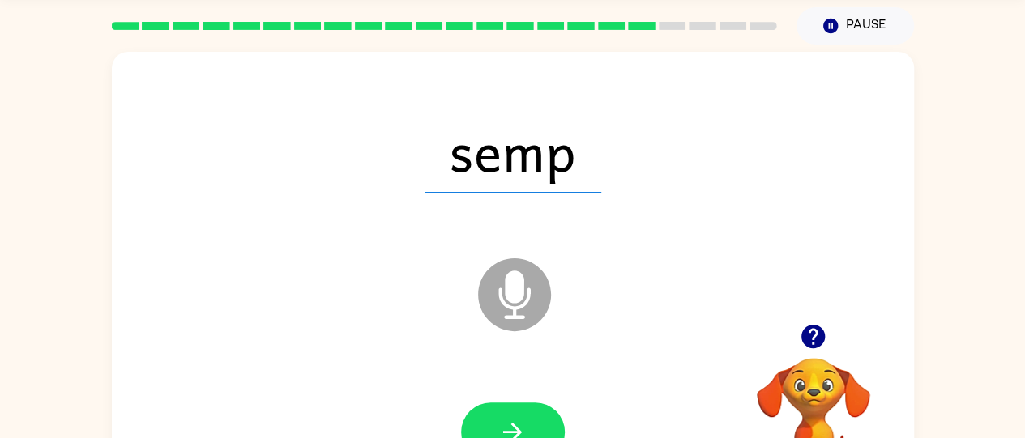
scroll to position [76, 0]
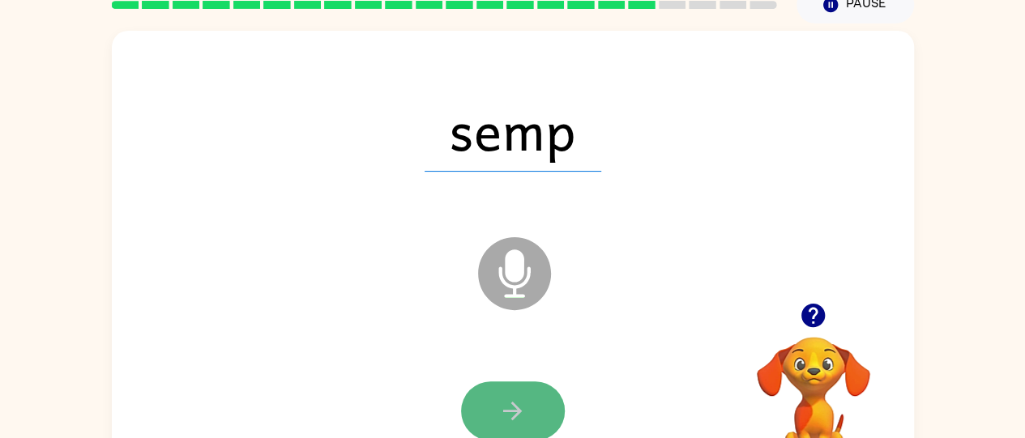
click at [498, 410] on icon "button" at bounding box center [512, 411] width 28 height 28
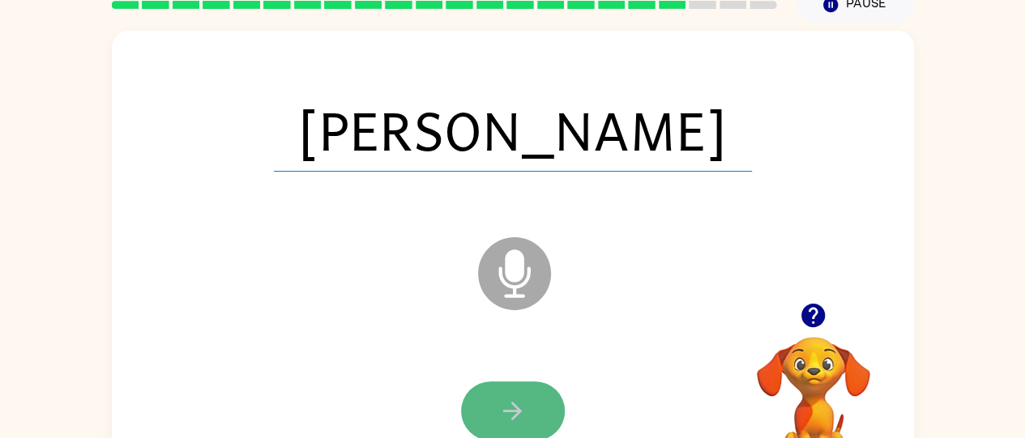
click at [523, 391] on button "button" at bounding box center [513, 411] width 104 height 59
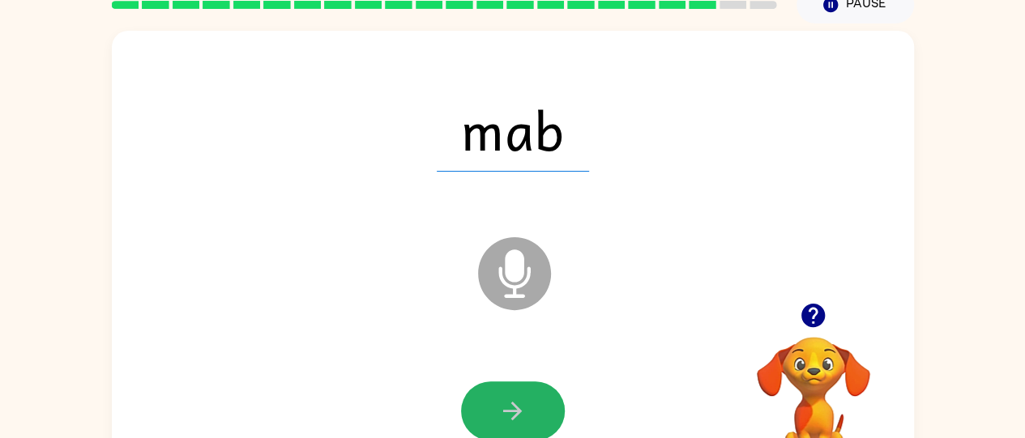
click at [523, 391] on button "button" at bounding box center [513, 411] width 104 height 59
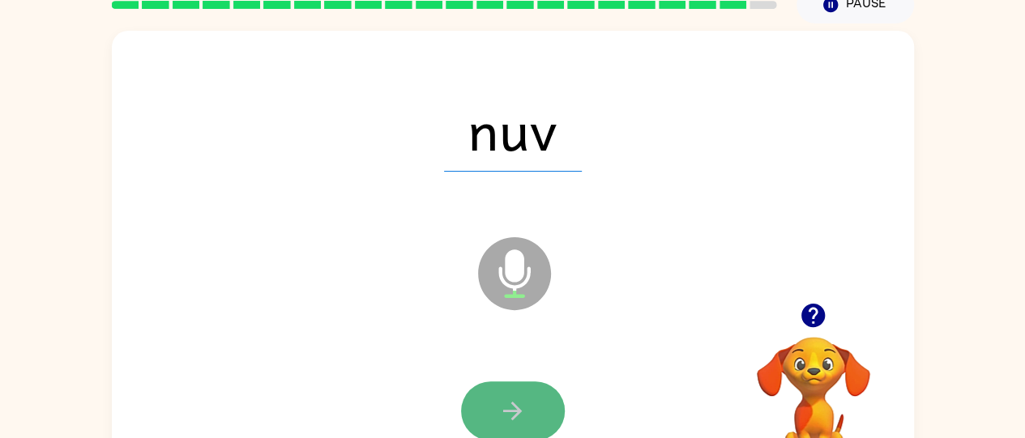
click at [527, 386] on button "button" at bounding box center [513, 411] width 104 height 59
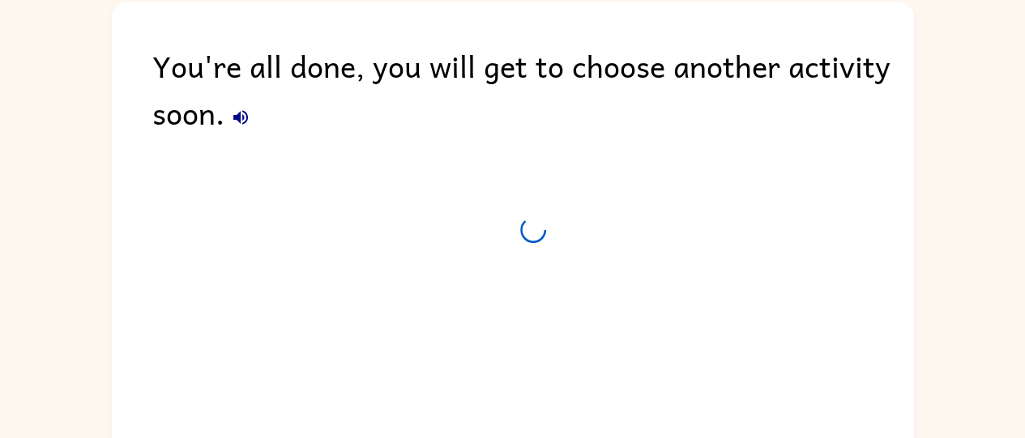
scroll to position [62, 0]
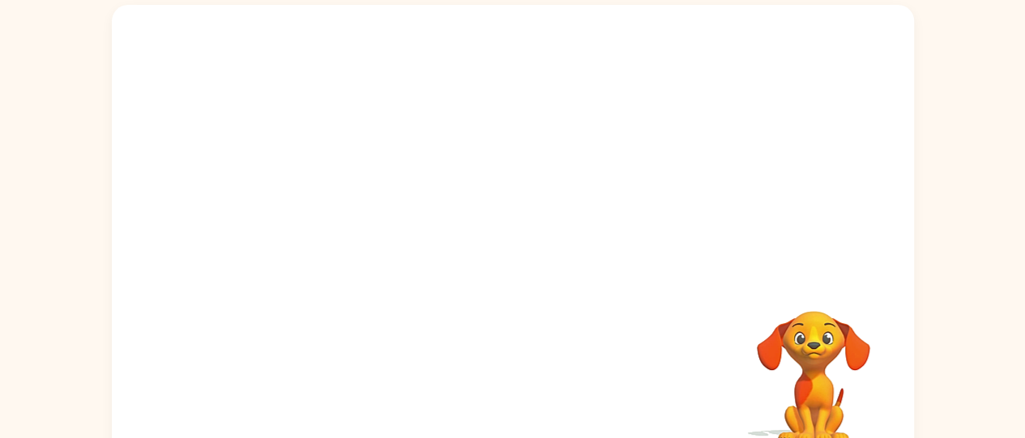
scroll to position [131, 0]
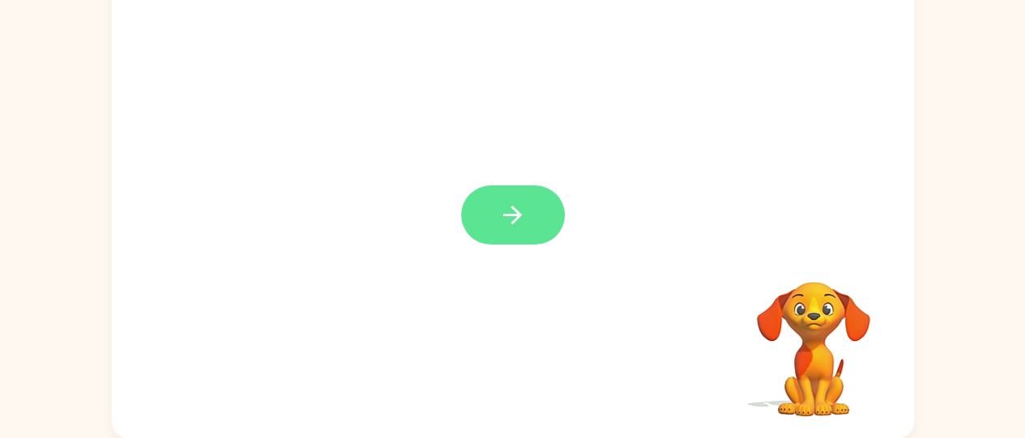
click at [506, 198] on button "button" at bounding box center [513, 215] width 104 height 59
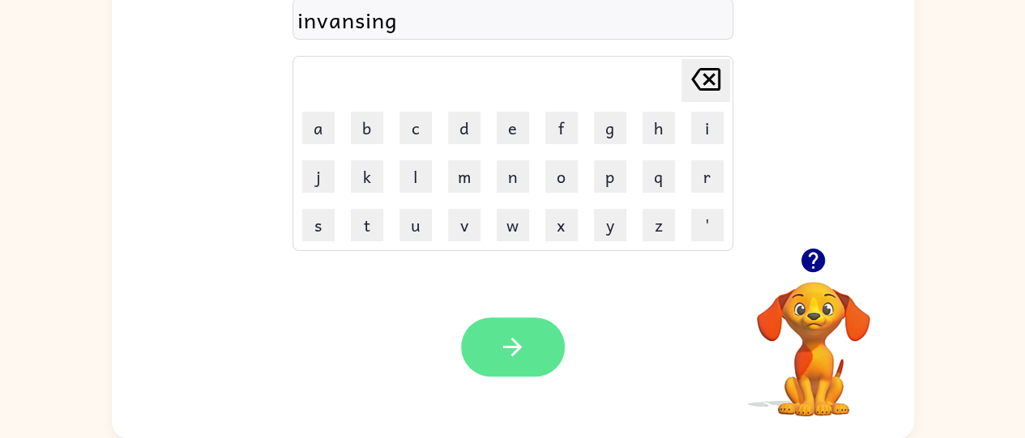
click at [525, 373] on button "button" at bounding box center [513, 347] width 104 height 59
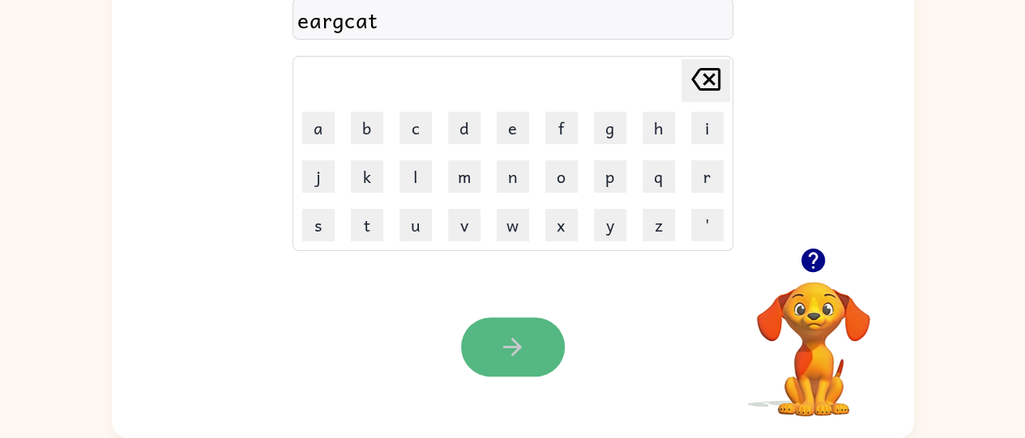
click at [510, 347] on icon "button" at bounding box center [512, 347] width 19 height 19
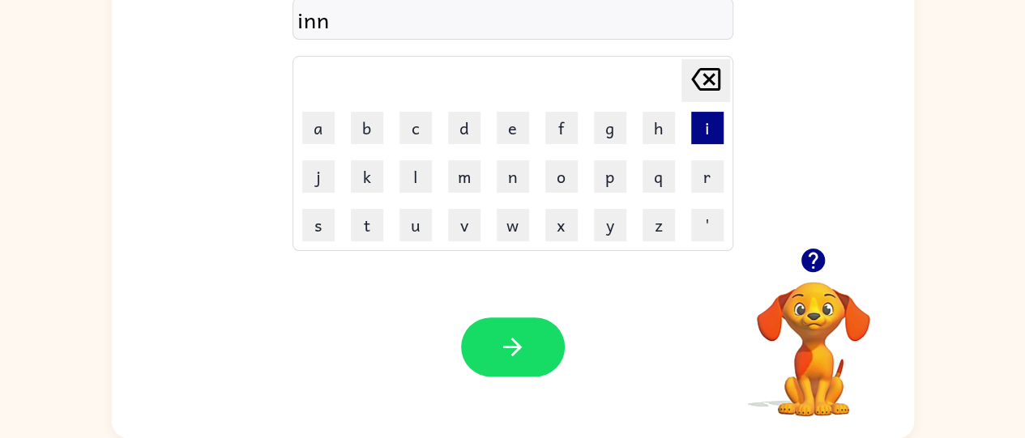
click at [698, 114] on button "i" at bounding box center [707, 128] width 32 height 32
click at [701, 81] on icon "[PERSON_NAME] last character input" at bounding box center [705, 79] width 39 height 39
click at [694, 74] on icon at bounding box center [705, 79] width 29 height 23
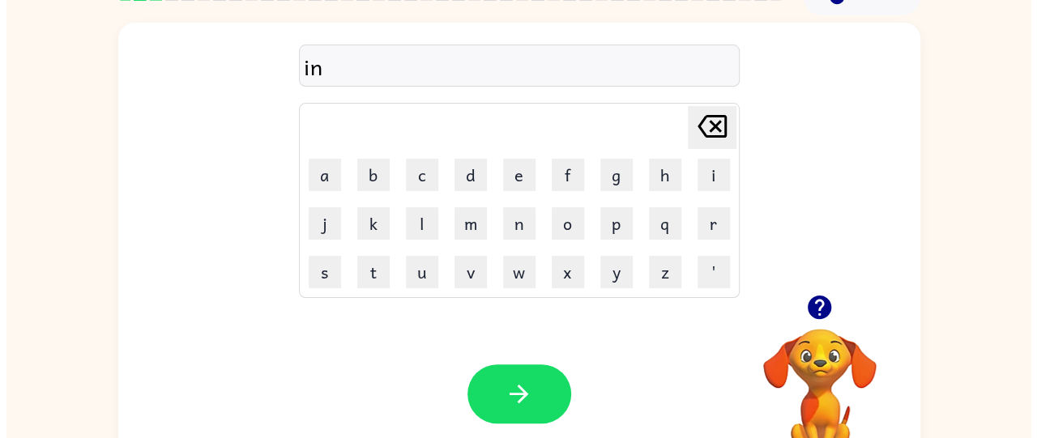
scroll to position [0, 0]
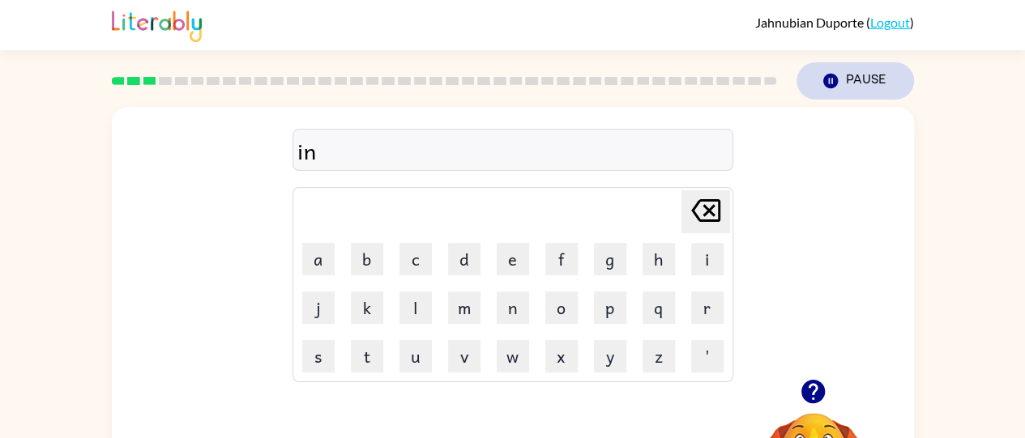
click at [860, 83] on button "Pause Pause" at bounding box center [854, 80] width 117 height 37
